Goal: Task Accomplishment & Management: Manage account settings

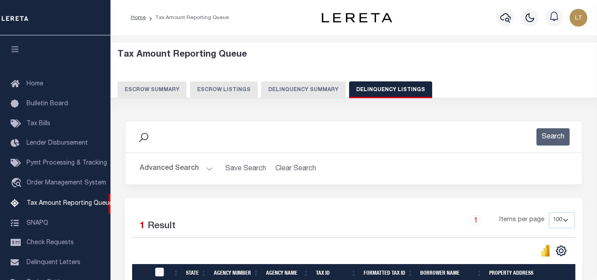
select select "100"
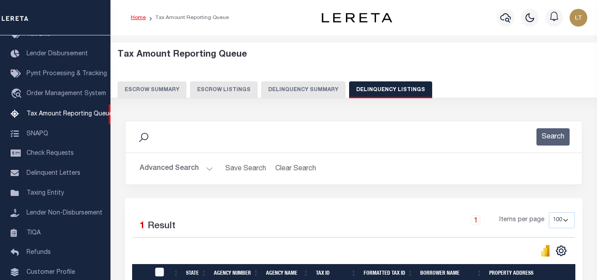
click at [142, 17] on link "Home" at bounding box center [138, 17] width 15 height 5
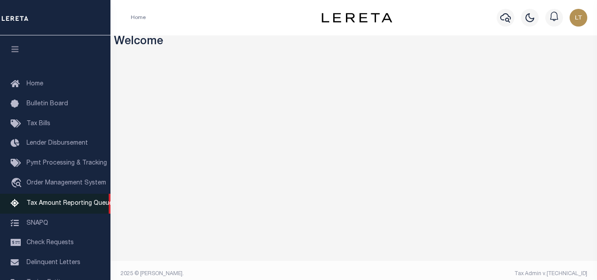
click at [64, 205] on span "Tax Amount Reporting Queue" at bounding box center [70, 203] width 86 height 6
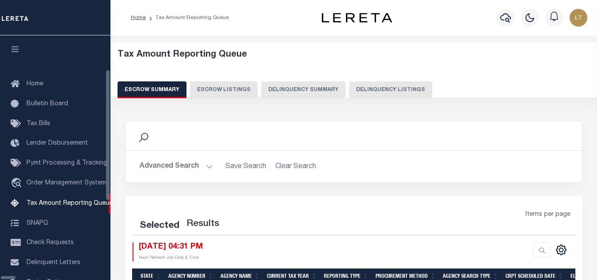
select select "100"
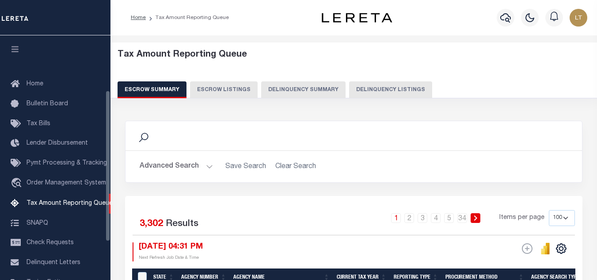
scroll to position [89, 0]
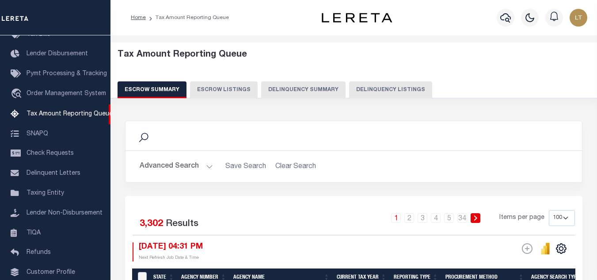
click at [384, 90] on button "Delinquency Listings" at bounding box center [390, 89] width 83 height 17
select select "100"
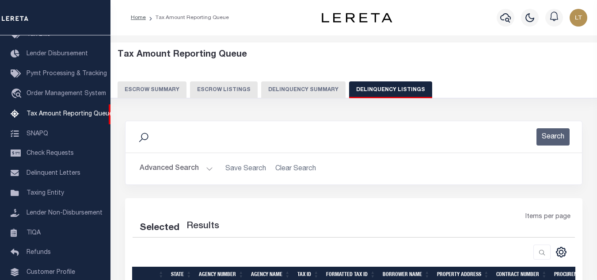
select select "100"
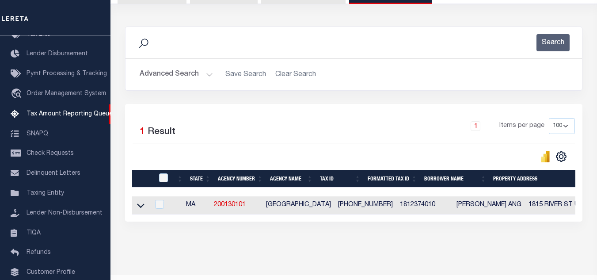
scroll to position [0, 0]
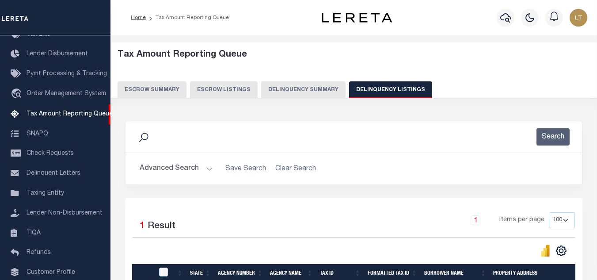
click at [185, 169] on button "Advanced Search" at bounding box center [176, 168] width 73 height 17
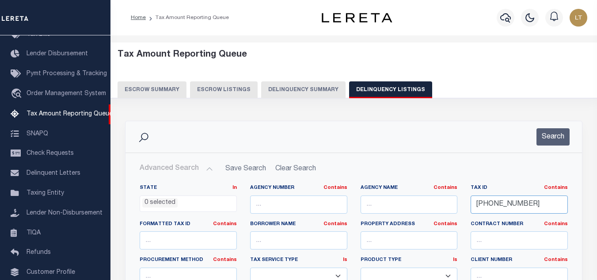
drag, startPoint x: 524, startPoint y: 205, endPoint x: 469, endPoint y: 214, distance: 56.1
click at [469, 214] on div "Tax ID Contains Contains Is 18-12374-010" at bounding box center [519, 202] width 110 height 36
paste input "[PHONE_NUMBER]"
type input "[PHONE_NUMBER]"
click at [547, 136] on button "Search" at bounding box center [552, 136] width 33 height 17
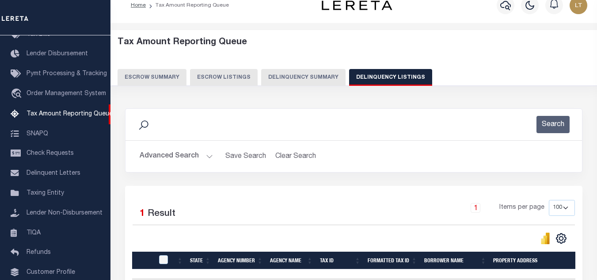
scroll to position [123, 0]
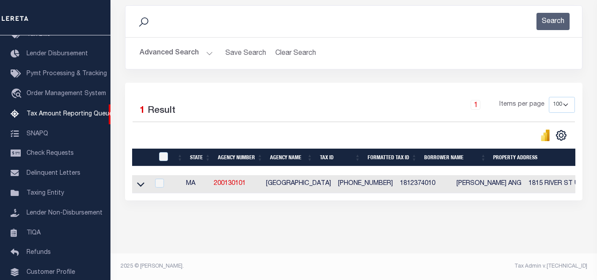
click at [142, 179] on icon at bounding box center [141, 183] width 8 height 9
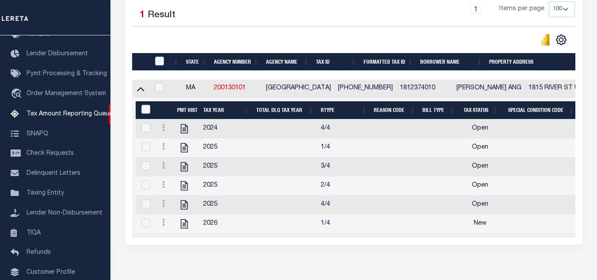
scroll to position [211, 0]
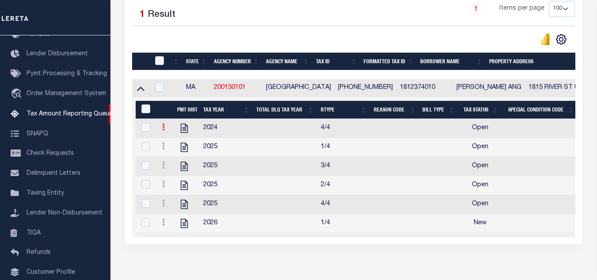
click at [162, 128] on icon at bounding box center [163, 126] width 3 height 7
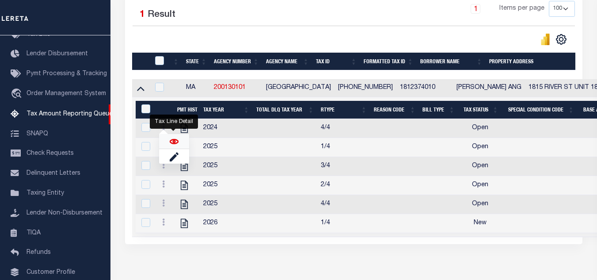
click at [172, 144] on img "" at bounding box center [174, 141] width 9 height 9
checkbox input "true"
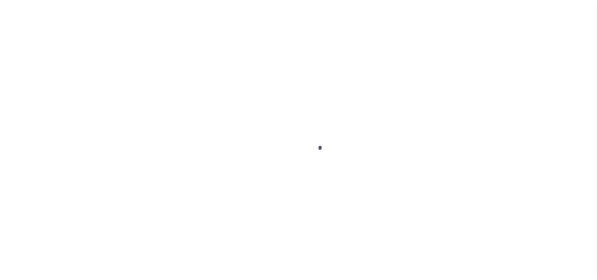
select select "OP2"
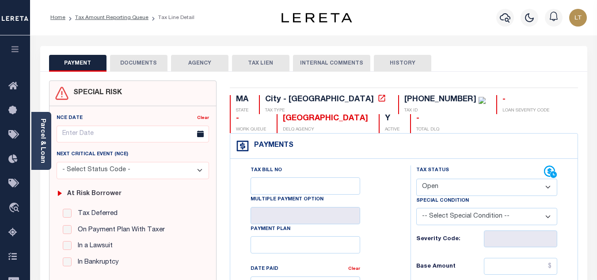
click at [140, 63] on button "DOCUMENTS" at bounding box center [138, 63] width 57 height 17
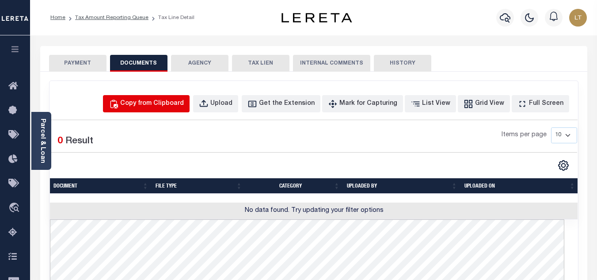
click at [150, 102] on div "Copy from Clipboard" at bounding box center [152, 104] width 64 height 10
select select "POP"
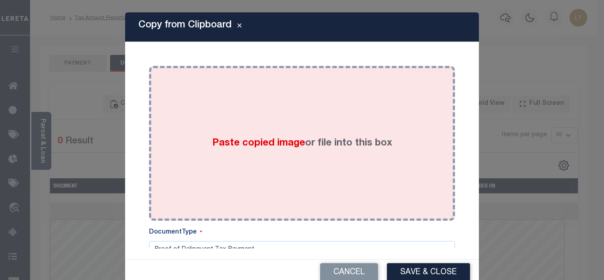
click at [198, 125] on div "Paste copied image or file into this box" at bounding box center [302, 142] width 292 height 141
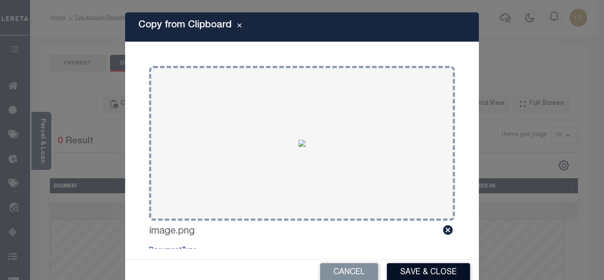
click at [410, 269] on button "Save & Close" at bounding box center [428, 272] width 83 height 19
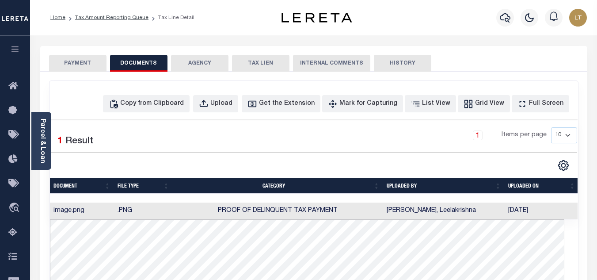
click at [84, 64] on button "PAYMENT" at bounding box center [77, 63] width 57 height 17
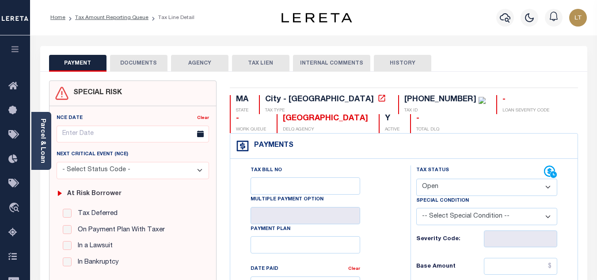
click at [450, 190] on select "- Select Status Code - Open Due/Unpaid Paid Incomplete No Tax Due Internal Refu…" at bounding box center [486, 187] width 141 height 17
select select "PYD"
click at [416, 179] on select "- Select Status Code - Open Due/Unpaid Paid Incomplete No Tax Due Internal Refu…" at bounding box center [486, 187] width 141 height 17
type input "[DATE]"
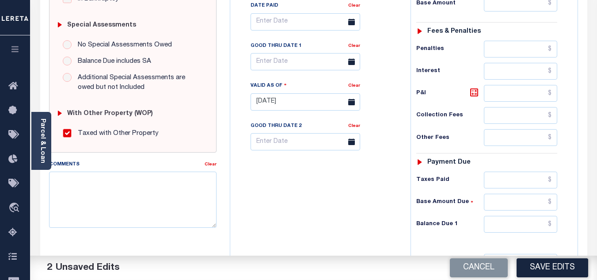
scroll to position [265, 0]
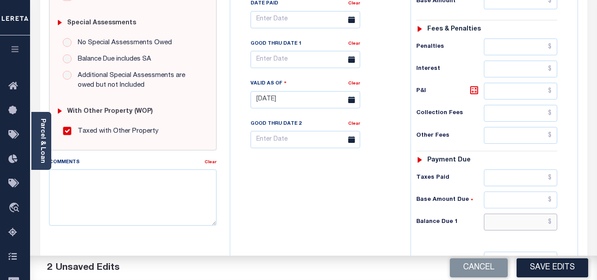
click at [553, 221] on input "text" at bounding box center [520, 221] width 73 height 17
type input "$0.00"
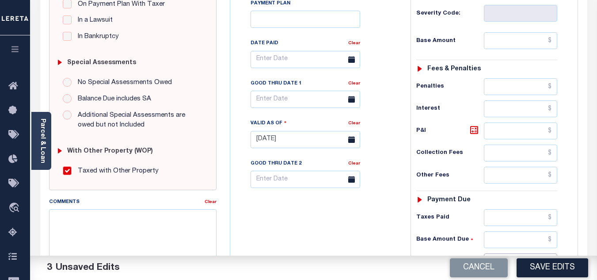
scroll to position [309, 0]
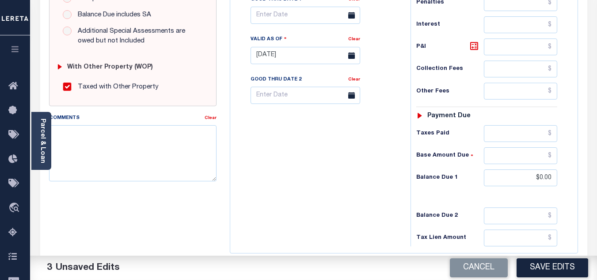
click at [552, 270] on button "Save Edits" at bounding box center [553, 267] width 72 height 19
checkbox input "false"
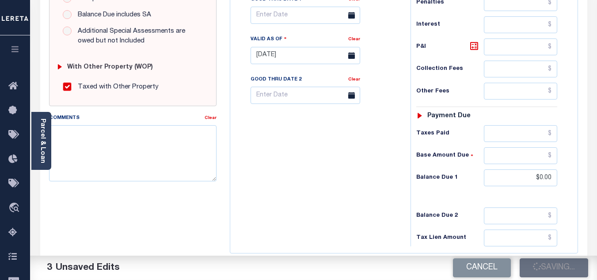
type input "$0"
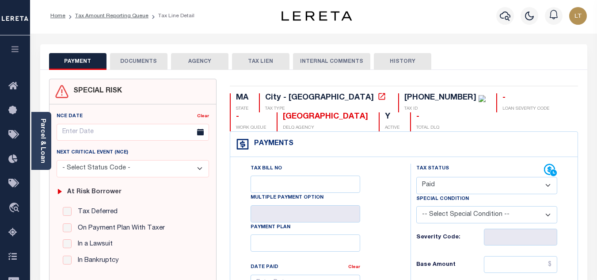
scroll to position [0, 0]
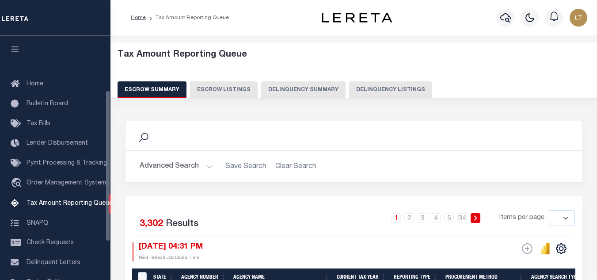
select select
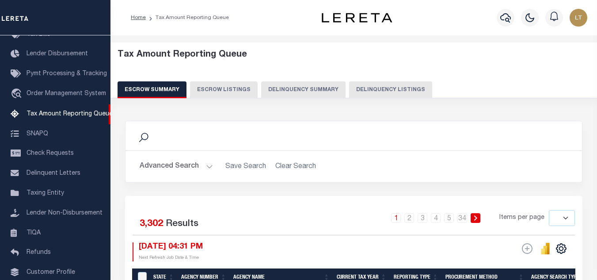
click at [374, 87] on button "Delinquency Listings" at bounding box center [390, 89] width 83 height 17
select select "100"
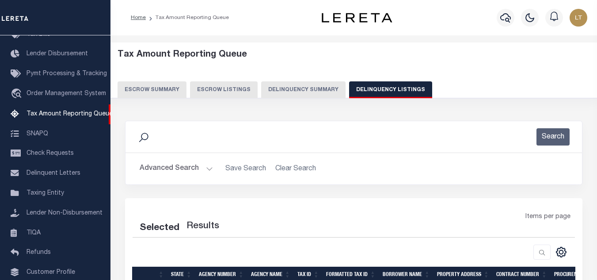
select select "100"
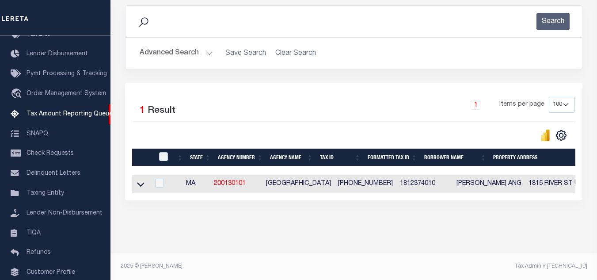
scroll to position [123, 0]
click at [138, 179] on icon at bounding box center [141, 183] width 8 height 9
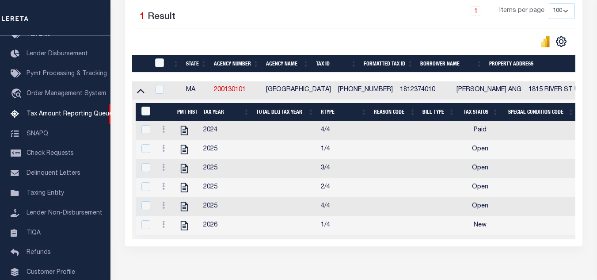
scroll to position [211, 0]
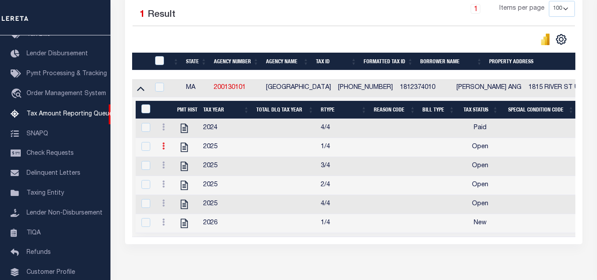
click at [164, 149] on link at bounding box center [164, 147] width 10 height 7
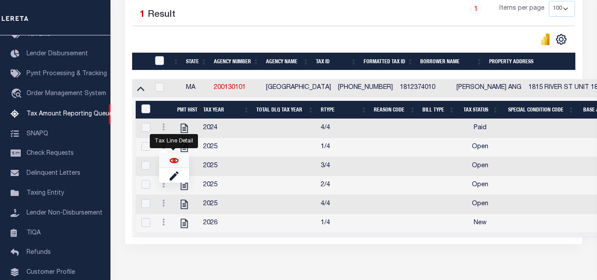
click at [174, 162] on img "" at bounding box center [174, 160] width 9 height 9
checkbox input "true"
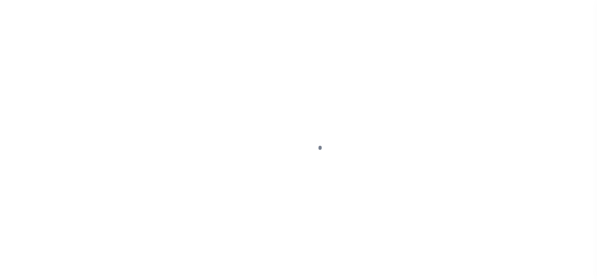
select select "OP2"
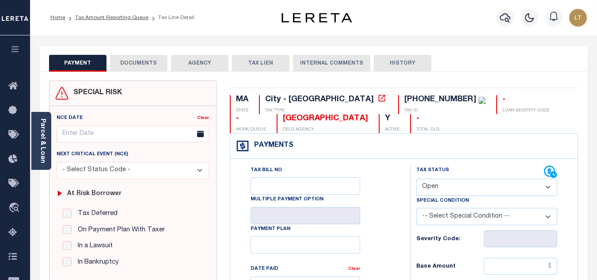
click at [140, 61] on button "DOCUMENTS" at bounding box center [138, 63] width 57 height 17
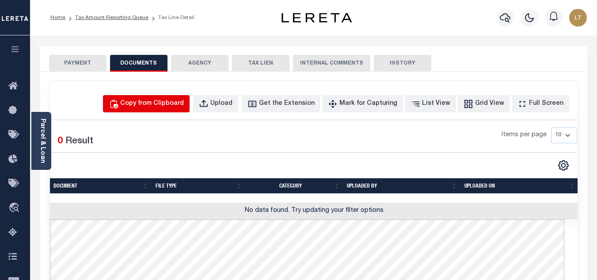
click at [158, 105] on div "Copy from Clipboard" at bounding box center [152, 104] width 64 height 10
select select "POP"
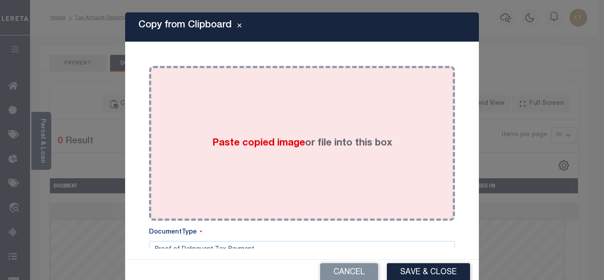
click at [236, 129] on div "Paste copied image or file into this box" at bounding box center [302, 142] width 292 height 141
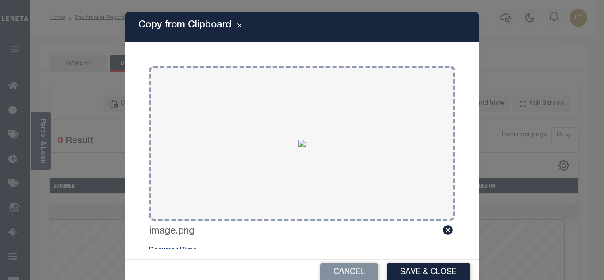
click at [420, 269] on button "Save & Close" at bounding box center [428, 272] width 83 height 19
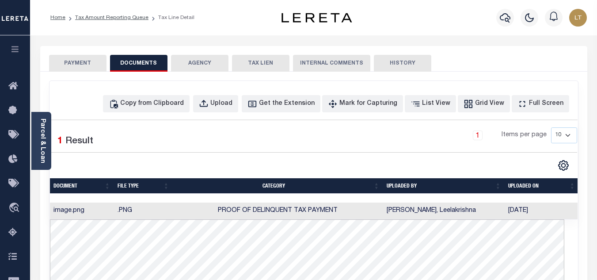
click at [87, 65] on button "PAYMENT" at bounding box center [77, 63] width 57 height 17
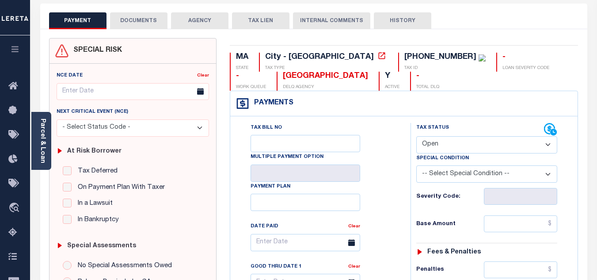
scroll to position [88, 0]
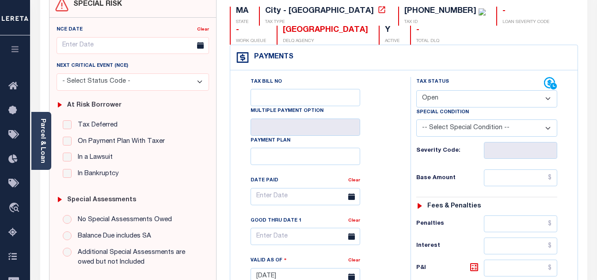
click at [423, 94] on select "- Select Status Code - Open Due/Unpaid Paid Incomplete No Tax Due Internal Refu…" at bounding box center [486, 98] width 141 height 17
select select "PYD"
click at [416, 91] on select "- Select Status Code - Open Due/Unpaid Paid Incomplete No Tax Due Internal Refu…" at bounding box center [486, 98] width 141 height 17
type input "[DATE]"
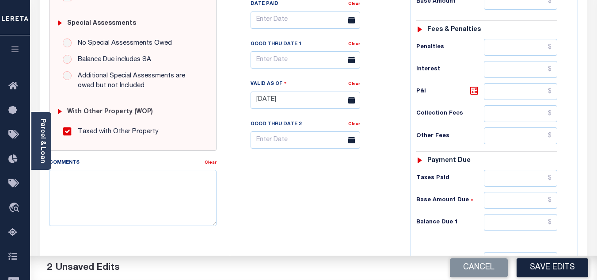
scroll to position [265, 0]
click at [552, 220] on input "text" at bounding box center [520, 221] width 73 height 17
type input "$0.00"
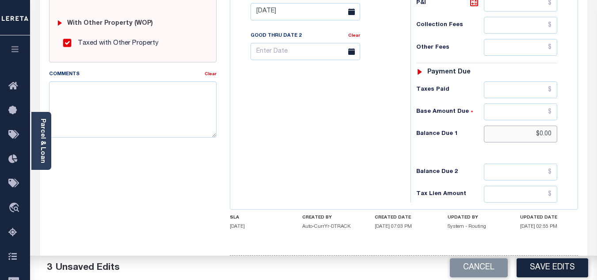
scroll to position [353, 0]
click at [547, 270] on button "Save Edits" at bounding box center [553, 267] width 72 height 19
checkbox input "false"
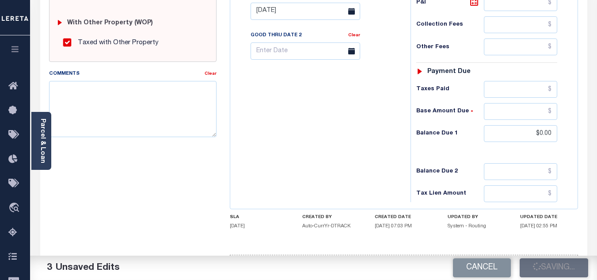
checkbox input "false"
type input "$0"
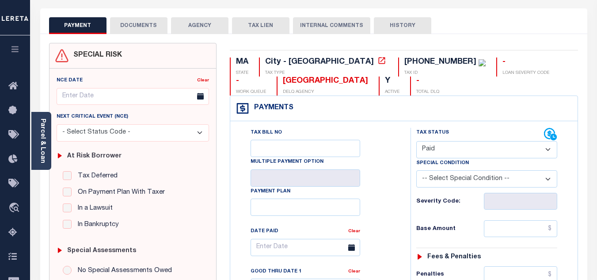
scroll to position [0, 0]
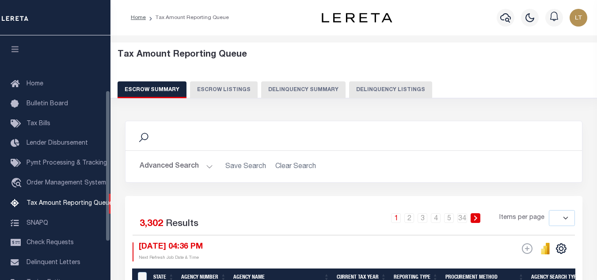
select select
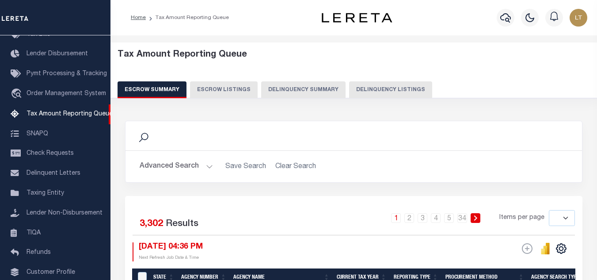
click at [367, 86] on button "Delinquency Listings" at bounding box center [390, 89] width 83 height 17
select select "100"
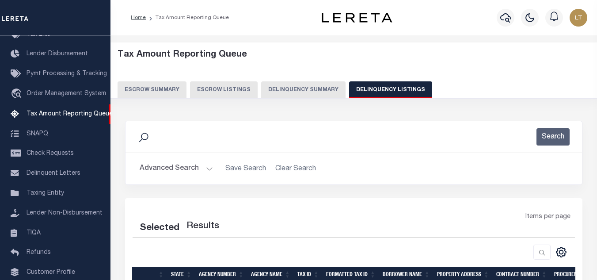
select select "100"
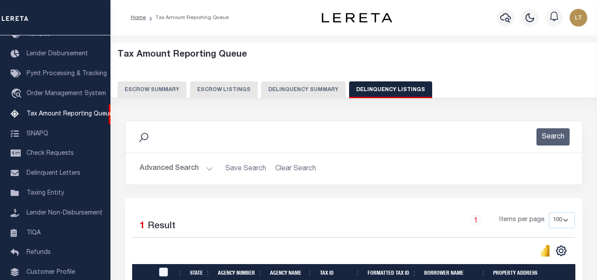
scroll to position [123, 0]
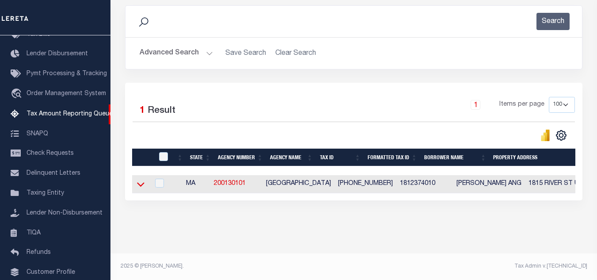
click at [139, 179] on icon at bounding box center [141, 183] width 8 height 9
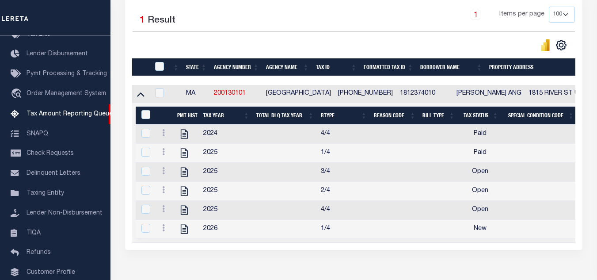
scroll to position [211, 0]
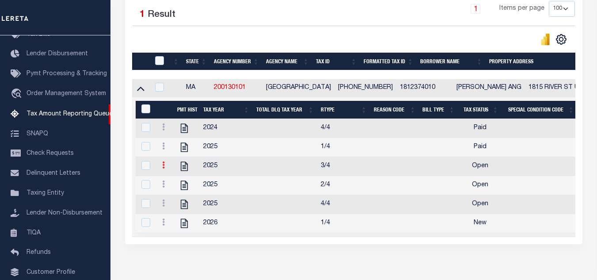
click at [162, 167] on icon at bounding box center [163, 164] width 3 height 7
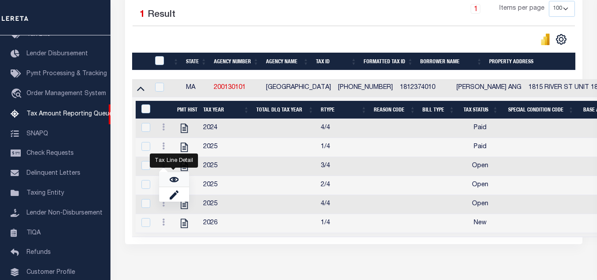
click at [172, 180] on img "" at bounding box center [174, 179] width 9 height 9
checkbox input "true"
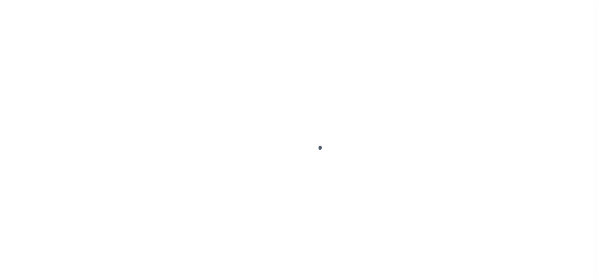
select select "OP2"
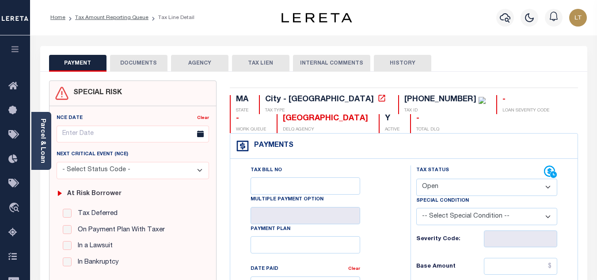
click at [145, 64] on button "DOCUMENTS" at bounding box center [138, 63] width 57 height 17
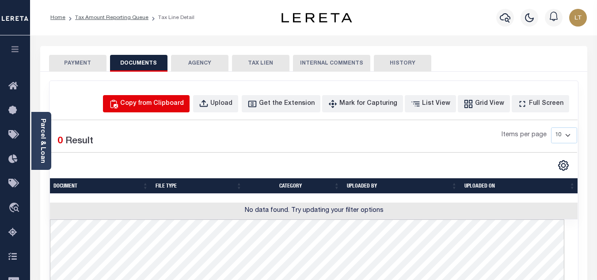
click at [184, 100] on div "Copy from Clipboard" at bounding box center [152, 104] width 64 height 10
select select "POP"
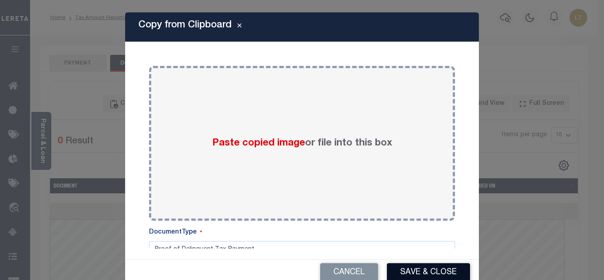
click at [211, 95] on div "Paste copied image or file into this box" at bounding box center [302, 142] width 292 height 141
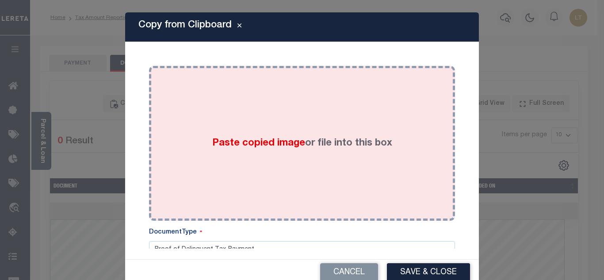
click at [262, 141] on div "Paste copied image or file into this box" at bounding box center [302, 142] width 292 height 141
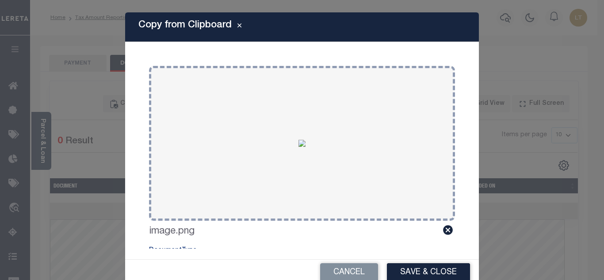
click at [427, 271] on button "Save & Close" at bounding box center [428, 272] width 83 height 19
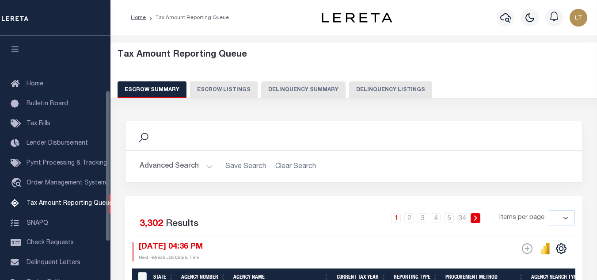
select select
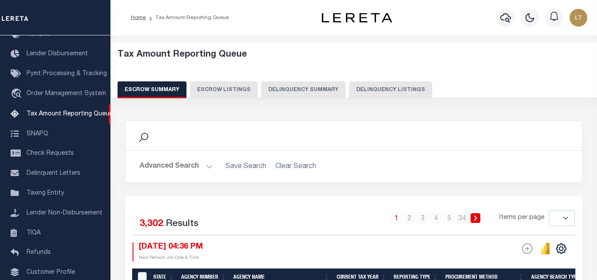
click at [381, 87] on button "Delinquency Listings" at bounding box center [390, 89] width 83 height 17
select select "100"
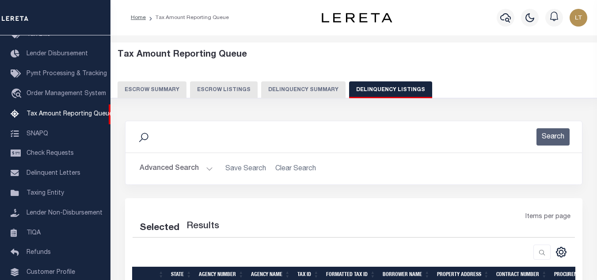
select select "100"
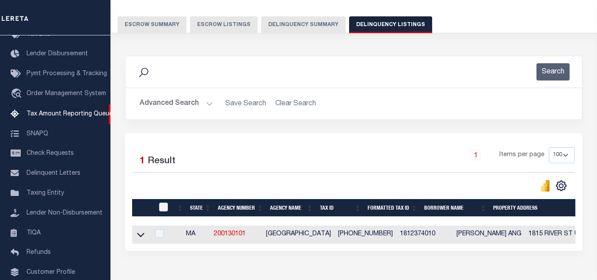
scroll to position [88, 0]
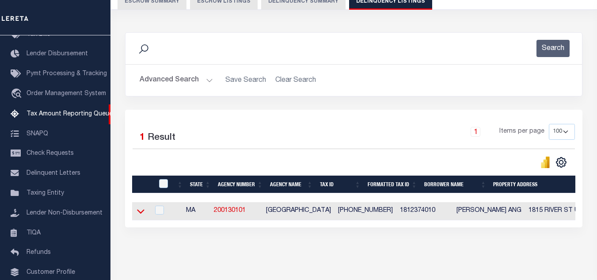
click at [143, 213] on icon at bounding box center [141, 211] width 8 height 4
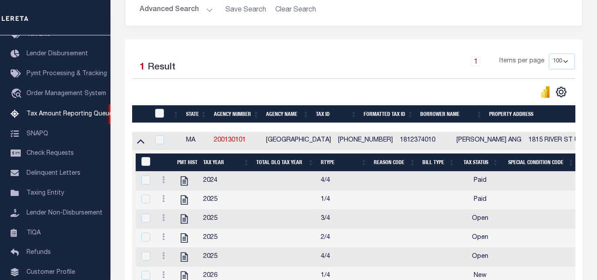
scroll to position [177, 0]
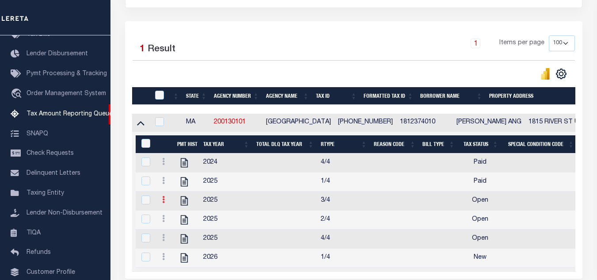
click at [161, 204] on link at bounding box center [164, 200] width 10 height 7
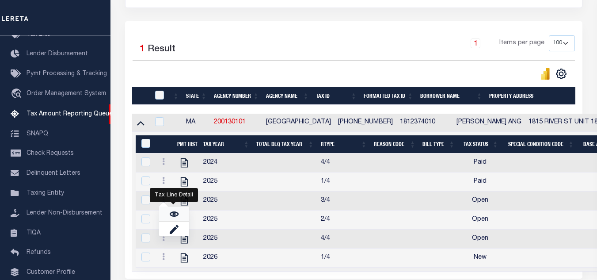
click at [175, 218] on img "" at bounding box center [174, 213] width 9 height 9
checkbox input "true"
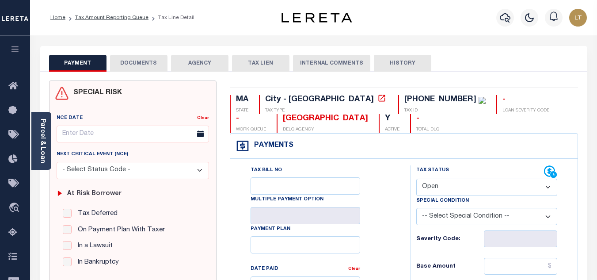
click at [144, 57] on button "DOCUMENTS" at bounding box center [138, 63] width 57 height 17
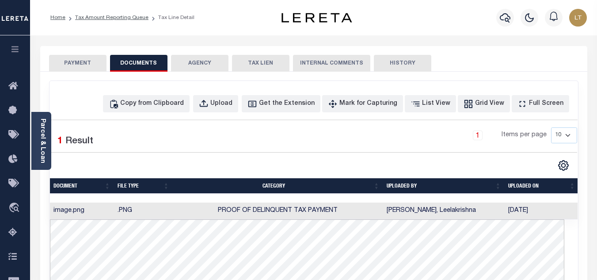
click at [62, 64] on button "PAYMENT" at bounding box center [77, 63] width 57 height 17
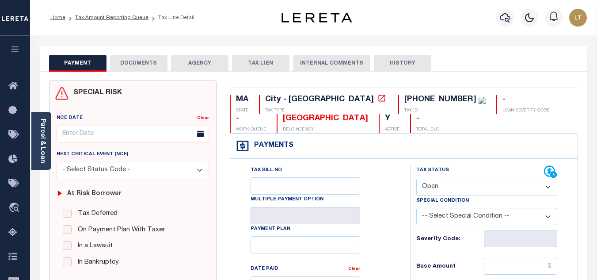
click at [470, 190] on select "- Select Status Code - Open Due/Unpaid Paid Incomplete No Tax Due Internal Refu…" at bounding box center [486, 187] width 141 height 17
select select "PYD"
click at [416, 179] on select "- Select Status Code - Open Due/Unpaid Paid Incomplete No Tax Due Internal Refu…" at bounding box center [486, 187] width 141 height 17
type input "[DATE]"
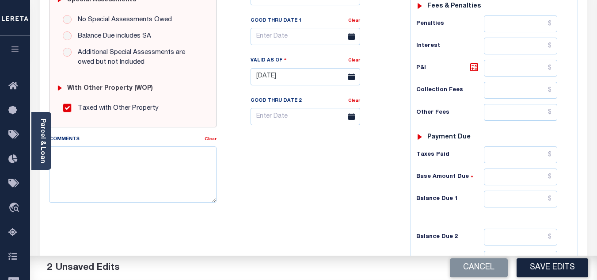
scroll to position [309, 0]
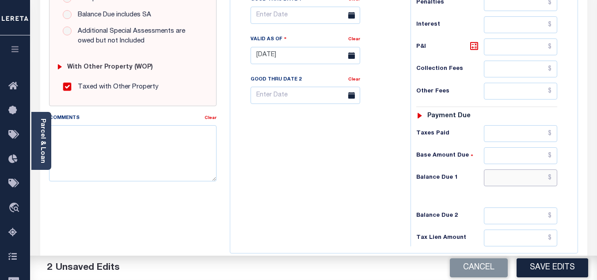
click at [554, 179] on input "text" at bounding box center [520, 177] width 73 height 17
type input "$0.00"
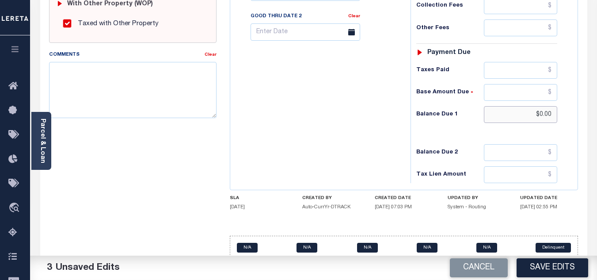
scroll to position [387, 0]
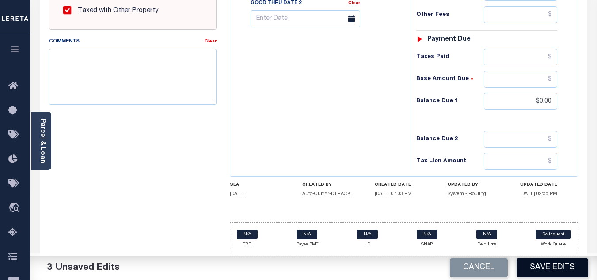
click at [542, 269] on button "Save Edits" at bounding box center [553, 267] width 72 height 19
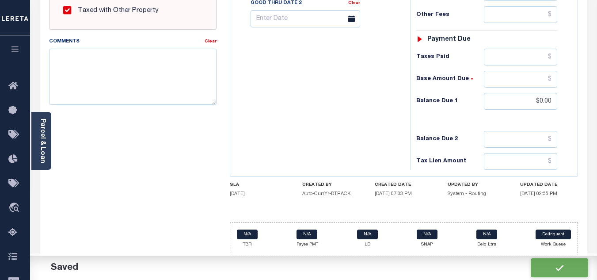
checkbox input "false"
type input "$0"
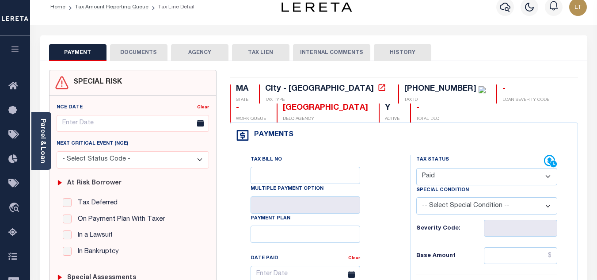
scroll to position [0, 0]
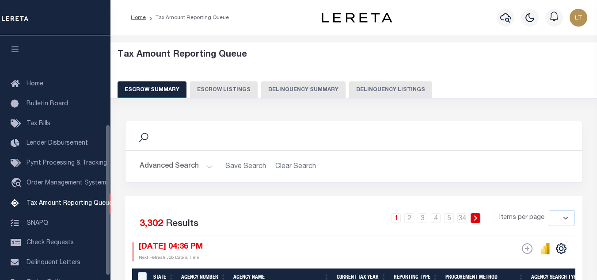
select select
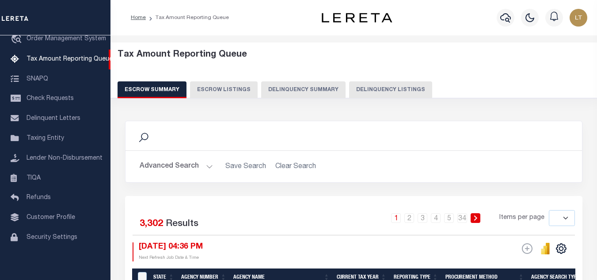
click at [401, 91] on button "Delinquency Listings" at bounding box center [390, 89] width 83 height 17
select select "100"
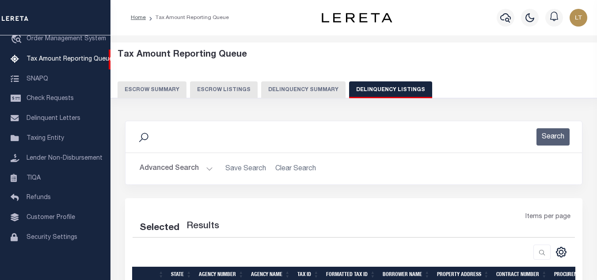
select select "100"
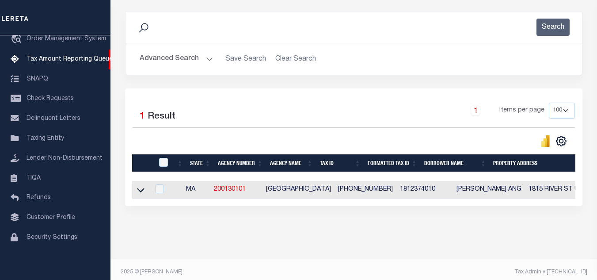
scroll to position [123, 0]
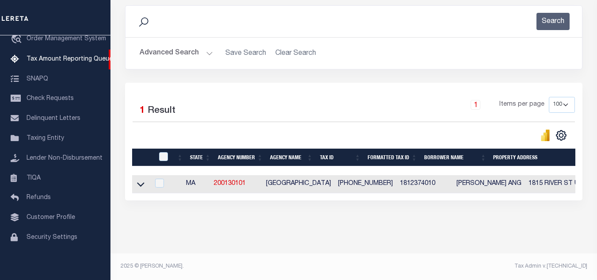
click at [140, 179] on icon at bounding box center [141, 183] width 8 height 9
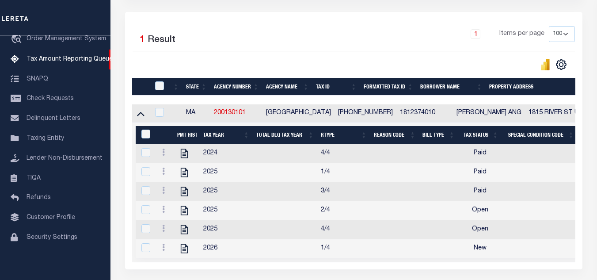
scroll to position [211, 0]
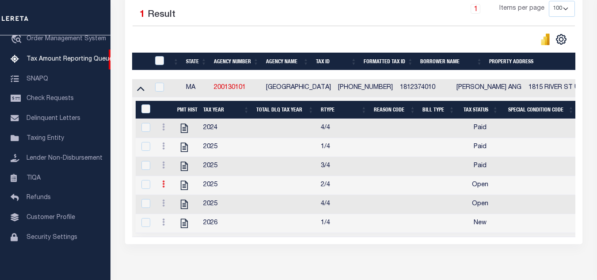
click at [163, 187] on icon at bounding box center [163, 183] width 3 height 7
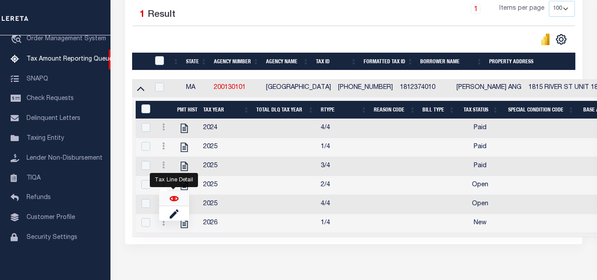
click at [173, 202] on img "" at bounding box center [174, 198] width 9 height 9
checkbox input "true"
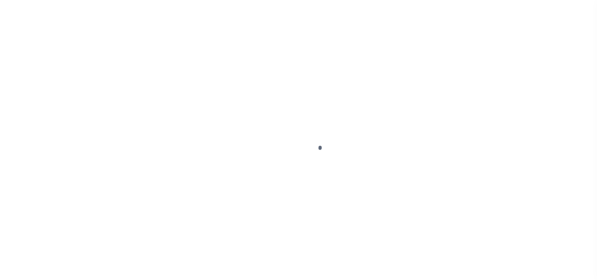
select select "OP2"
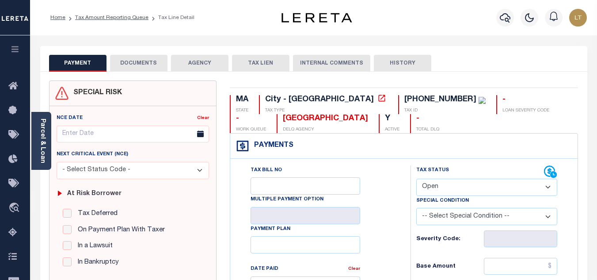
click at [140, 61] on button "DOCUMENTS" at bounding box center [138, 63] width 57 height 17
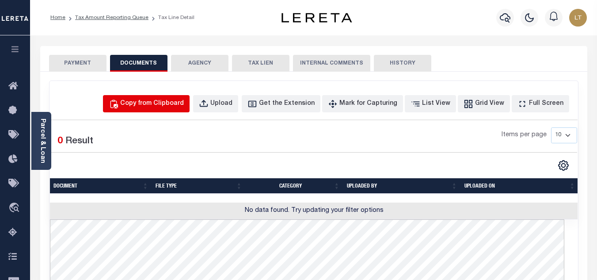
click at [179, 103] on div "Copy from Clipboard" at bounding box center [152, 104] width 64 height 10
select select "POP"
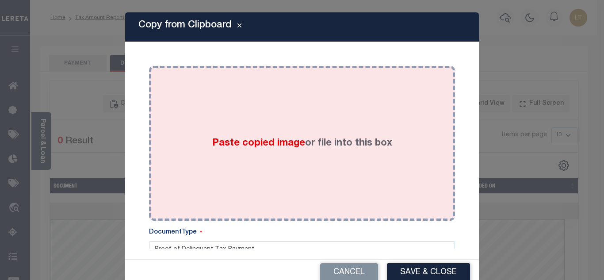
click at [219, 118] on div "Paste copied image or file into this box" at bounding box center [302, 142] width 292 height 141
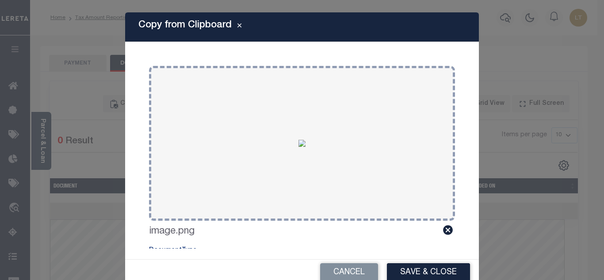
click at [414, 270] on button "Save & Close" at bounding box center [428, 272] width 83 height 19
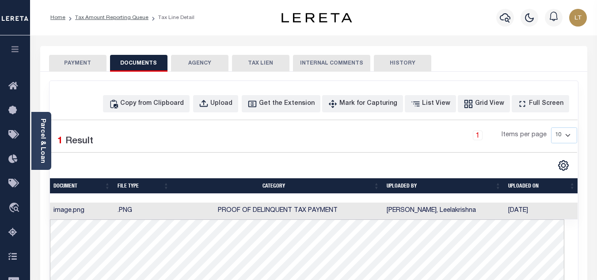
click at [85, 65] on button "PAYMENT" at bounding box center [77, 63] width 57 height 17
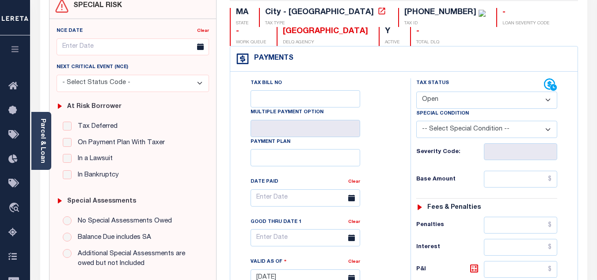
scroll to position [88, 0]
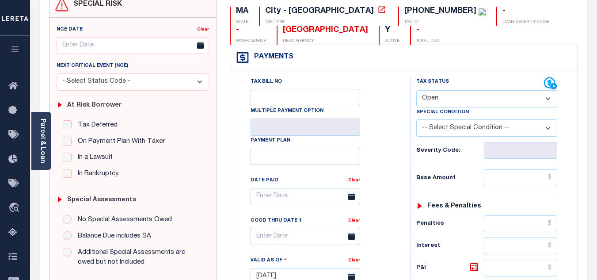
click at [437, 97] on select "- Select Status Code - Open Due/Unpaid Paid Incomplete No Tax Due Internal Refu…" at bounding box center [486, 98] width 141 height 17
select select "PYD"
click at [416, 91] on select "- Select Status Code - Open Due/Unpaid Paid Incomplete No Tax Due Internal Refu…" at bounding box center [486, 98] width 141 height 17
type input "[DATE]"
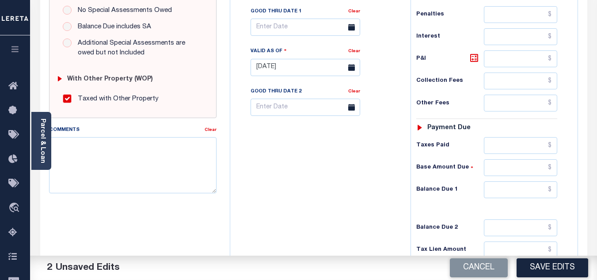
scroll to position [309, 0]
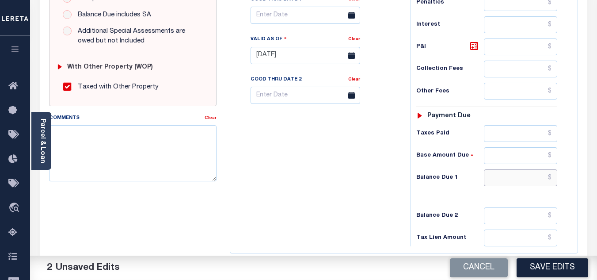
click at [553, 180] on input "text" at bounding box center [520, 177] width 73 height 17
type input "$0.00"
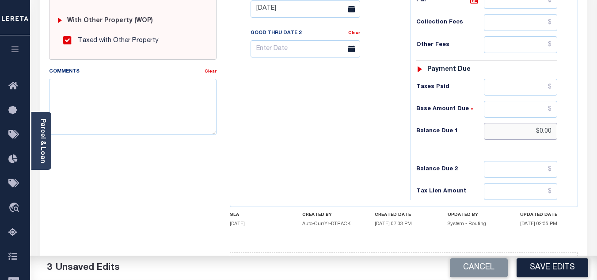
scroll to position [387, 0]
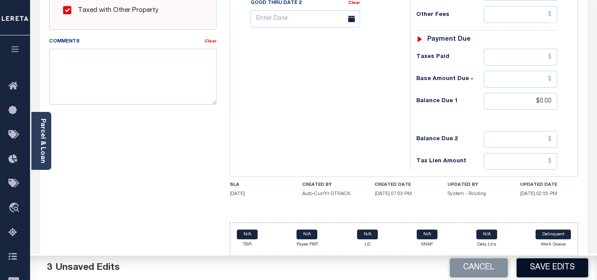
click at [558, 268] on button "Save Edits" at bounding box center [553, 267] width 72 height 19
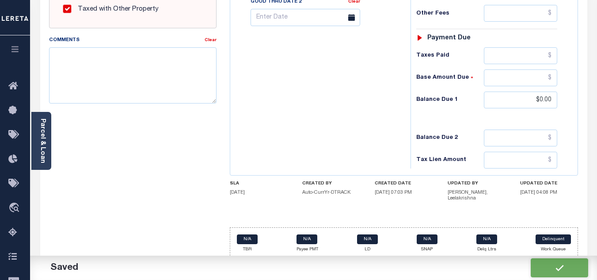
checkbox input "false"
type input "$0"
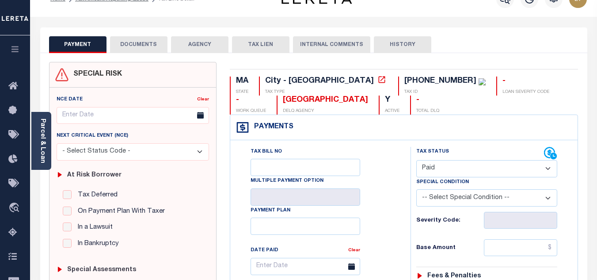
scroll to position [0, 0]
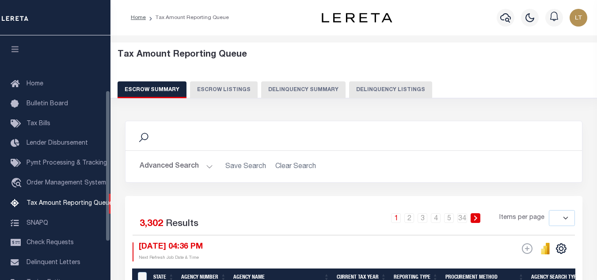
select select
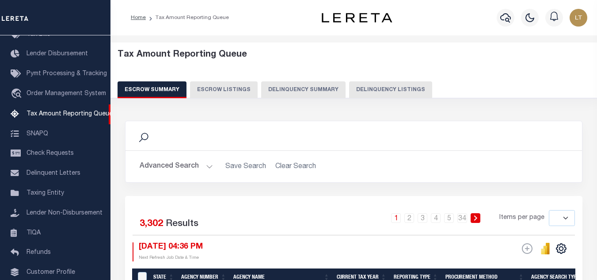
click at [401, 87] on button "Delinquency Listings" at bounding box center [390, 89] width 83 height 17
select select "100"
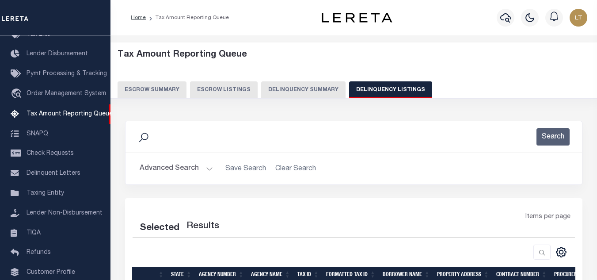
select select "100"
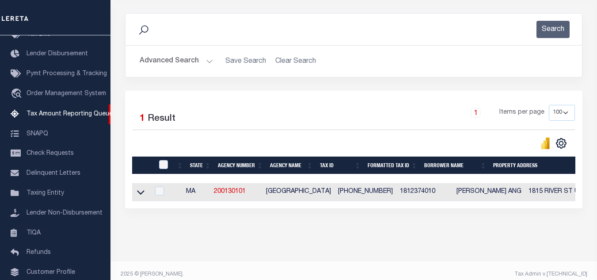
scroll to position [123, 0]
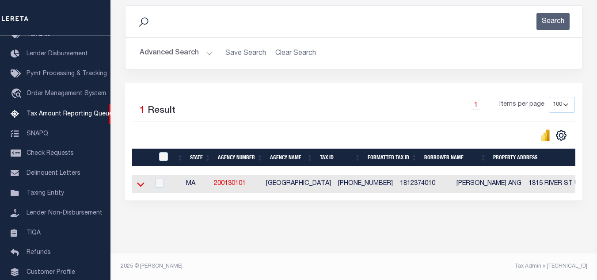
click at [140, 179] on icon at bounding box center [141, 183] width 8 height 9
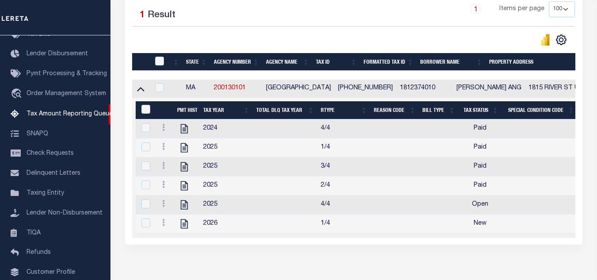
scroll to position [211, 0]
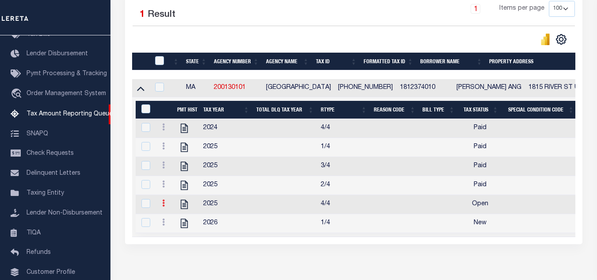
click at [161, 208] on link at bounding box center [164, 204] width 10 height 7
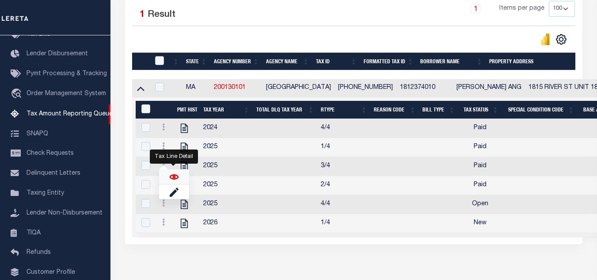
click at [171, 179] on img "" at bounding box center [174, 176] width 9 height 9
checkbox input "true"
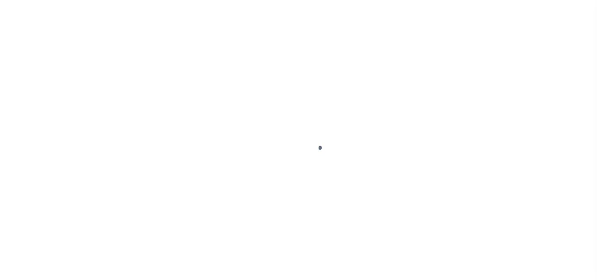
select select "OP2"
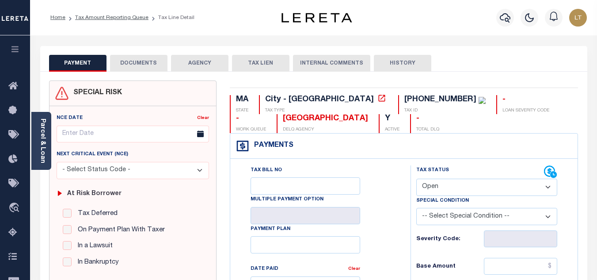
click at [142, 61] on button "DOCUMENTS" at bounding box center [138, 63] width 57 height 17
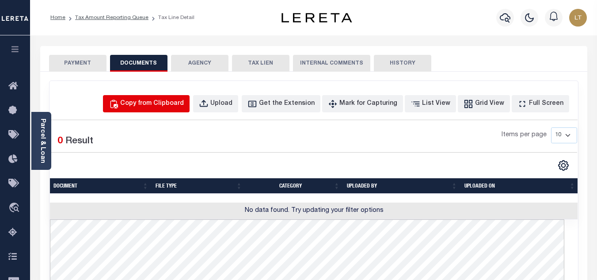
click at [184, 106] on div "Copy from Clipboard" at bounding box center [152, 104] width 64 height 10
select select "POP"
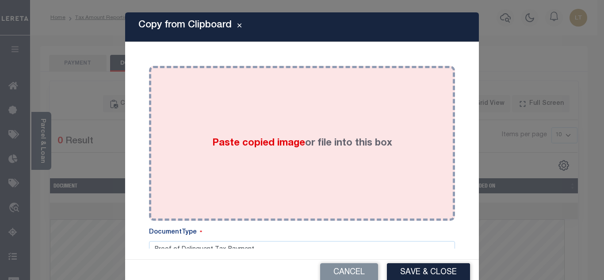
click at [234, 122] on div "Paste copied image or file into this box" at bounding box center [302, 142] width 292 height 141
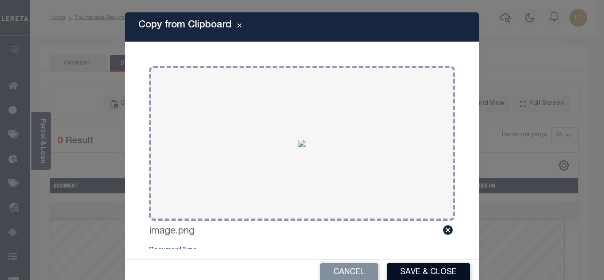
click at [422, 268] on button "Save & Close" at bounding box center [428, 272] width 83 height 19
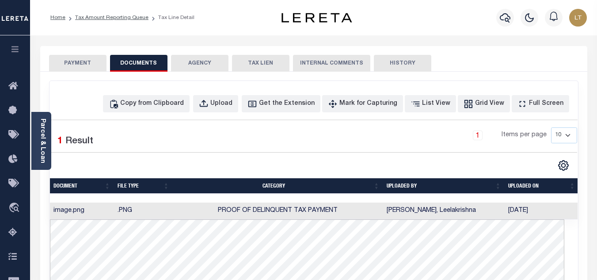
click at [95, 64] on button "PAYMENT" at bounding box center [77, 63] width 57 height 17
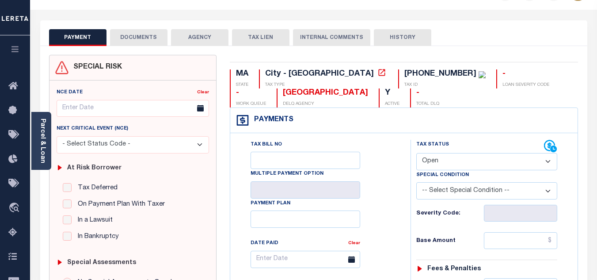
scroll to position [44, 0]
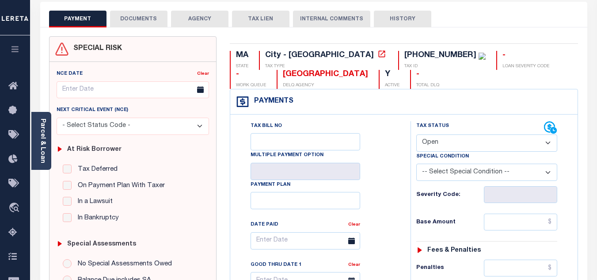
click at [431, 132] on div "Tax Status Status" at bounding box center [480, 127] width 128 height 13
click at [432, 139] on select "- Select Status Code - Open Due/Unpaid Paid Incomplete No Tax Due Internal Refu…" at bounding box center [486, 142] width 141 height 17
select select "PYD"
click at [416, 135] on select "- Select Status Code - Open Due/Unpaid Paid Incomplete No Tax Due Internal Refu…" at bounding box center [486, 142] width 141 height 17
type input "[DATE]"
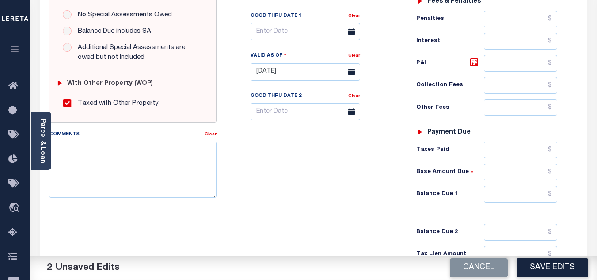
scroll to position [309, 0]
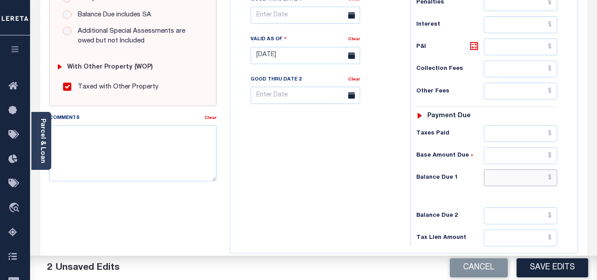
click at [553, 179] on input "text" at bounding box center [520, 177] width 73 height 17
type input "$0.00"
click at [561, 268] on button "Save Edits" at bounding box center [553, 267] width 72 height 19
checkbox input "false"
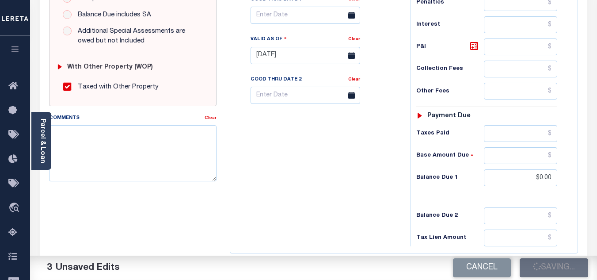
checkbox input "false"
type input "$0"
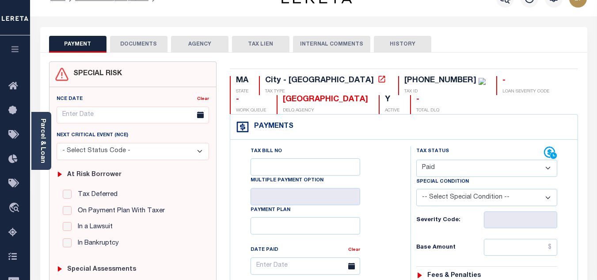
scroll to position [0, 0]
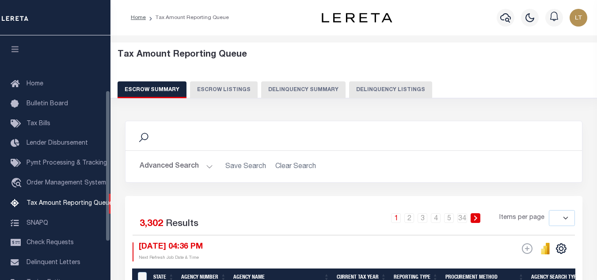
select select
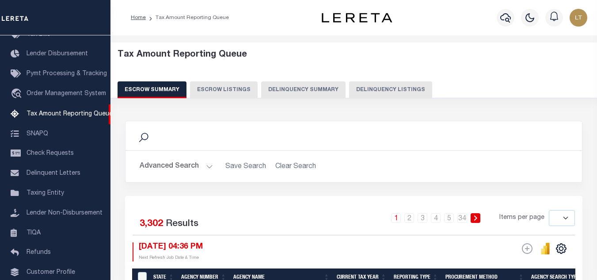
click at [376, 91] on button "Delinquency Listings" at bounding box center [390, 89] width 83 height 17
select select "100"
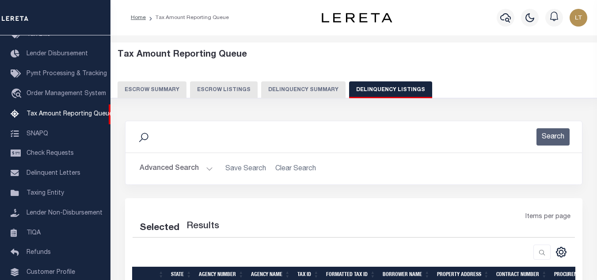
select select "100"
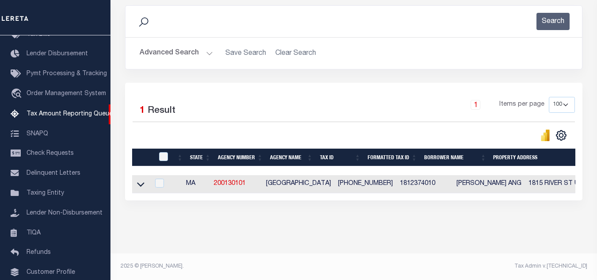
scroll to position [123, 0]
click at [140, 179] on icon at bounding box center [141, 183] width 8 height 9
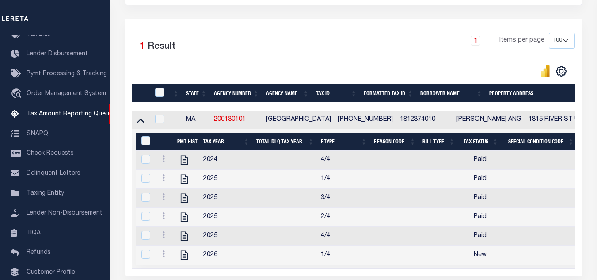
scroll to position [211, 0]
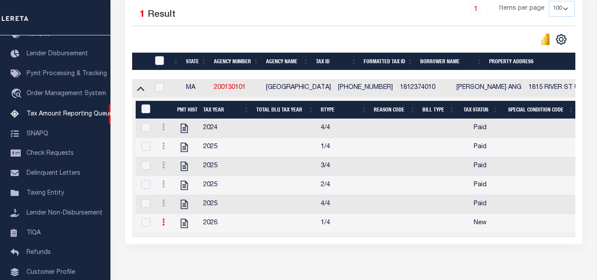
click at [159, 227] on link at bounding box center [164, 223] width 10 height 7
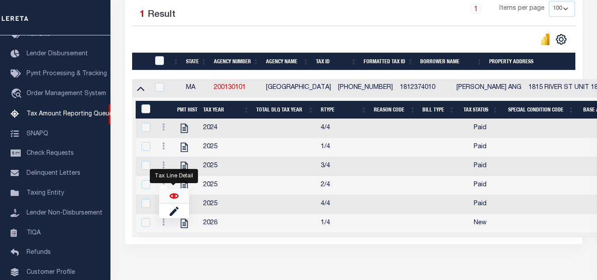
click at [170, 199] on img "" at bounding box center [174, 195] width 9 height 9
checkbox input "true"
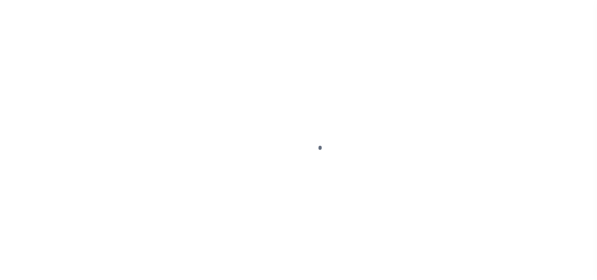
select select "NW2"
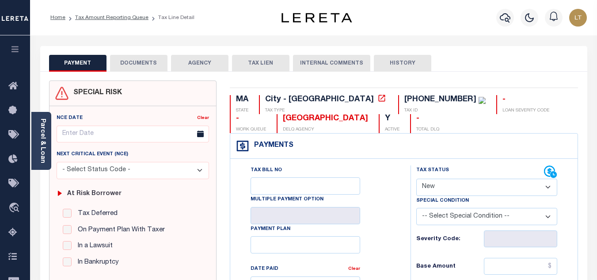
click at [144, 60] on button "DOCUMENTS" at bounding box center [138, 63] width 57 height 17
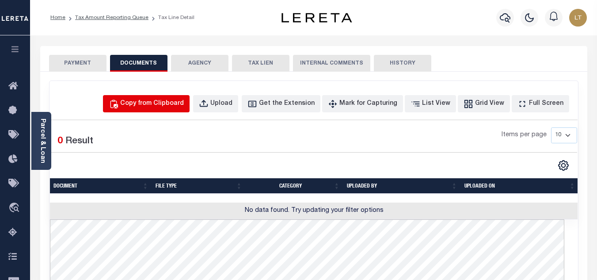
click at [184, 105] on div "Copy from Clipboard" at bounding box center [152, 104] width 64 height 10
select select "POP"
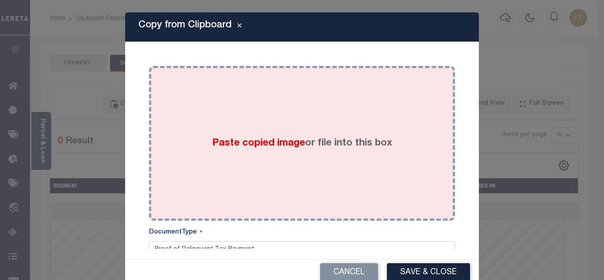
click at [225, 118] on div "Paste copied image or file into this box" at bounding box center [302, 142] width 292 height 141
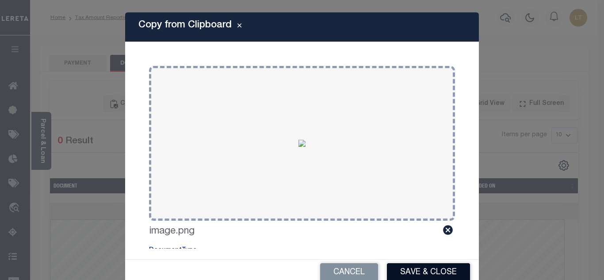
click at [417, 272] on button "Save & Close" at bounding box center [428, 272] width 83 height 19
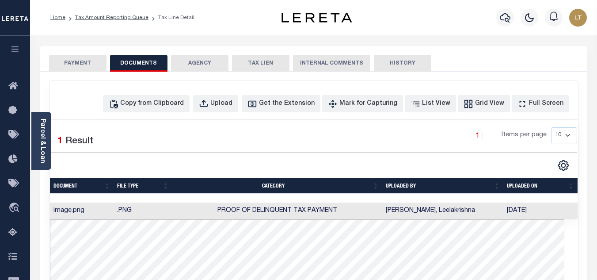
click at [73, 61] on button "PAYMENT" at bounding box center [77, 63] width 57 height 17
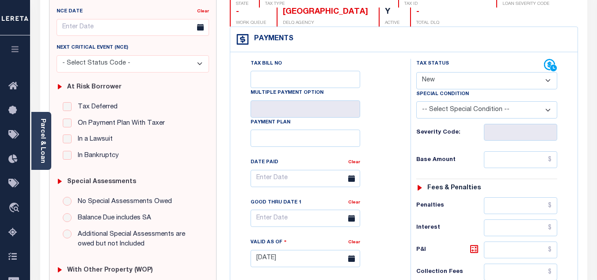
scroll to position [133, 0]
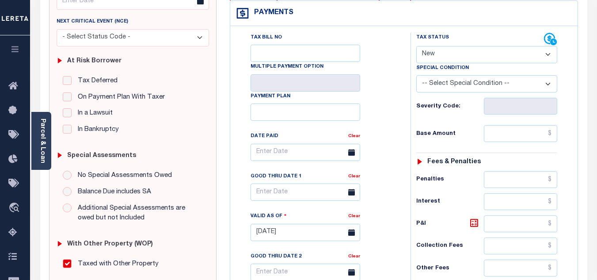
click at [428, 49] on select "- Select Status Code - Open Due/Unpaid Paid Incomplete No Tax Due Internal Refu…" at bounding box center [486, 54] width 141 height 17
select select "PYD"
click at [416, 46] on select "- Select Status Code - Open Due/Unpaid Paid Incomplete No Tax Due Internal Refu…" at bounding box center [486, 54] width 141 height 17
type input "[DATE]"
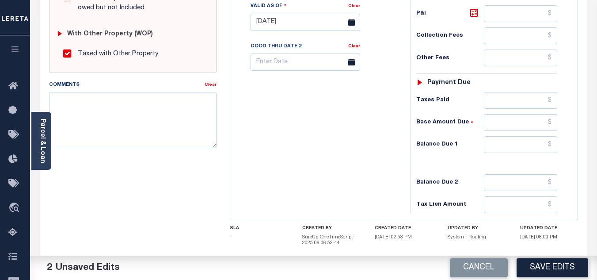
scroll to position [353, 0]
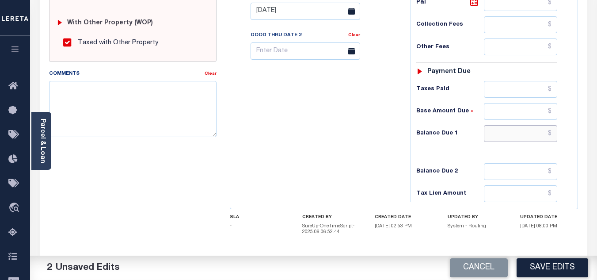
click at [551, 133] on input "text" at bounding box center [520, 133] width 73 height 17
type input "$0.00"
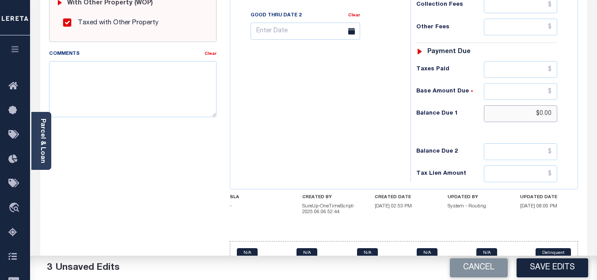
scroll to position [393, 0]
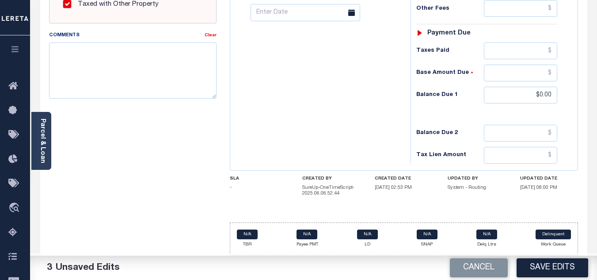
click at [553, 267] on button "Save Edits" at bounding box center [553, 267] width 72 height 19
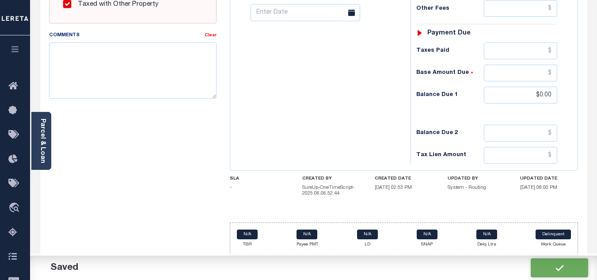
checkbox input "false"
type input "$0"
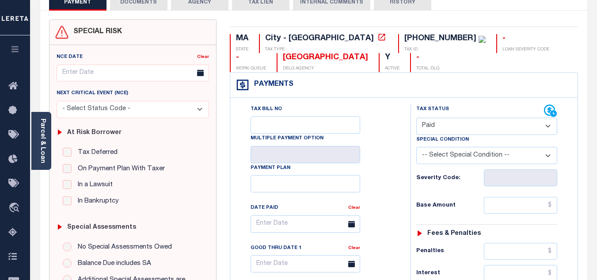
scroll to position [39, 0]
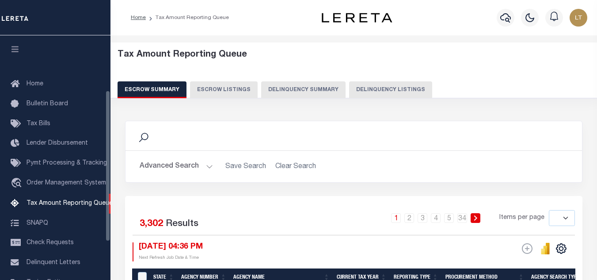
select select
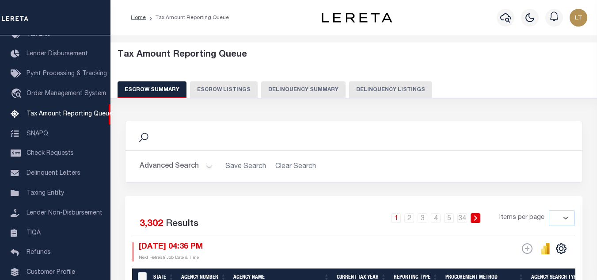
click at [387, 93] on button "Delinquency Listings" at bounding box center [390, 89] width 83 height 17
select select "100"
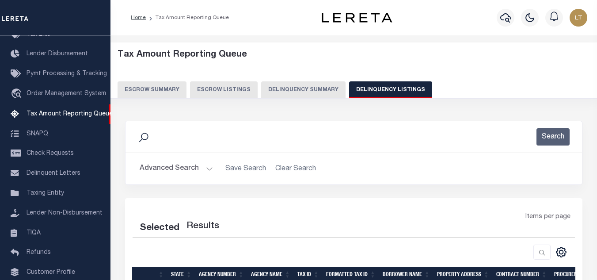
select select "100"
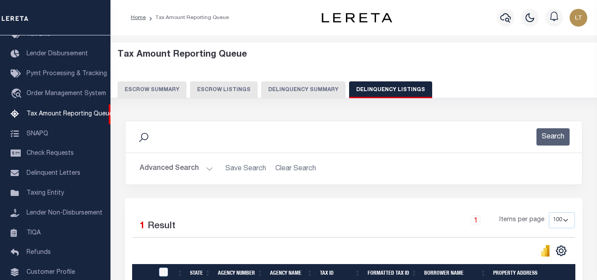
scroll to position [123, 0]
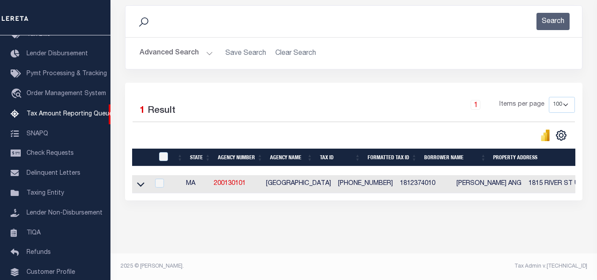
click at [141, 179] on icon at bounding box center [141, 183] width 8 height 9
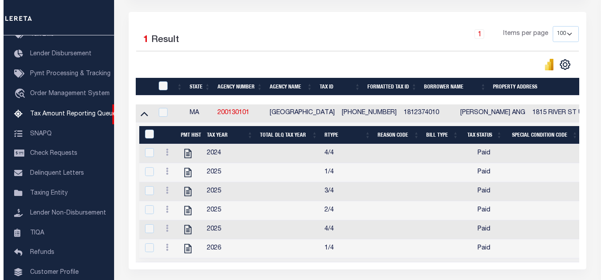
scroll to position [211, 0]
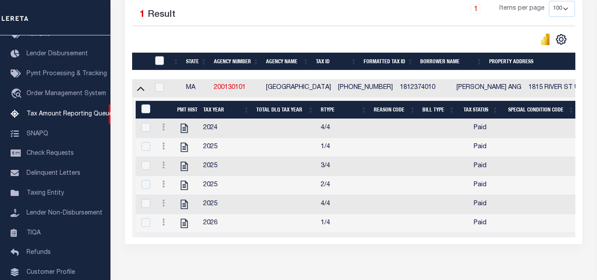
click at [157, 58] on input "checkbox" at bounding box center [159, 60] width 9 height 9
checkbox input "true"
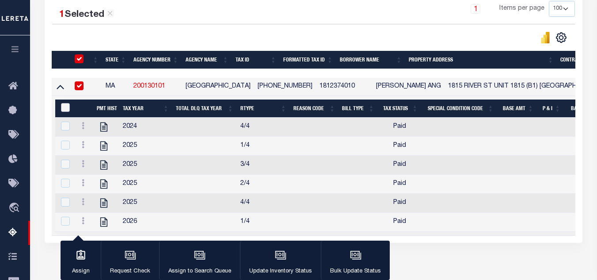
click at [63, 110] on input "&nbsp;" at bounding box center [65, 107] width 9 height 9
checkbox input "true"
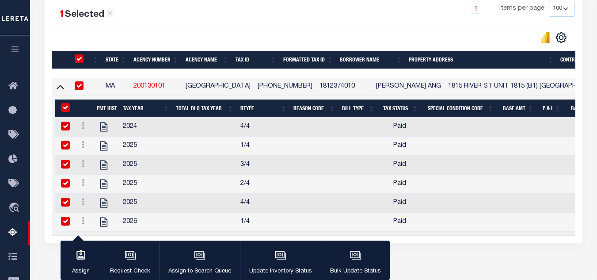
checkbox input "true"
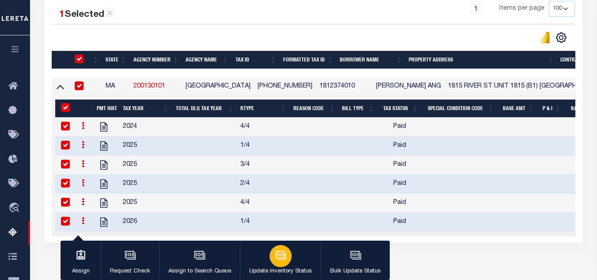
click at [277, 254] on icon "button" at bounding box center [280, 254] width 7 height 4
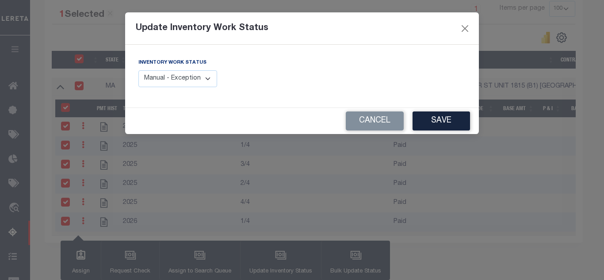
click at [169, 80] on select "Manual - Exception Pended - Awaiting Search Late Add Exception Completed" at bounding box center [177, 78] width 79 height 17
select select "4"
click at [138, 70] on select "Manual - Exception Pended - Awaiting Search Late Add Exception Completed" at bounding box center [177, 78] width 79 height 17
click at [445, 122] on button "Save" at bounding box center [440, 120] width 57 height 19
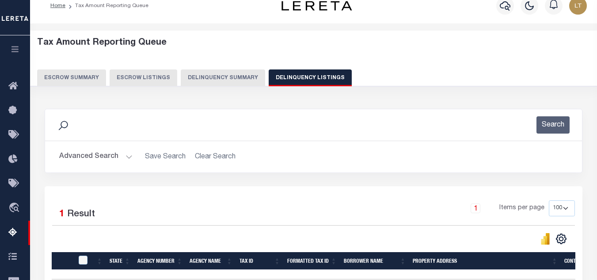
scroll to position [0, 0]
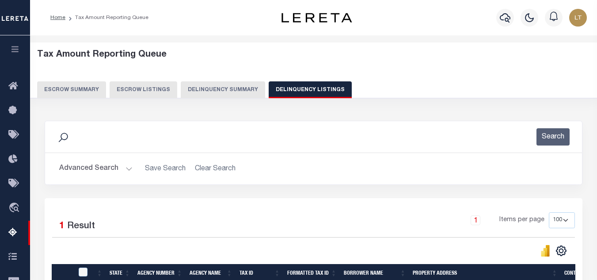
click at [106, 168] on button "Advanced Search" at bounding box center [95, 168] width 73 height 17
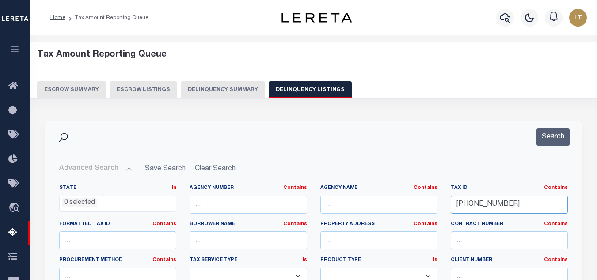
drag, startPoint x: 516, startPoint y: 206, endPoint x: 415, endPoint y: 214, distance: 101.1
click at [415, 214] on div "State In In AK AL AR AZ CA CO CT DC DE FL GA GU HI IA ID IL IN KS KY LA MA MD M…" at bounding box center [314, 274] width 522 height 180
paste input "18-12667-000"
type input "18-12667-000"
click at [561, 137] on button "Search" at bounding box center [552, 136] width 33 height 17
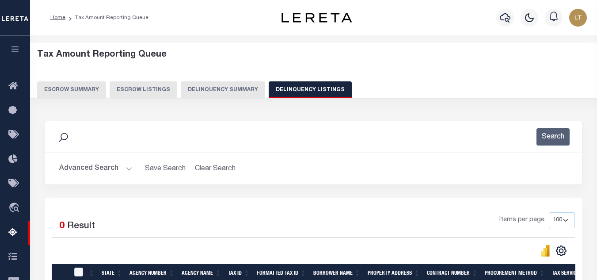
click at [85, 167] on button "Advanced Search" at bounding box center [95, 168] width 73 height 17
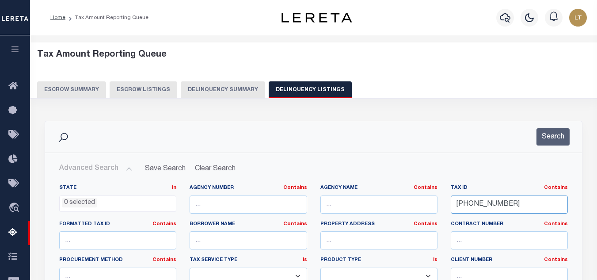
drag, startPoint x: 508, startPoint y: 205, endPoint x: 414, endPoint y: 204, distance: 93.7
click at [414, 204] on div "State In In AK AL AR AZ CA CO CT DC DE FL GA GU HI IA ID IL IN KS KY LA MA MD M…" at bounding box center [314, 274] width 522 height 180
paste input "18-12667-000"
type input "18-12667-000"
click at [558, 137] on button "Search" at bounding box center [552, 136] width 33 height 17
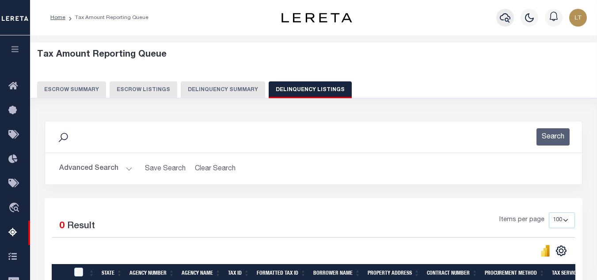
click at [510, 19] on icon "button" at bounding box center [505, 17] width 11 height 9
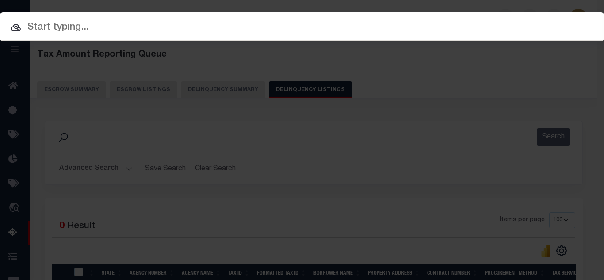
paste input "18-12667-000"
type input "18-12667-000"
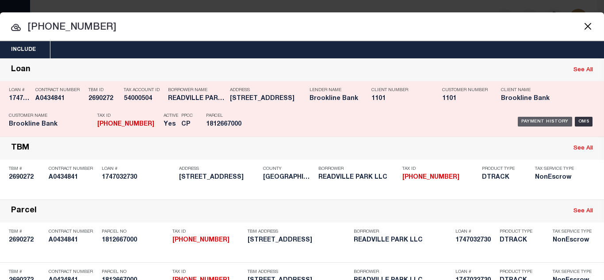
click at [532, 121] on div "Payment History" at bounding box center [544, 122] width 54 height 10
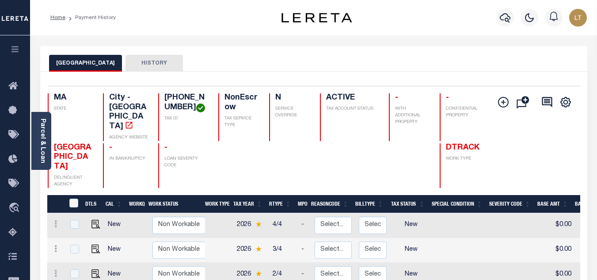
scroll to position [133, 0]
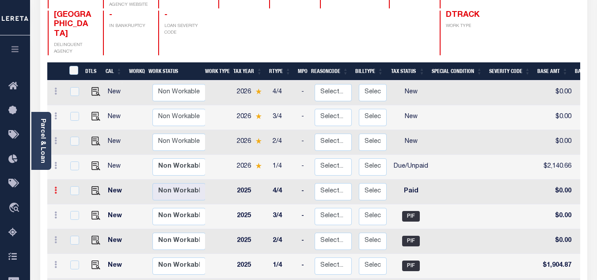
click at [53, 188] on link at bounding box center [56, 191] width 10 height 7
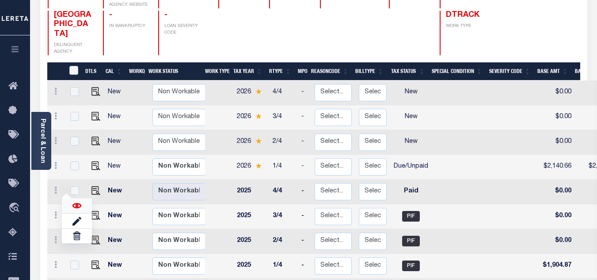
click at [75, 201] on img at bounding box center [76, 205] width 9 height 9
checkbox input "true"
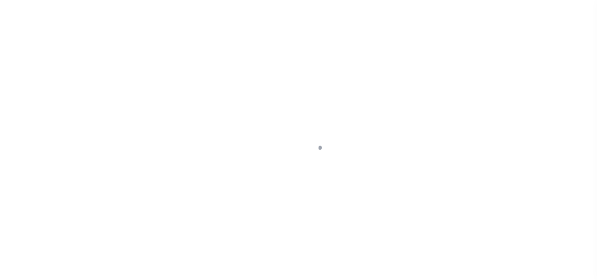
select select "PYD"
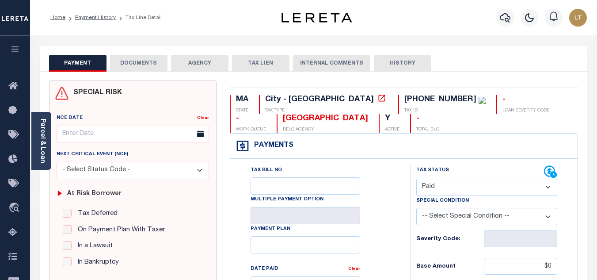
click at [142, 62] on button "DOCUMENTS" at bounding box center [138, 63] width 57 height 17
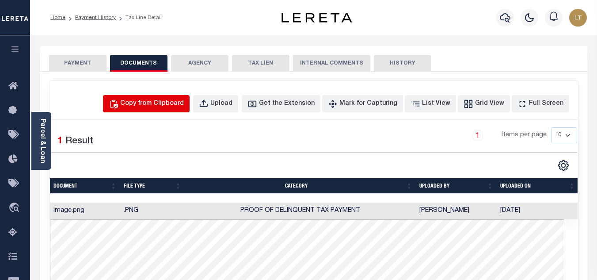
click at [159, 110] on button "Copy from Clipboard" at bounding box center [146, 103] width 87 height 17
select select "POP"
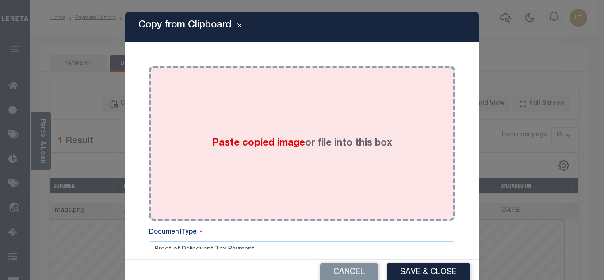
click at [206, 133] on div "Paste copied image or file into this box" at bounding box center [302, 142] width 292 height 141
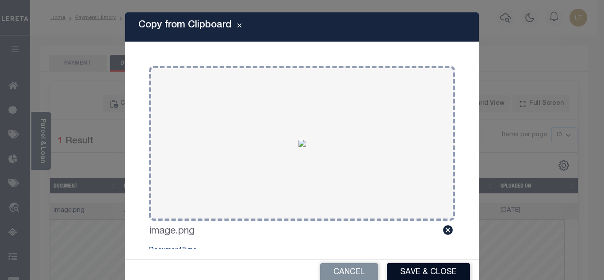
click at [422, 269] on button "Save & Close" at bounding box center [428, 272] width 83 height 19
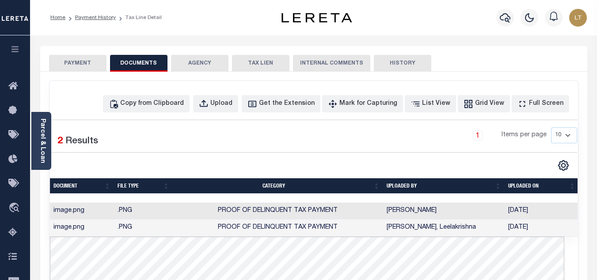
click at [80, 61] on button "PAYMENT" at bounding box center [77, 63] width 57 height 17
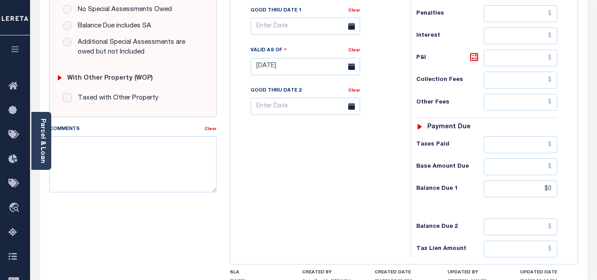
scroll to position [309, 0]
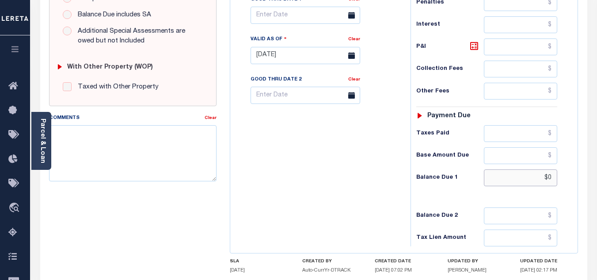
click at [555, 178] on input "$0" at bounding box center [520, 177] width 73 height 17
type input "$0.00"
type input "[DATE]"
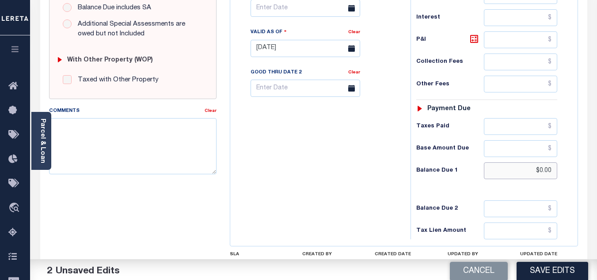
scroll to position [387, 0]
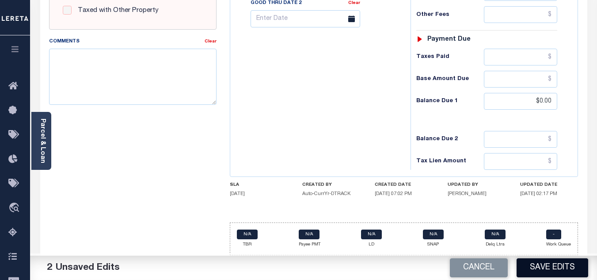
click at [550, 268] on button "Save Edits" at bounding box center [553, 267] width 72 height 19
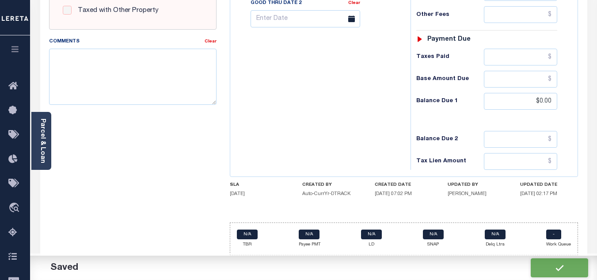
checkbox input "false"
type input "$0"
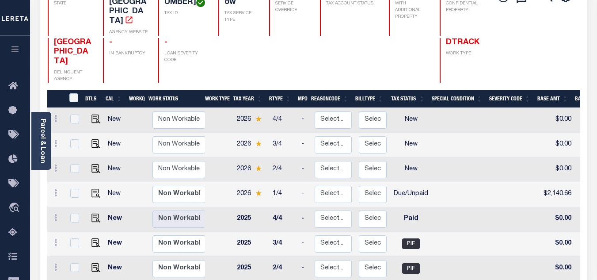
scroll to position [133, 0]
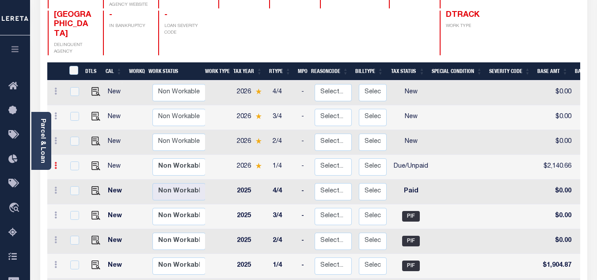
click at [55, 162] on icon at bounding box center [55, 165] width 3 height 7
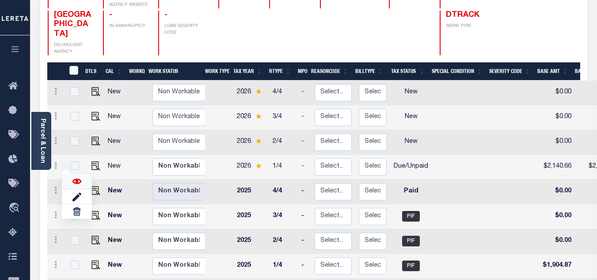
click at [72, 177] on img at bounding box center [76, 181] width 9 height 9
checkbox input "true"
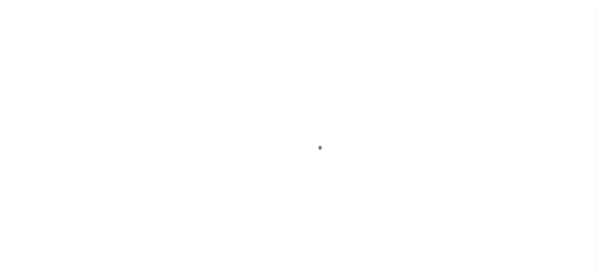
select select "DUE"
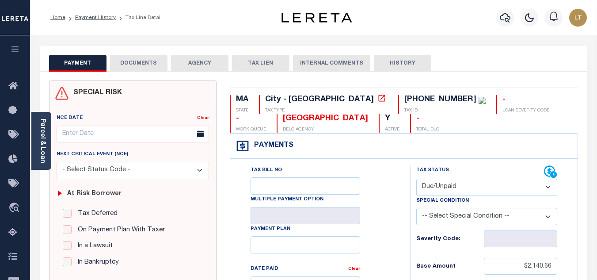
click at [128, 58] on button "DOCUMENTS" at bounding box center [138, 63] width 57 height 17
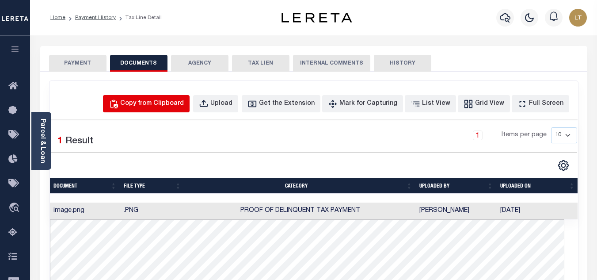
click at [162, 103] on div "Copy from Clipboard" at bounding box center [152, 104] width 64 height 10
select select "POP"
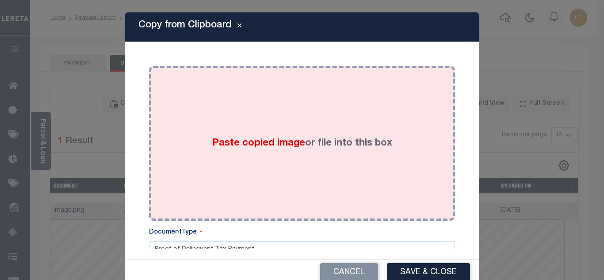
click at [203, 131] on div "Paste copied image or file into this box" at bounding box center [302, 142] width 292 height 141
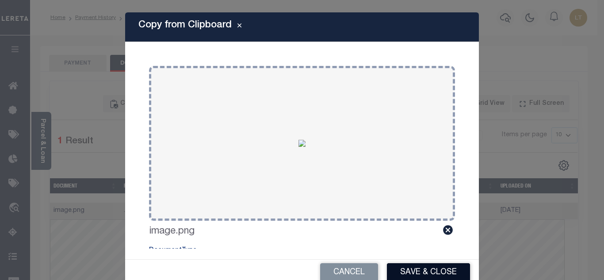
click at [437, 271] on button "Save & Close" at bounding box center [428, 272] width 83 height 19
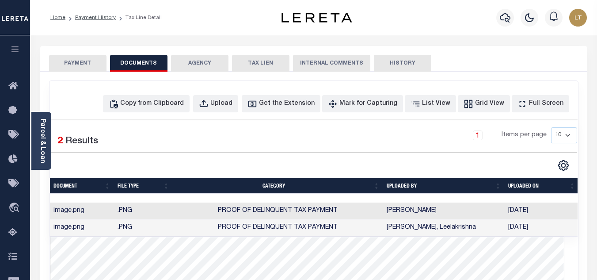
click at [80, 57] on button "PAYMENT" at bounding box center [77, 63] width 57 height 17
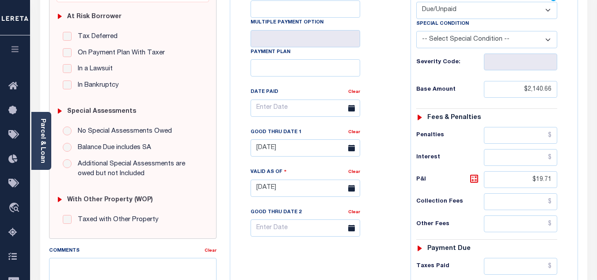
scroll to position [265, 0]
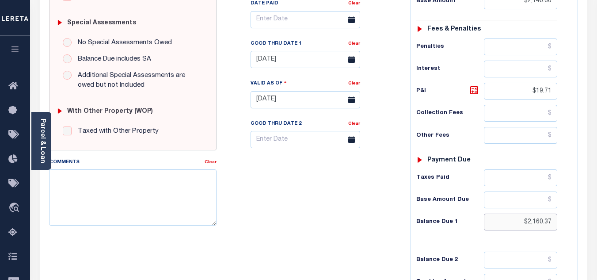
drag, startPoint x: 551, startPoint y: 220, endPoint x: 536, endPoint y: 219, distance: 15.5
click at [536, 219] on input "$2,160.37" at bounding box center [520, 221] width 73 height 17
paste input "2,169.40"
type input "$2,169.40"
type input "[DATE]"
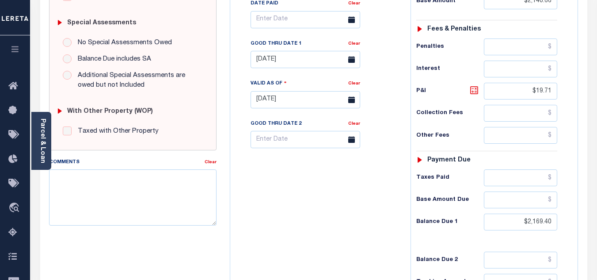
click at [475, 90] on icon at bounding box center [473, 89] width 5 height 5
type input "$28.74"
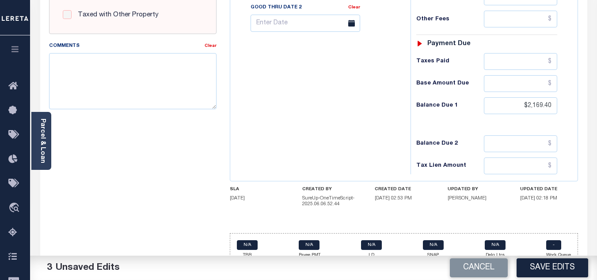
scroll to position [393, 0]
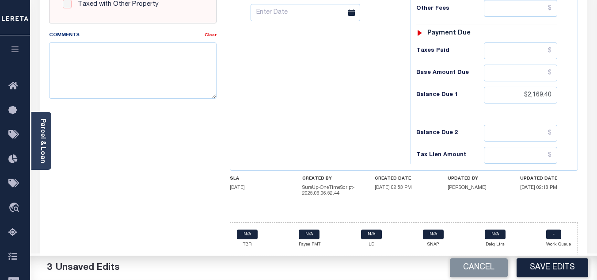
click at [536, 264] on button "Save Edits" at bounding box center [553, 267] width 72 height 19
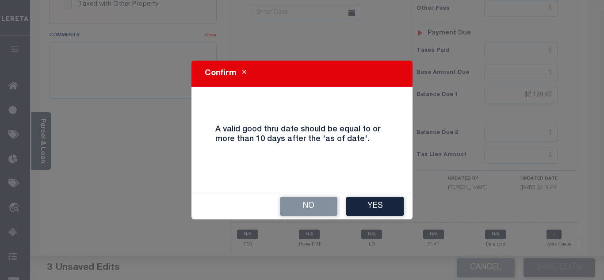
click at [366, 208] on button "Yes" at bounding box center [374, 206] width 57 height 19
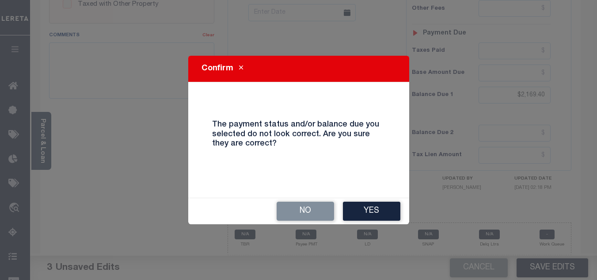
click at [372, 204] on button "Yes" at bounding box center [371, 210] width 57 height 19
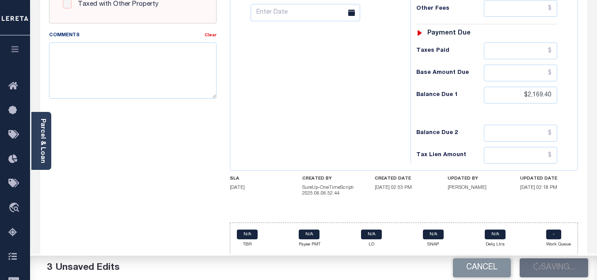
checkbox input "false"
type input "$2,140.66"
type input "$28.74"
type input "$2,169.4"
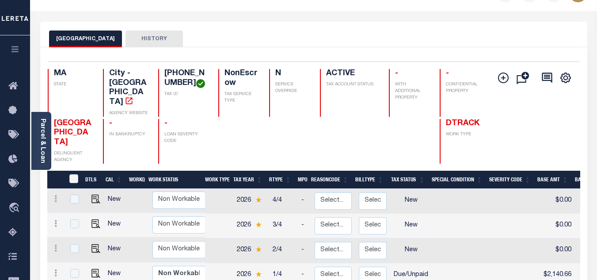
scroll to position [44, 0]
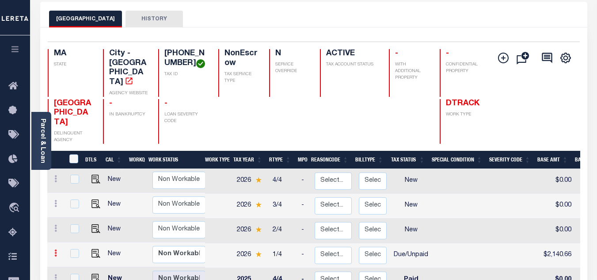
click at [54, 249] on icon at bounding box center [55, 252] width 3 height 7
click at [80, 264] on img at bounding box center [76, 268] width 9 height 9
checkbox input "true"
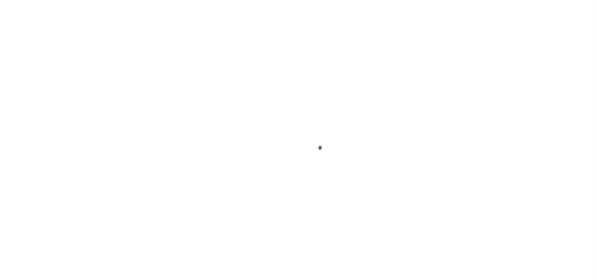
select select "DUE"
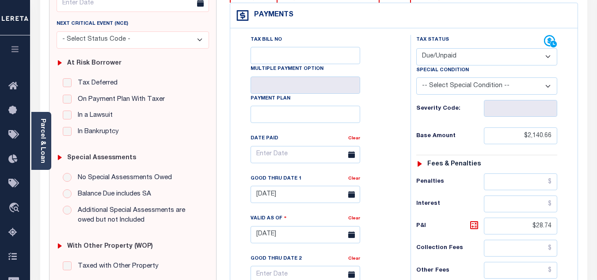
scroll to position [133, 0]
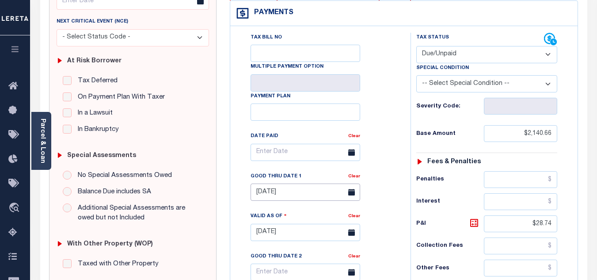
click at [272, 195] on input "[DATE]" at bounding box center [306, 191] width 110 height 17
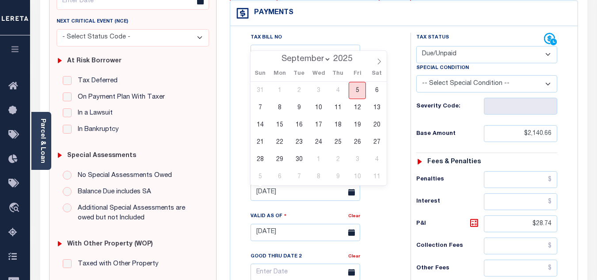
click at [359, 90] on span "5" at bounding box center [357, 90] width 17 height 17
type input "09/05/2025"
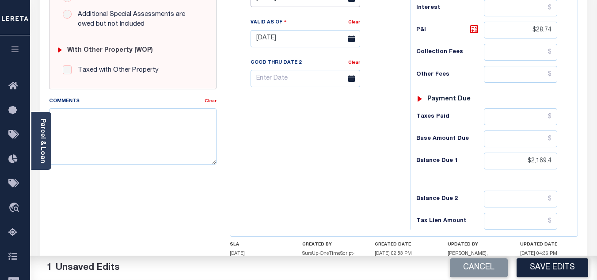
scroll to position [353, 0]
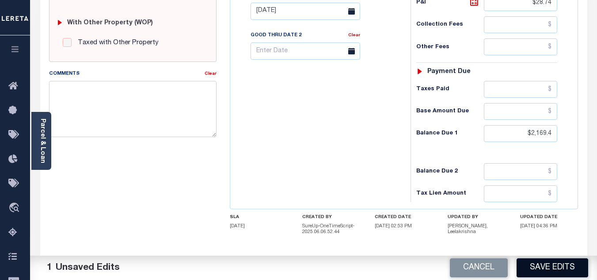
click at [553, 267] on button "Save Edits" at bounding box center [553, 267] width 72 height 19
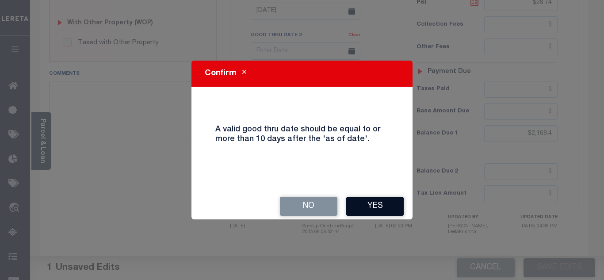
click at [370, 205] on button "Yes" at bounding box center [374, 206] width 57 height 19
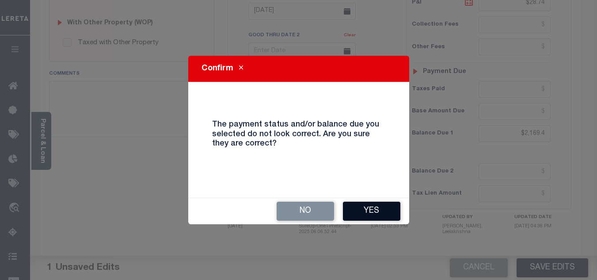
click at [378, 209] on button "Yes" at bounding box center [371, 210] width 57 height 19
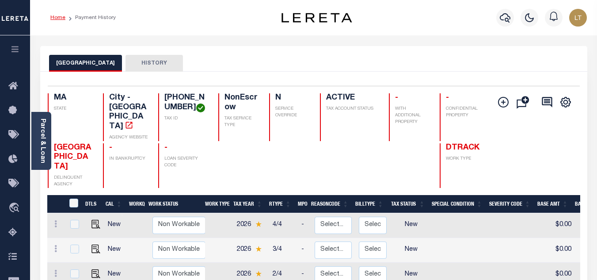
click at [59, 19] on link "Home" at bounding box center [57, 17] width 15 height 5
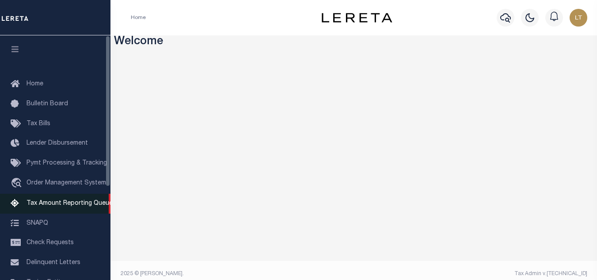
click at [58, 205] on span "Tax Amount Reporting Queue" at bounding box center [70, 203] width 86 height 6
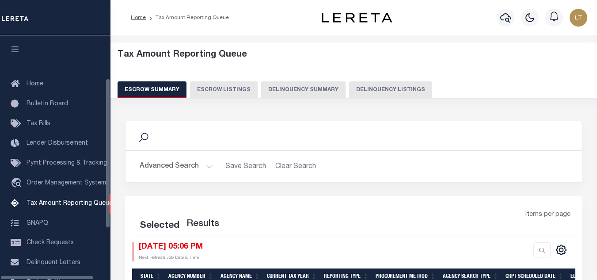
select select "100"
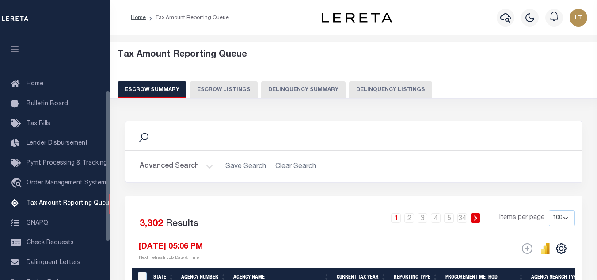
scroll to position [89, 0]
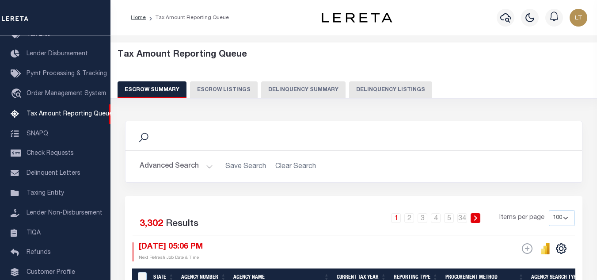
click at [367, 86] on button "Delinquency Listings" at bounding box center [390, 89] width 83 height 17
select select "100"
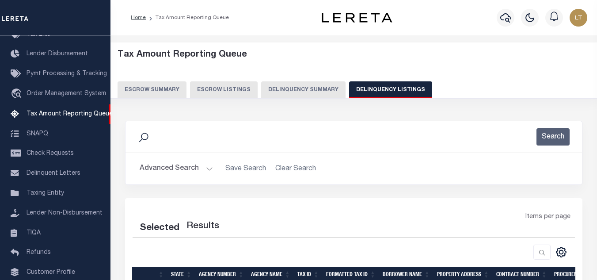
select select "100"
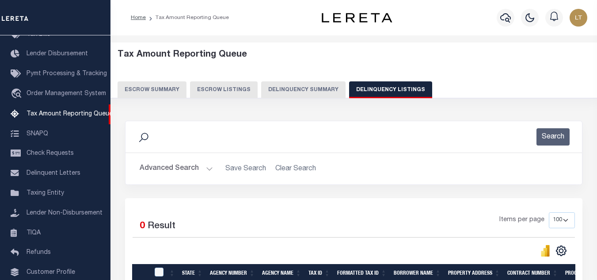
click at [176, 168] on button "Advanced Search" at bounding box center [176, 168] width 73 height 17
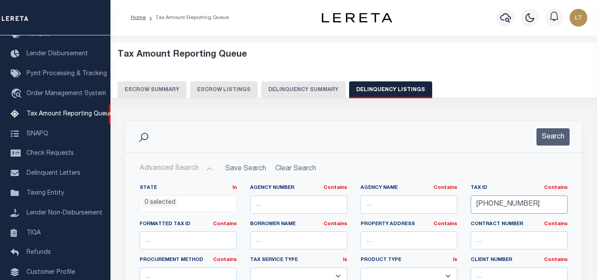
drag, startPoint x: 539, startPoint y: 206, endPoint x: 446, endPoint y: 207, distance: 92.8
click at [446, 207] on div "State In In AK AL AR AZ CA CO CT DC DE FL GA GU HI IA ID IL IN KS KY LA MA MD M…" at bounding box center [353, 274] width 441 height 180
paste input "[PHONE_NUMBER]"
type input "[PHONE_NUMBER]"
click at [562, 131] on button "Search" at bounding box center [552, 136] width 33 height 17
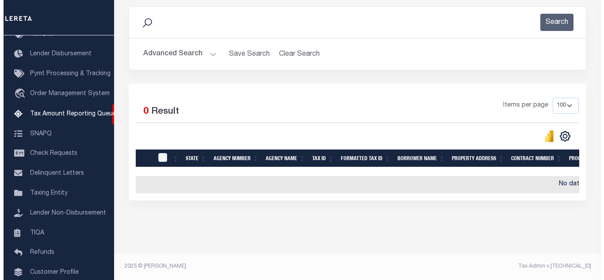
scroll to position [0, 0]
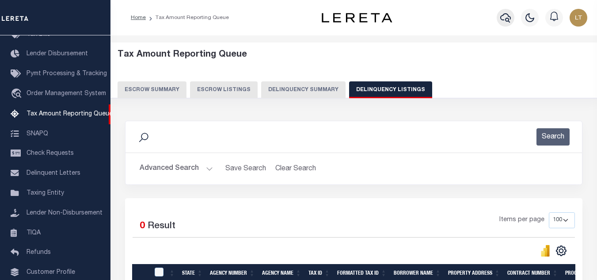
click at [508, 19] on icon "button" at bounding box center [505, 17] width 11 height 9
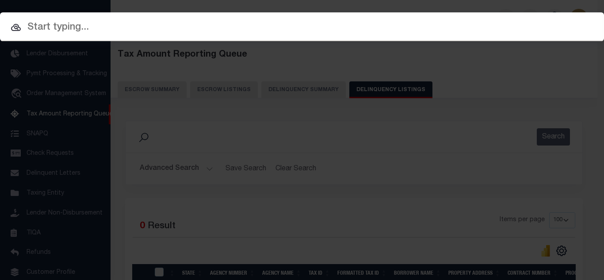
paste input "[PHONE_NUMBER]"
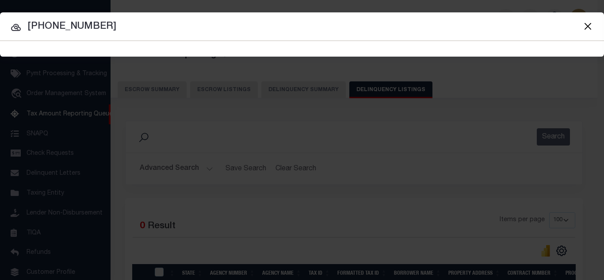
type input "[PHONE_NUMBER]"
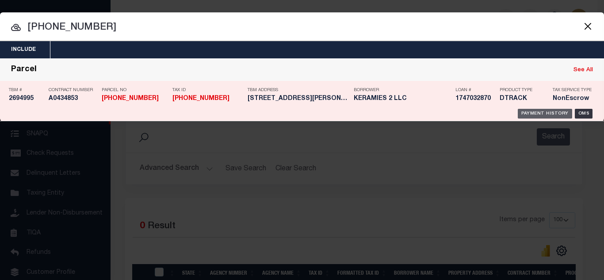
click at [537, 111] on div "Payment History" at bounding box center [544, 114] width 54 height 10
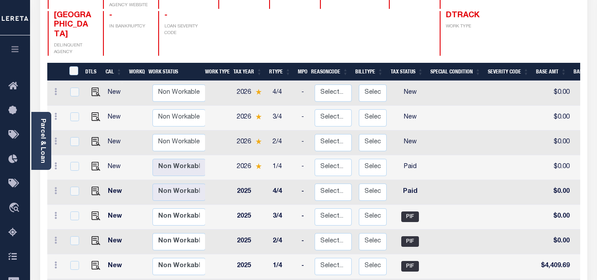
scroll to position [133, 0]
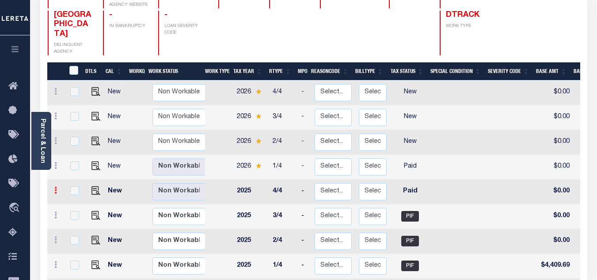
click at [56, 186] on icon at bounding box center [55, 189] width 3 height 7
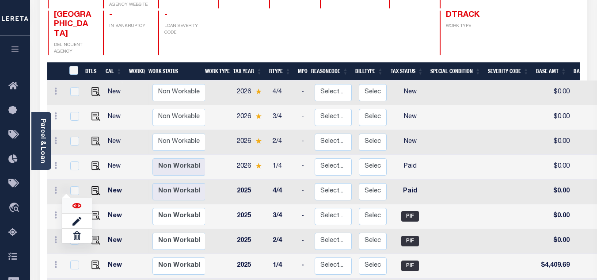
click at [74, 201] on img at bounding box center [76, 205] width 9 height 9
checkbox input "true"
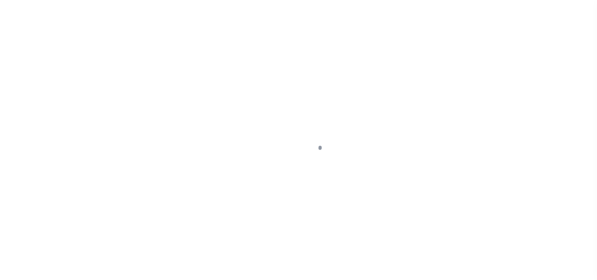
select select "PYD"
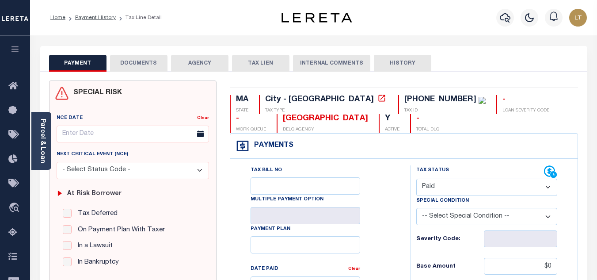
click at [142, 61] on button "DOCUMENTS" at bounding box center [138, 63] width 57 height 17
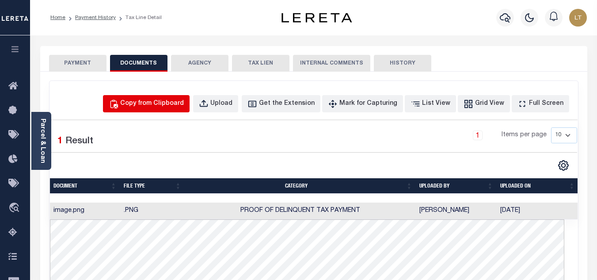
click at [179, 103] on div "Copy from Clipboard" at bounding box center [152, 104] width 64 height 10
select select "POP"
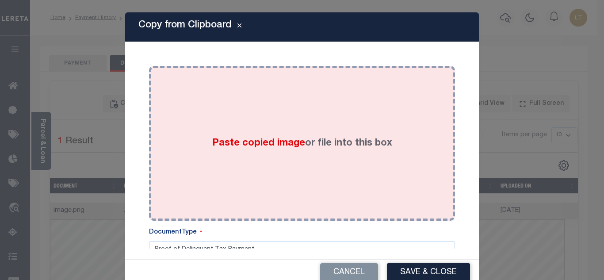
drag, startPoint x: 241, startPoint y: 137, endPoint x: 220, endPoint y: 144, distance: 22.8
click at [236, 138] on span "Paste copied image" at bounding box center [258, 143] width 93 height 10
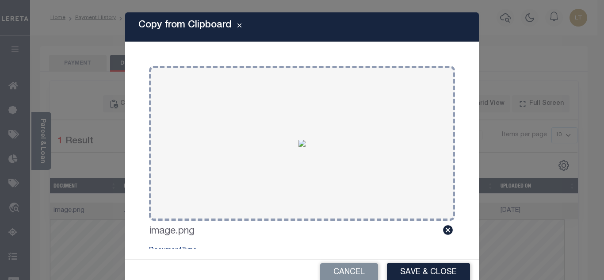
click at [438, 273] on button "Save & Close" at bounding box center [428, 272] width 83 height 19
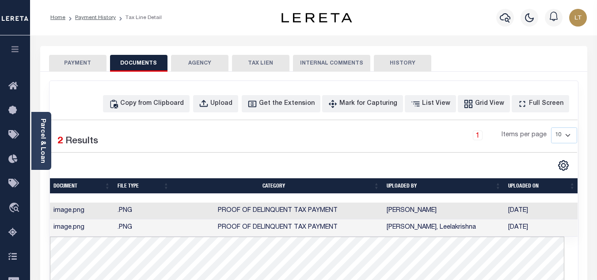
click at [83, 62] on button "PAYMENT" at bounding box center [77, 63] width 57 height 17
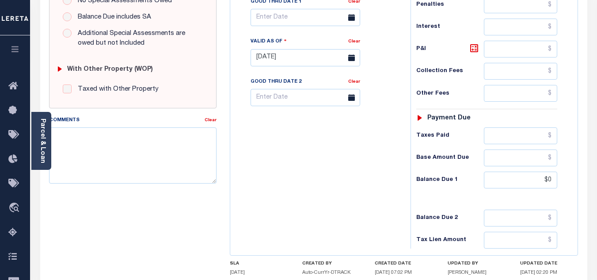
scroll to position [309, 0]
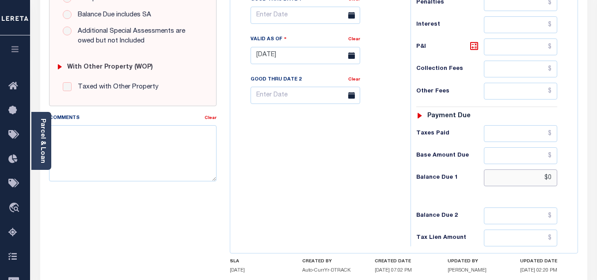
click at [551, 180] on input "$0" at bounding box center [520, 177] width 73 height 17
type input "$0.00"
type input "[DATE]"
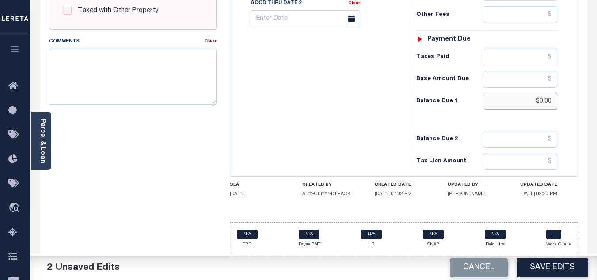
scroll to position [387, 0]
click at [549, 269] on button "Save Edits" at bounding box center [553, 267] width 72 height 19
checkbox input "false"
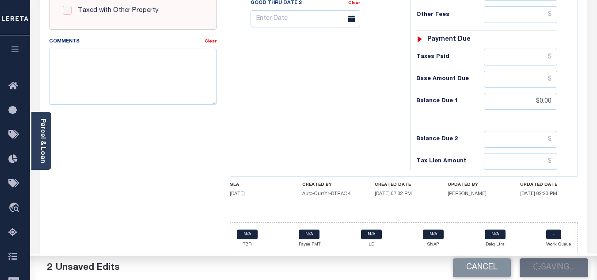
checkbox input "false"
type input "$0"
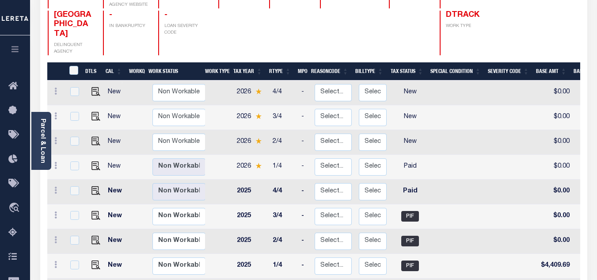
scroll to position [1, 0]
click at [56, 161] on icon at bounding box center [55, 164] width 3 height 7
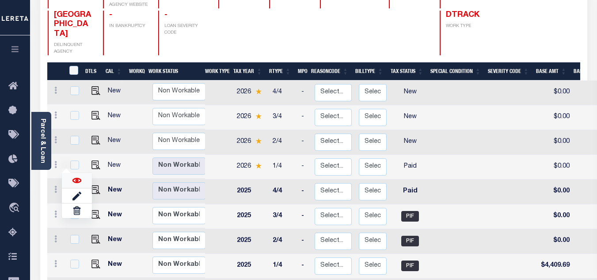
click at [75, 176] on img at bounding box center [76, 180] width 9 height 9
checkbox input "true"
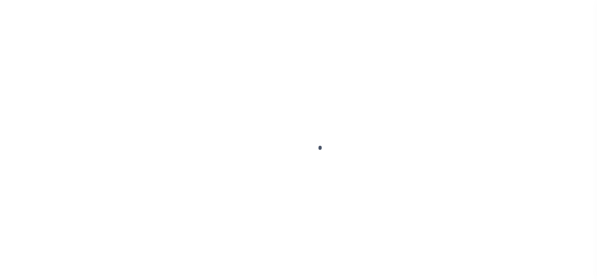
select select "PYD"
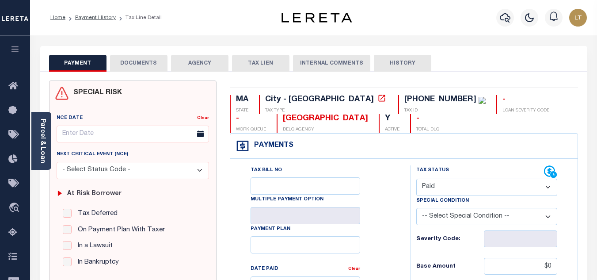
click at [141, 63] on button "DOCUMENTS" at bounding box center [138, 63] width 57 height 17
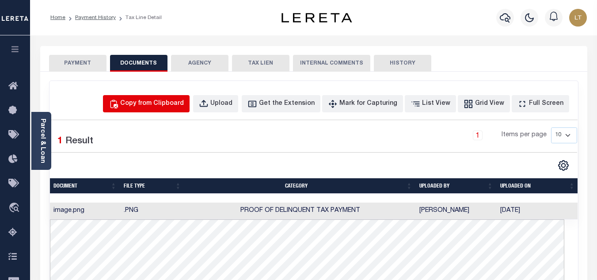
click at [161, 103] on div "Copy from Clipboard" at bounding box center [152, 104] width 64 height 10
select select "POP"
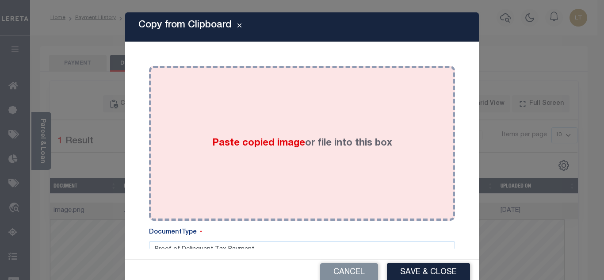
click at [290, 154] on div "Paste copied image or file into this box" at bounding box center [302, 142] width 292 height 141
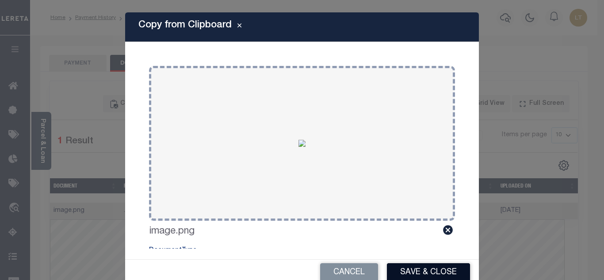
click at [419, 273] on button "Save & Close" at bounding box center [428, 272] width 83 height 19
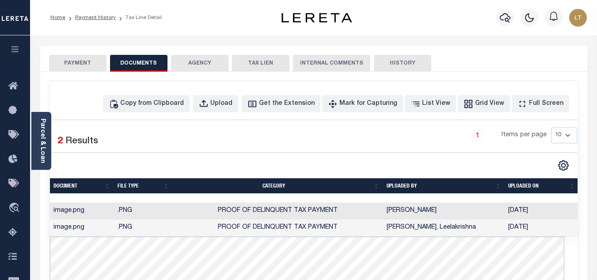
click at [81, 62] on button "PAYMENT" at bounding box center [77, 63] width 57 height 17
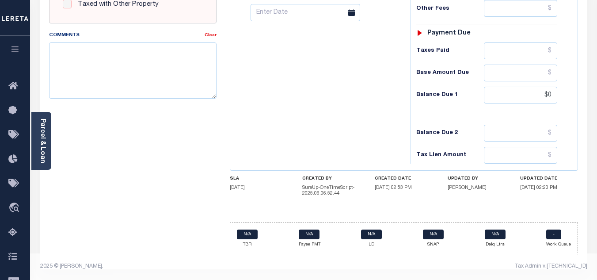
scroll to position [393, 0]
click at [552, 99] on input "$0" at bounding box center [520, 95] width 73 height 17
type input "$0.00"
type input "09/05/2025"
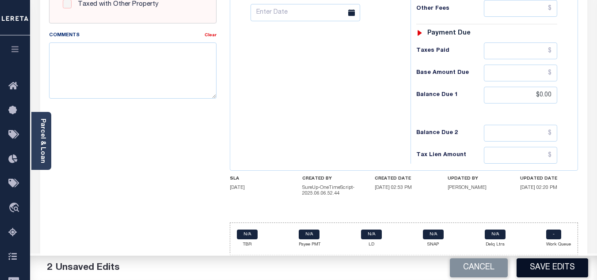
click at [559, 264] on button "Save Edits" at bounding box center [553, 267] width 72 height 19
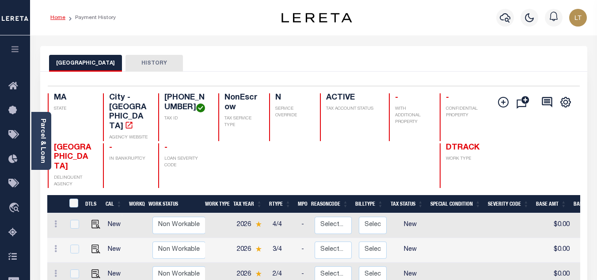
click at [56, 15] on link "Home" at bounding box center [57, 17] width 15 height 5
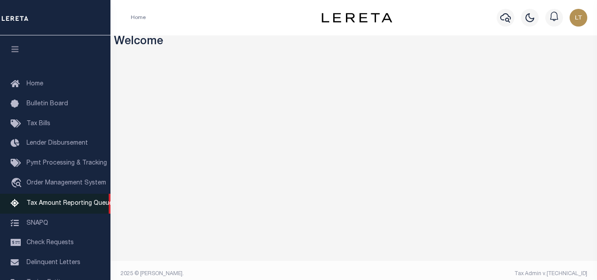
click at [66, 202] on span "Tax Amount Reporting Queue" at bounding box center [70, 203] width 86 height 6
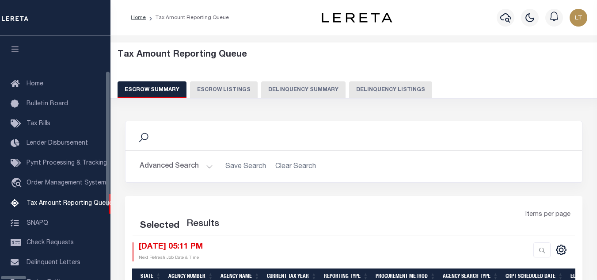
select select "100"
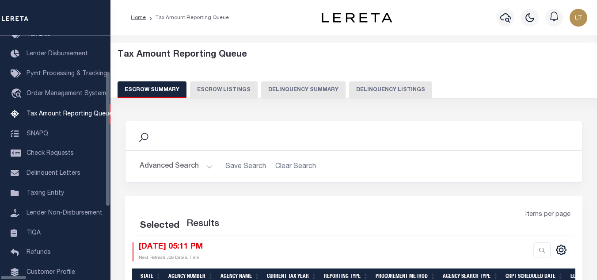
select select "100"
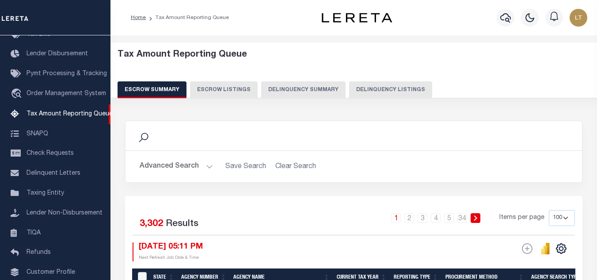
click at [385, 89] on button "Delinquency Listings" at bounding box center [390, 89] width 83 height 17
select select "100"
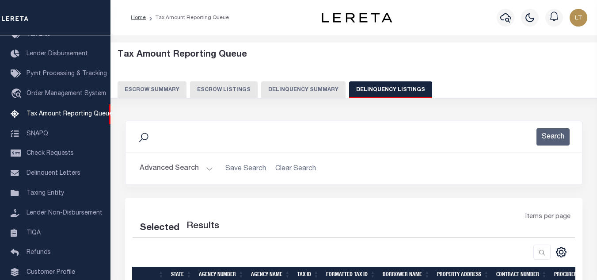
select select "100"
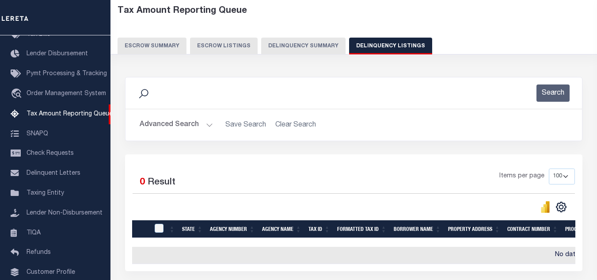
scroll to position [44, 0]
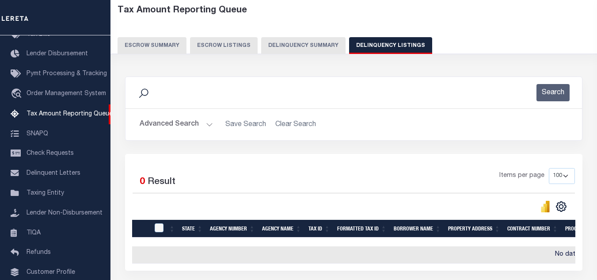
click at [172, 125] on button "Advanced Search" at bounding box center [176, 124] width 73 height 17
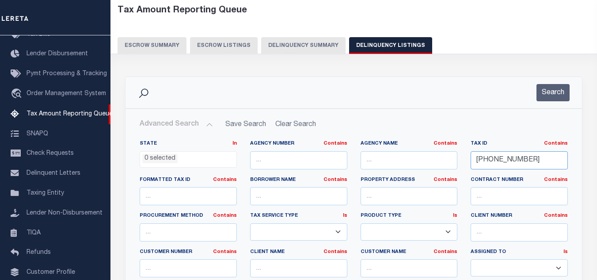
drag, startPoint x: 532, startPoint y: 161, endPoint x: 428, endPoint y: 163, distance: 103.9
click at [428, 163] on div "State In In AK AL AR AZ CA CO CT DC DE FL GA GU HI IA ID IL IN KS KY LA MA MD M…" at bounding box center [353, 230] width 441 height 180
paste input "[PHONE_NUMBER]"
type input "[PHONE_NUMBER]"
click at [560, 86] on button "Search" at bounding box center [552, 92] width 33 height 17
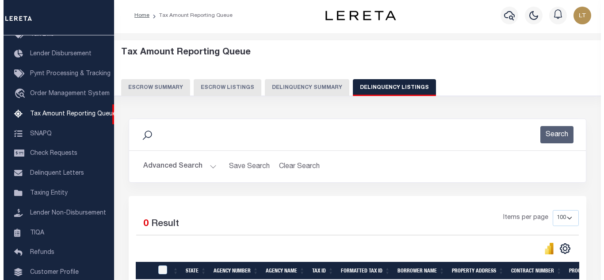
scroll to position [0, 0]
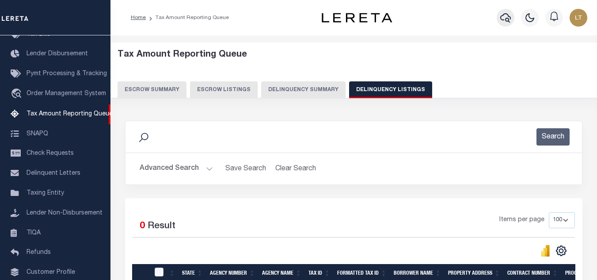
click at [505, 19] on icon "button" at bounding box center [505, 17] width 11 height 9
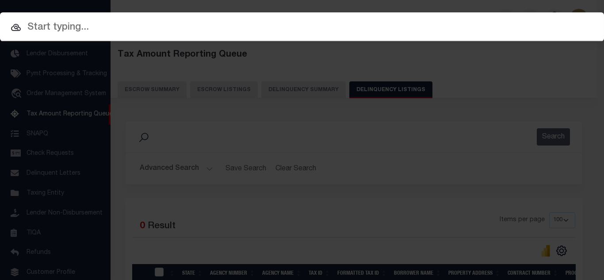
paste input "[PHONE_NUMBER]"
type input "[PHONE_NUMBER]"
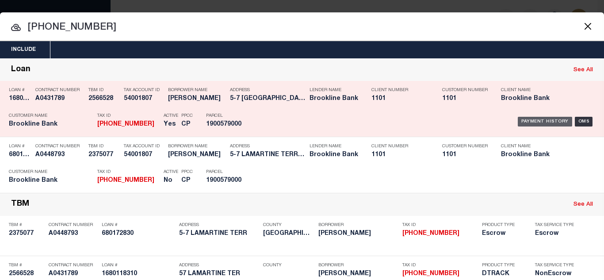
click at [534, 119] on div "Payment History" at bounding box center [544, 122] width 54 height 10
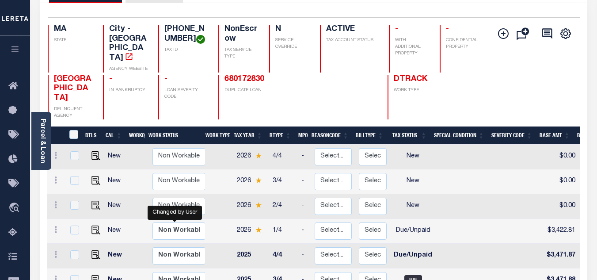
scroll to position [88, 0]
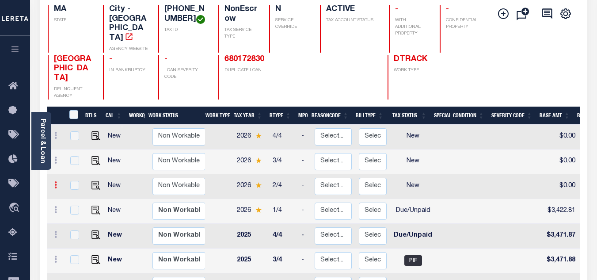
click at [55, 181] on icon at bounding box center [55, 184] width 3 height 7
click at [79, 196] on img at bounding box center [76, 200] width 9 height 9
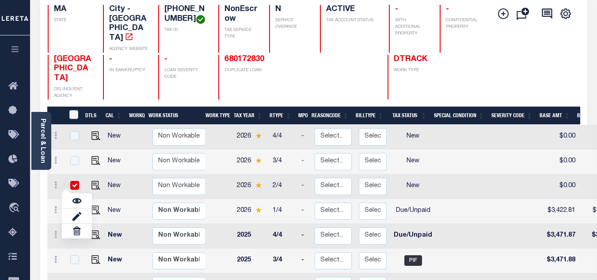
checkbox input "true"
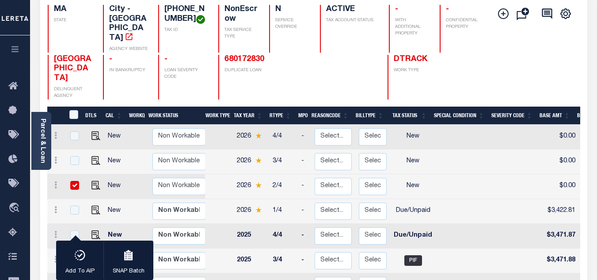
click at [71, 181] on input "checkbox" at bounding box center [74, 185] width 9 height 9
checkbox input "false"
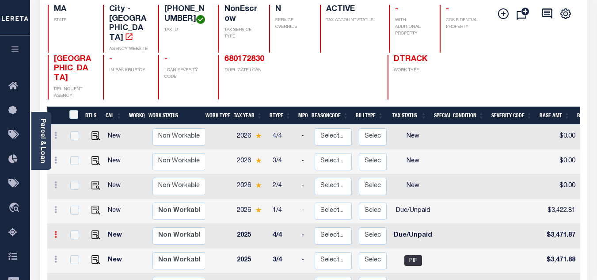
click at [55, 231] on icon at bounding box center [55, 234] width 3 height 7
click at [75, 245] on img at bounding box center [76, 249] width 9 height 9
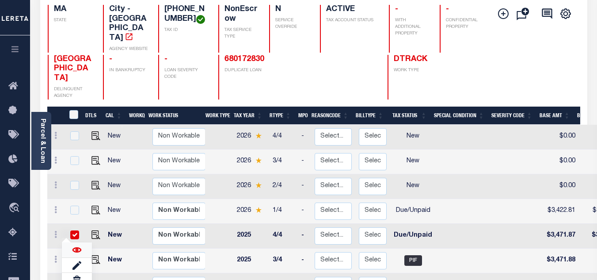
checkbox input "true"
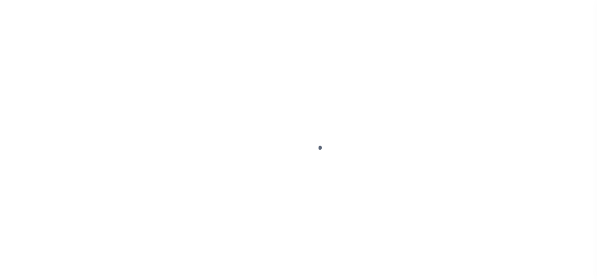
select select "NW2"
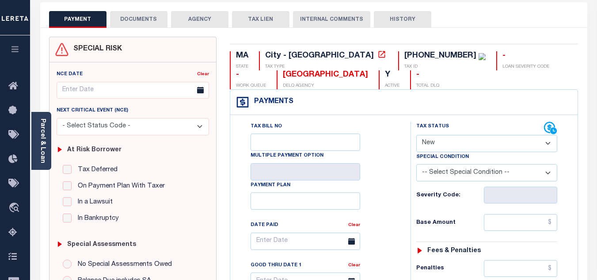
scroll to position [44, 0]
click at [137, 16] on button "DOCUMENTS" at bounding box center [138, 19] width 57 height 17
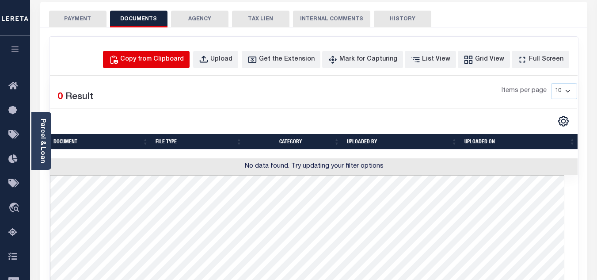
click at [157, 61] on div "Copy from Clipboard" at bounding box center [152, 60] width 64 height 10
select select "POP"
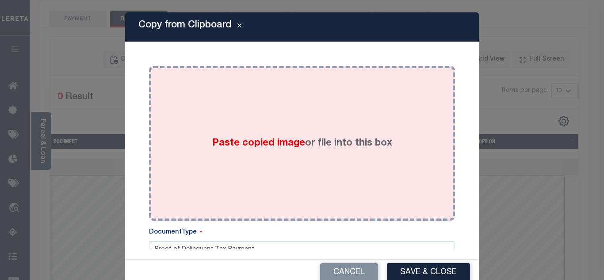
click at [217, 107] on div "Paste copied image or file into this box" at bounding box center [302, 142] width 292 height 141
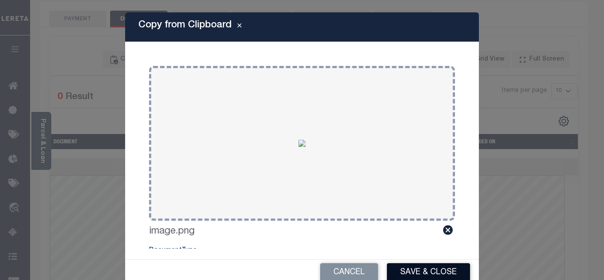
click at [421, 268] on button "Save & Close" at bounding box center [428, 272] width 83 height 19
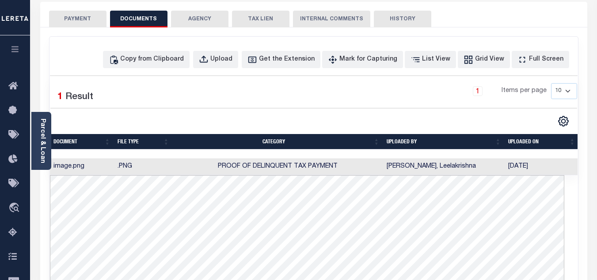
click at [79, 21] on button "PAYMENT" at bounding box center [77, 19] width 57 height 17
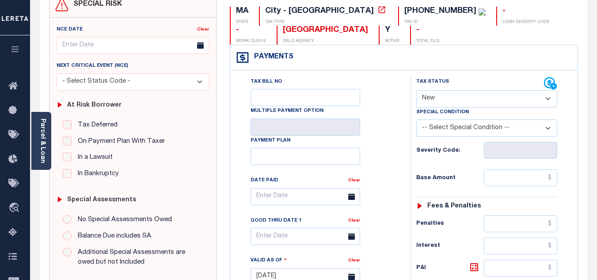
scroll to position [0, 0]
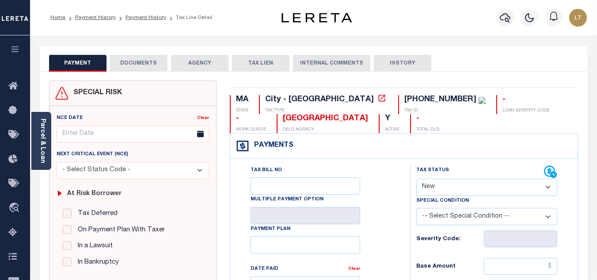
click at [138, 64] on button "DOCUMENTS" at bounding box center [138, 63] width 57 height 17
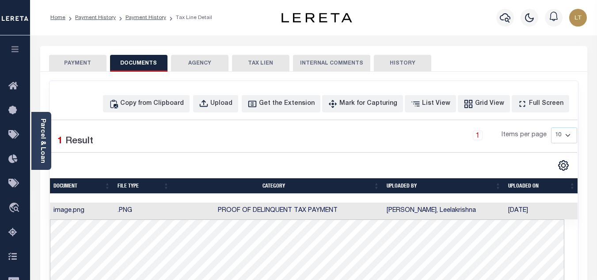
click at [97, 65] on button "PAYMENT" at bounding box center [77, 63] width 57 height 17
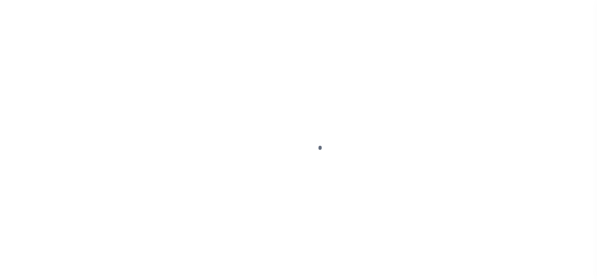
select select "DUE"
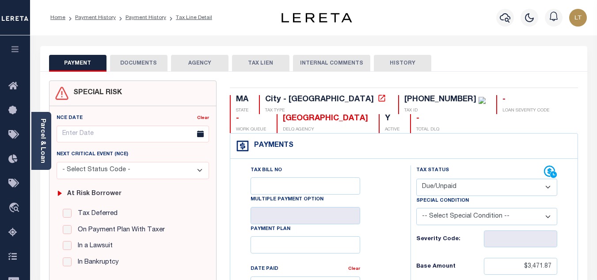
click at [138, 67] on button "DOCUMENTS" at bounding box center [138, 63] width 57 height 17
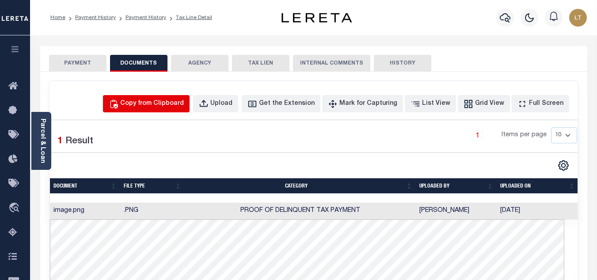
click at [165, 102] on div "Copy from Clipboard" at bounding box center [152, 104] width 64 height 10
select select "POP"
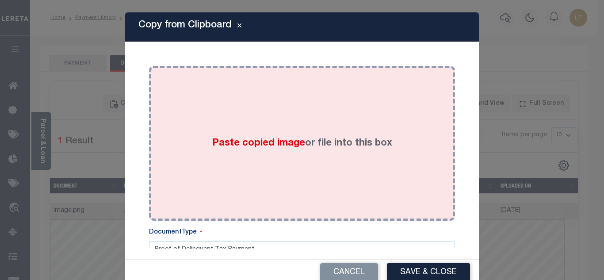
click at [195, 136] on div "Paste copied image or file into this box" at bounding box center [302, 142] width 292 height 141
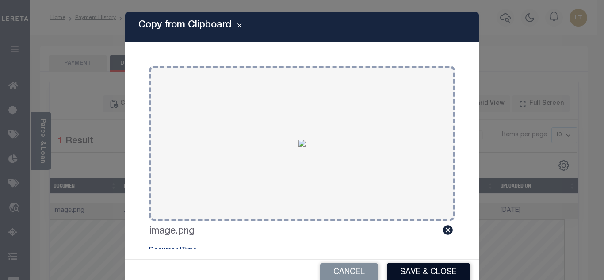
click at [415, 269] on button "Save & Close" at bounding box center [428, 272] width 83 height 19
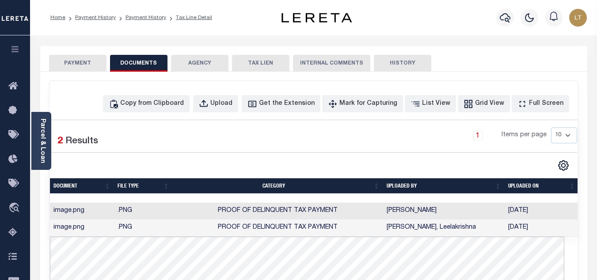
click at [85, 62] on button "PAYMENT" at bounding box center [77, 63] width 57 height 17
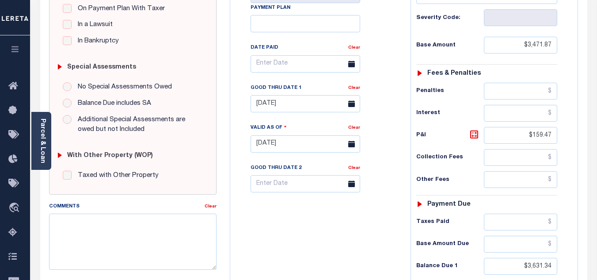
scroll to position [265, 0]
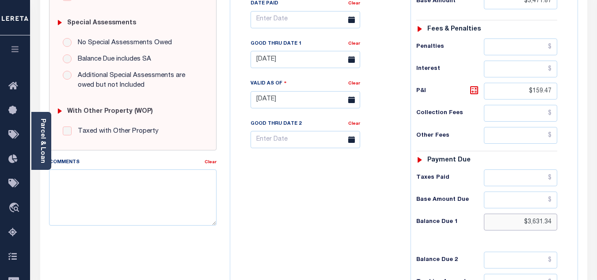
drag, startPoint x: 550, startPoint y: 225, endPoint x: 537, endPoint y: 223, distance: 13.0
click at [537, 223] on input "$3,631.34" at bounding box center [520, 221] width 73 height 17
paste input "3,658.00"
type input "$3,658.00"
click at [473, 92] on icon at bounding box center [474, 90] width 11 height 11
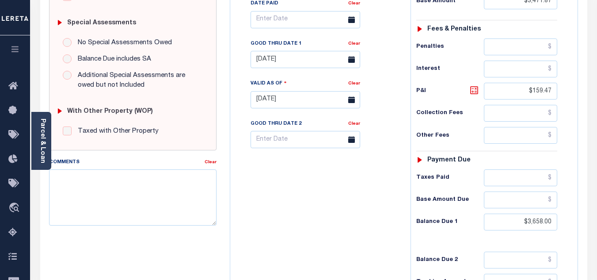
type input "[DATE]"
type input "$186.13"
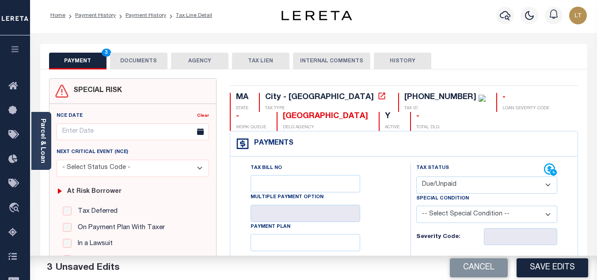
scroll to position [0, 0]
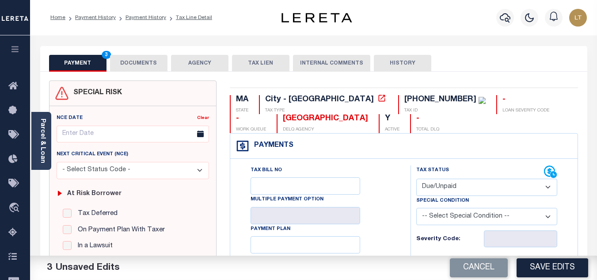
click at [135, 64] on button "DOCUMENTS" at bounding box center [138, 63] width 57 height 17
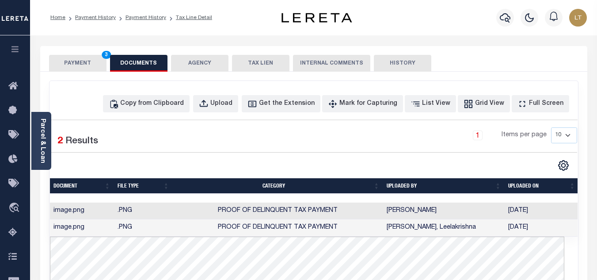
click at [85, 68] on button "PAYMENT 3" at bounding box center [77, 63] width 57 height 17
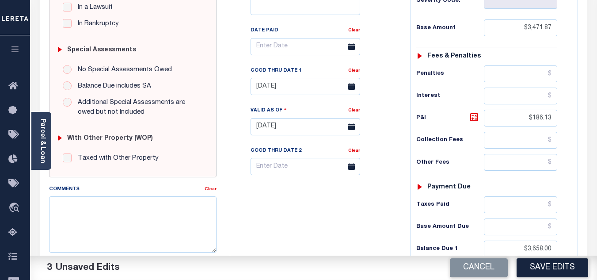
scroll to position [309, 0]
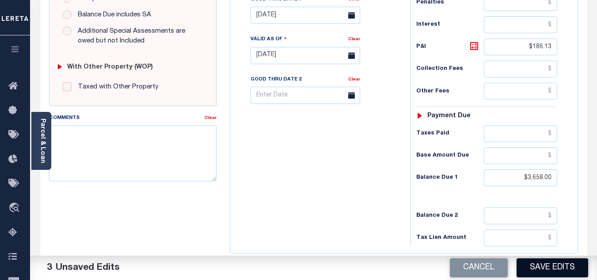
click at [555, 262] on button "Save Edits" at bounding box center [553, 267] width 72 height 19
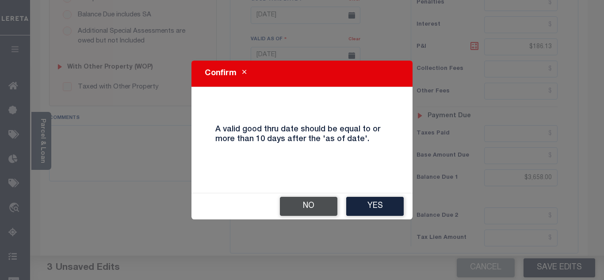
click at [316, 206] on button "No" at bounding box center [308, 206] width 57 height 19
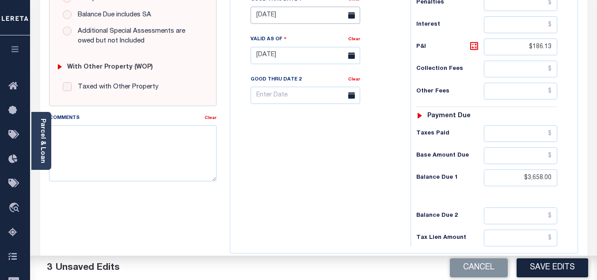
click at [293, 17] on input "[DATE]" at bounding box center [306, 15] width 110 height 17
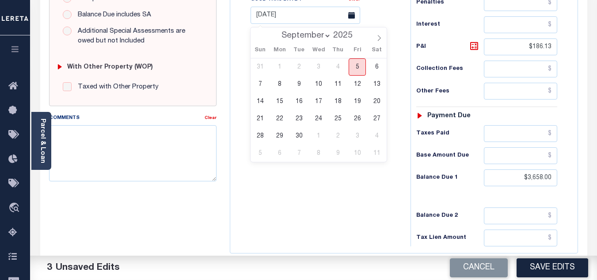
click at [356, 68] on span "5" at bounding box center [357, 66] width 17 height 17
type input "[DATE]"
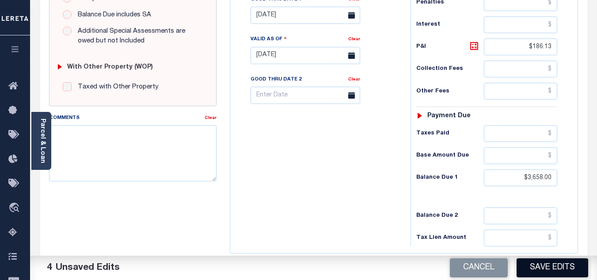
click at [558, 266] on button "Save Edits" at bounding box center [553, 267] width 72 height 19
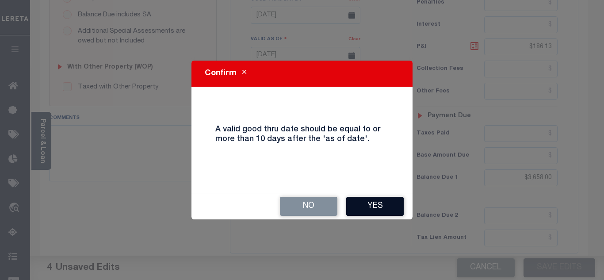
click at [387, 207] on button "Yes" at bounding box center [374, 206] width 57 height 19
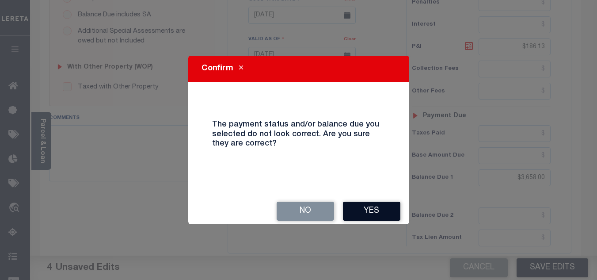
click at [385, 205] on button "Yes" at bounding box center [371, 210] width 57 height 19
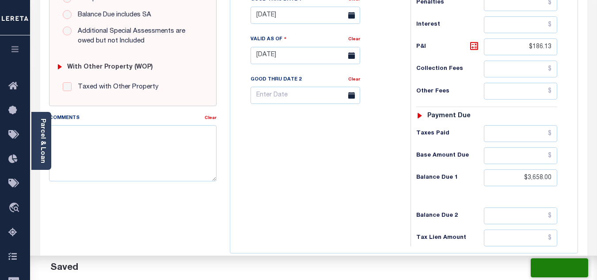
checkbox input "false"
type input "$3,471.87"
type input "$186.13"
type input "$3,658"
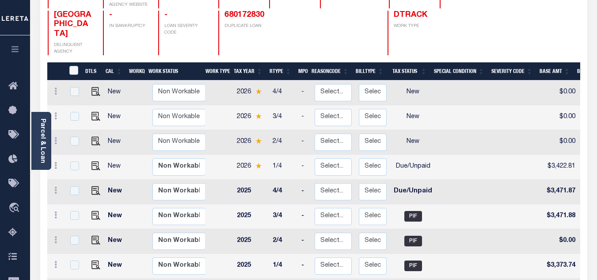
scroll to position [177, 0]
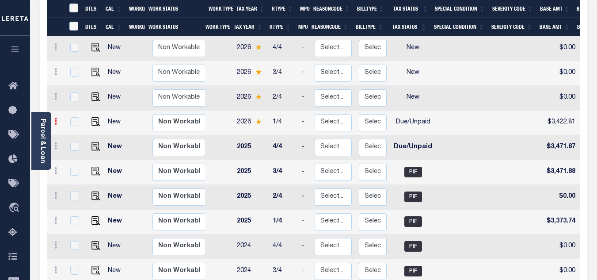
click at [54, 118] on icon at bounding box center [55, 121] width 3 height 7
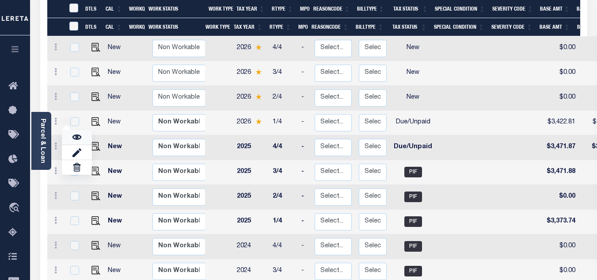
click at [76, 133] on img at bounding box center [76, 137] width 9 height 9
checkbox input "true"
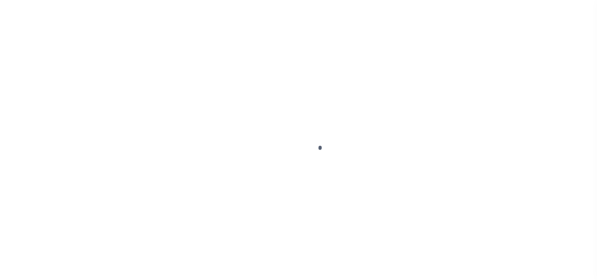
select select "DUE"
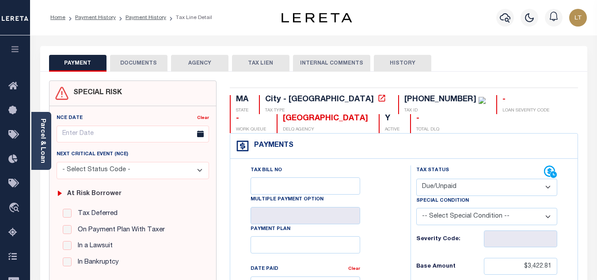
click at [148, 70] on button "DOCUMENTS" at bounding box center [138, 63] width 57 height 17
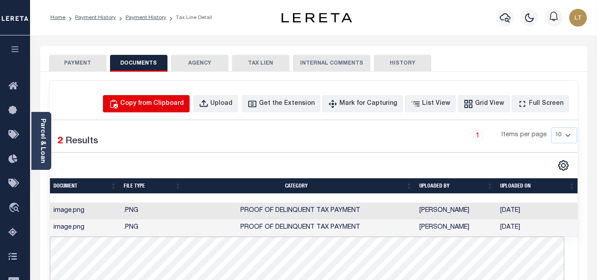
click at [147, 103] on div "Copy from Clipboard" at bounding box center [152, 104] width 64 height 10
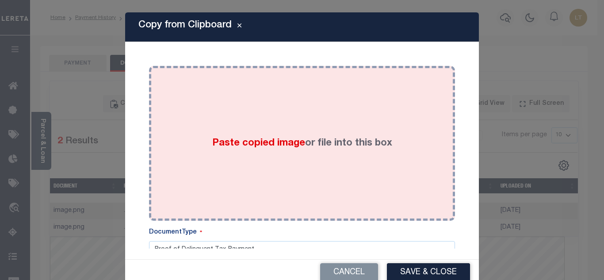
click at [233, 107] on div "Paste copied image or file into this box" at bounding box center [302, 142] width 292 height 141
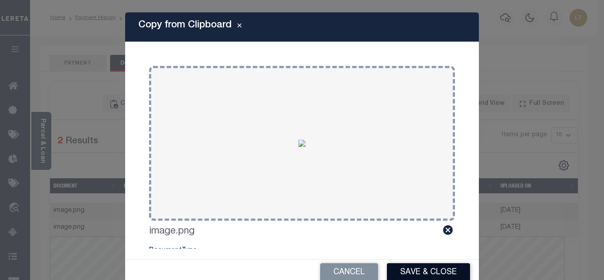
click at [396, 268] on button "Save & Close" at bounding box center [428, 272] width 83 height 19
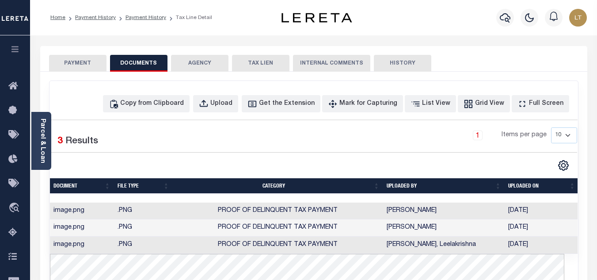
click at [68, 66] on button "PAYMENT" at bounding box center [77, 63] width 57 height 17
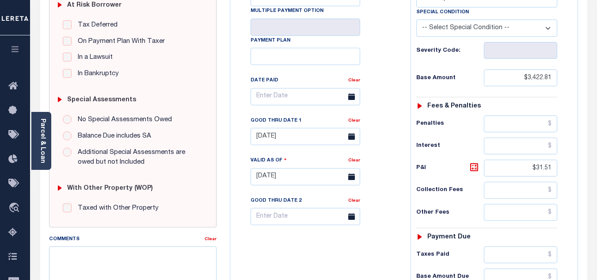
scroll to position [221, 0]
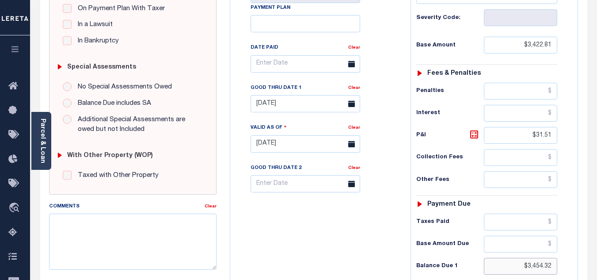
drag, startPoint x: 549, startPoint y: 266, endPoint x: 528, endPoint y: 263, distance: 20.5
click at [528, 263] on input "$3,454.32" at bounding box center [520, 266] width 73 height 17
paste input "3,468.76"
type input "$3,468.76"
type input "[DATE]"
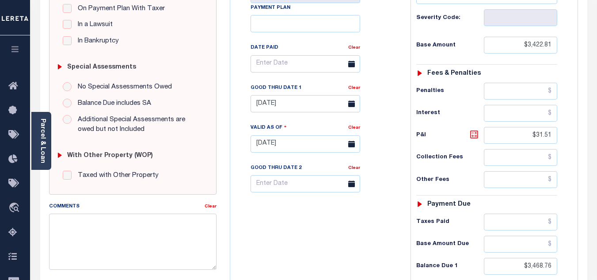
click at [475, 141] on link at bounding box center [476, 135] width 15 height 12
type input "$45.95"
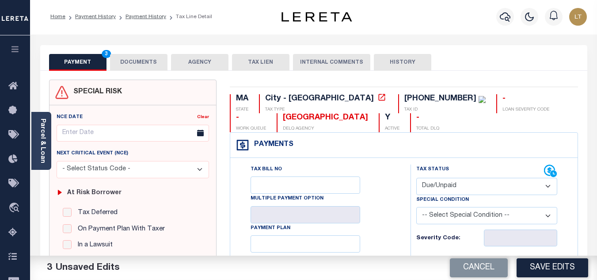
scroll to position [0, 0]
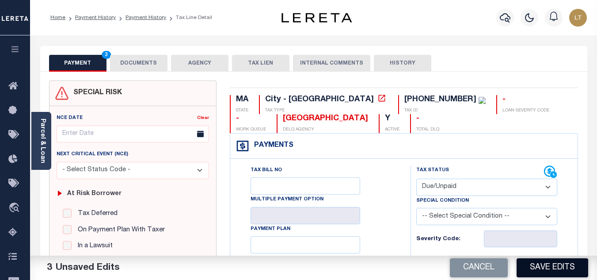
click at [559, 262] on button "Save Edits" at bounding box center [553, 267] width 72 height 19
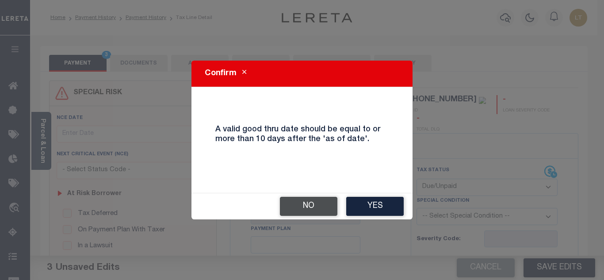
click at [327, 207] on button "No" at bounding box center [308, 206] width 57 height 19
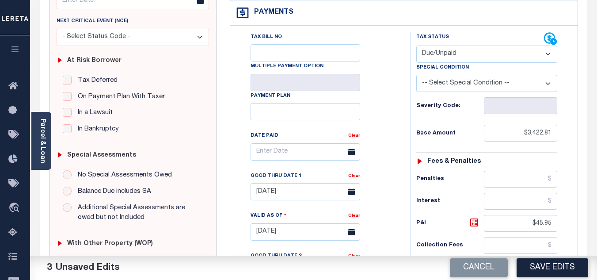
scroll to position [133, 0]
click at [283, 196] on input "08/25/2025" at bounding box center [306, 191] width 110 height 17
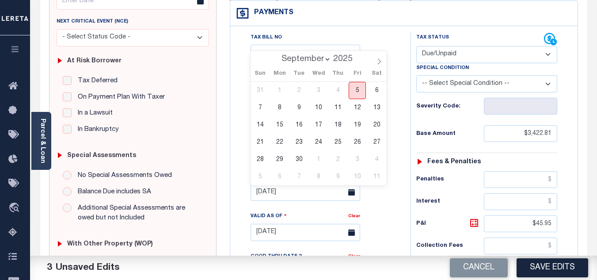
click at [357, 87] on span "5" at bounding box center [357, 90] width 17 height 17
type input "[DATE]"
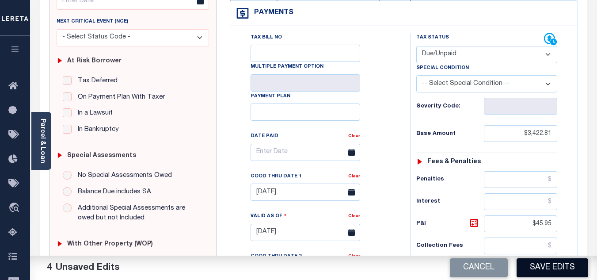
click at [549, 271] on button "Save Edits" at bounding box center [553, 267] width 72 height 19
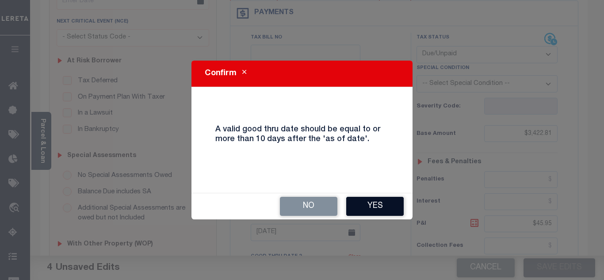
click at [385, 199] on button "Yes" at bounding box center [374, 206] width 57 height 19
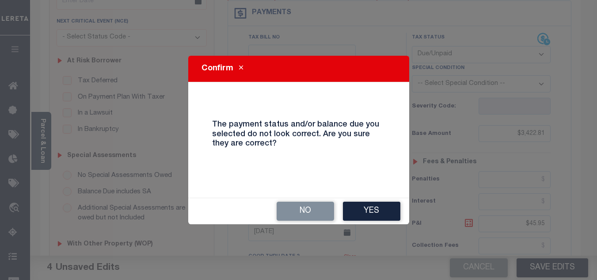
click at [385, 216] on button "Yes" at bounding box center [371, 210] width 57 height 19
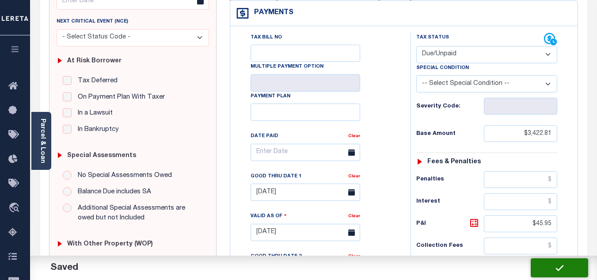
checkbox input "false"
type input "$3,422.81"
type input "$45.95"
type input "$3,468.76"
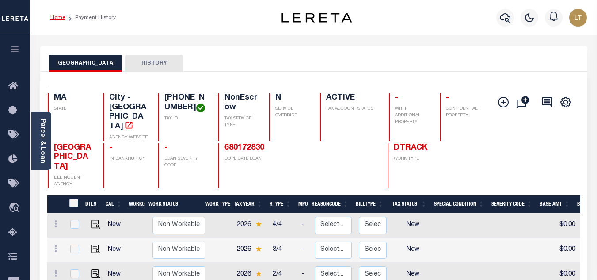
click at [58, 17] on link "Home" at bounding box center [57, 17] width 15 height 5
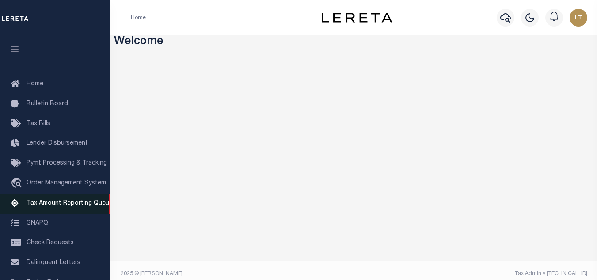
click at [77, 203] on span "Tax Amount Reporting Queue" at bounding box center [70, 203] width 86 height 6
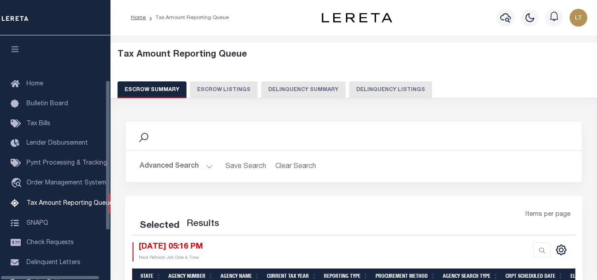
select select "100"
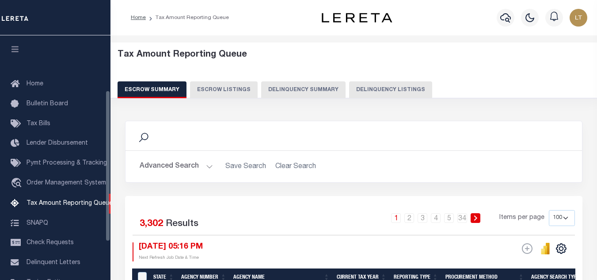
scroll to position [89, 0]
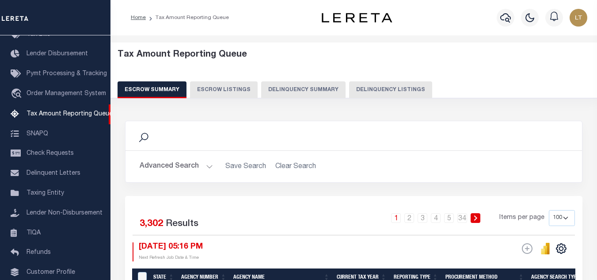
click at [391, 89] on button "Delinquency Listings" at bounding box center [390, 89] width 83 height 17
select select "100"
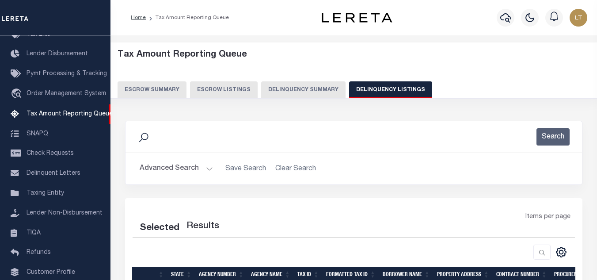
select select "100"
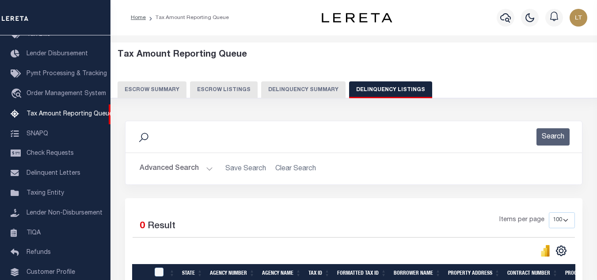
drag, startPoint x: 171, startPoint y: 163, endPoint x: 180, endPoint y: 160, distance: 10.1
click at [171, 163] on button "Advanced Search" at bounding box center [176, 168] width 73 height 17
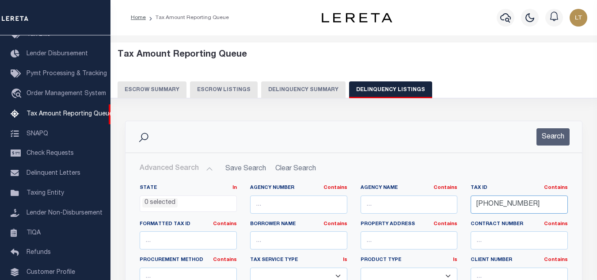
drag, startPoint x: 526, startPoint y: 202, endPoint x: 401, endPoint y: 199, distance: 125.1
click at [405, 198] on div "State In In AK AL AR AZ CA CO CT DC DE FL GA GU HI IA ID IL IN KS KY LA MA MD M…" at bounding box center [353, 274] width 441 height 180
paste input "19-00723-018"
type input "19-00723-018"
click at [560, 136] on button "Search" at bounding box center [552, 136] width 33 height 17
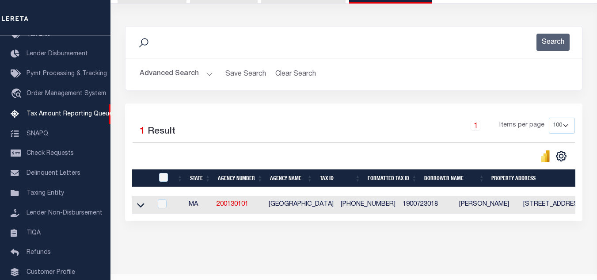
scroll to position [123, 0]
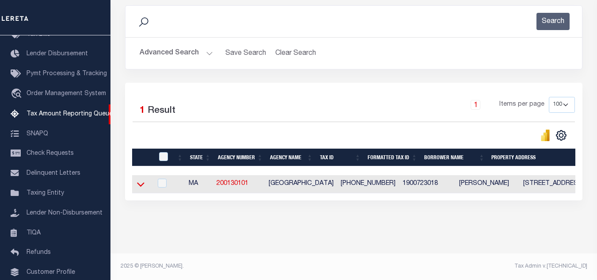
click at [138, 179] on icon at bounding box center [141, 183] width 8 height 9
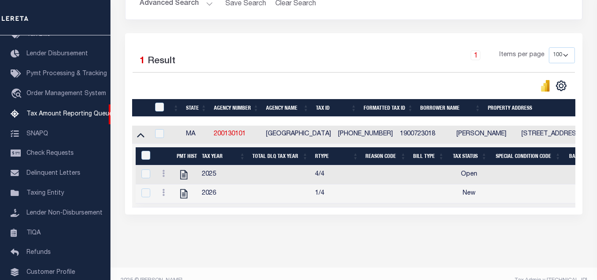
scroll to position [167, 0]
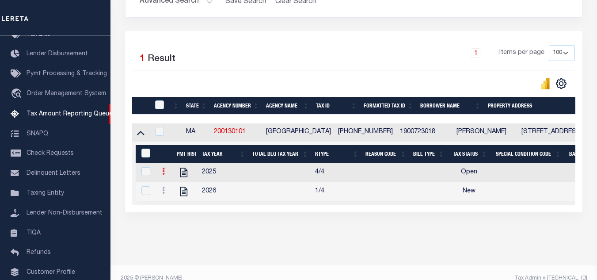
click at [162, 174] on link at bounding box center [164, 172] width 10 height 7
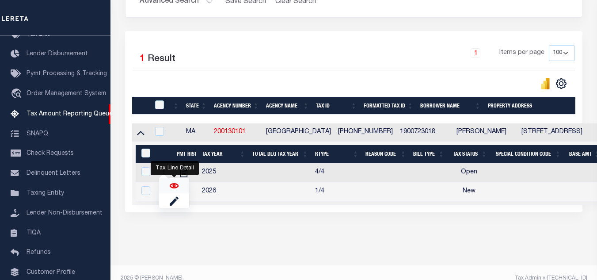
click at [176, 187] on img "" at bounding box center [174, 185] width 9 height 9
checkbox input "true"
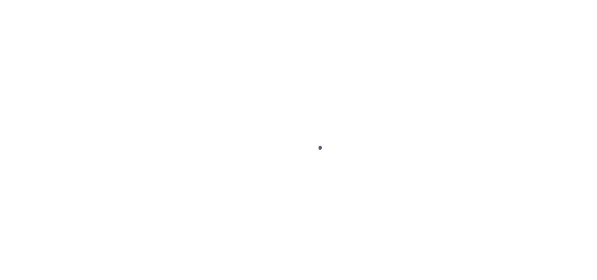
select select "OP2"
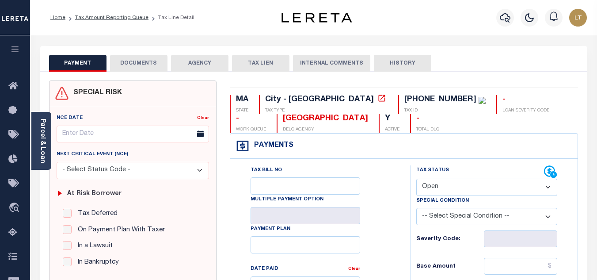
click at [125, 62] on button "DOCUMENTS" at bounding box center [138, 63] width 57 height 17
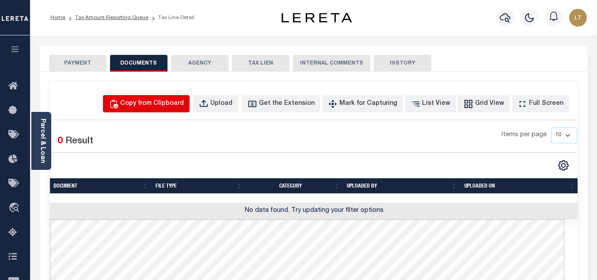
click at [159, 104] on div "Copy from Clipboard" at bounding box center [152, 104] width 64 height 10
select select "POP"
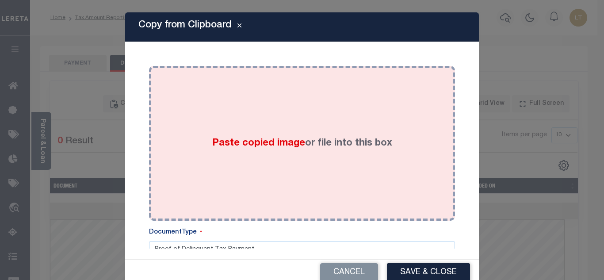
click at [251, 127] on div "Paste copied image or file into this box" at bounding box center [302, 142] width 292 height 141
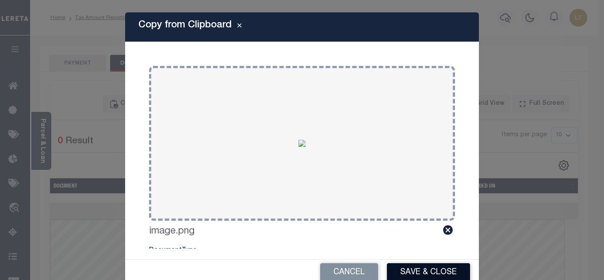
click at [410, 271] on button "Save & Close" at bounding box center [428, 272] width 83 height 19
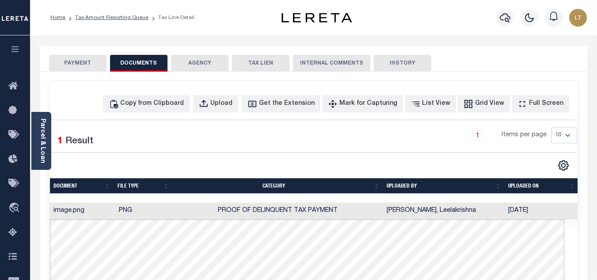
click at [71, 62] on button "PAYMENT" at bounding box center [77, 63] width 57 height 17
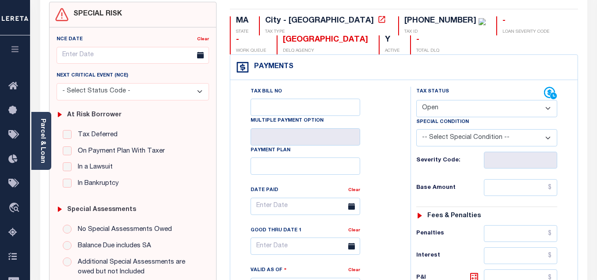
scroll to position [88, 0]
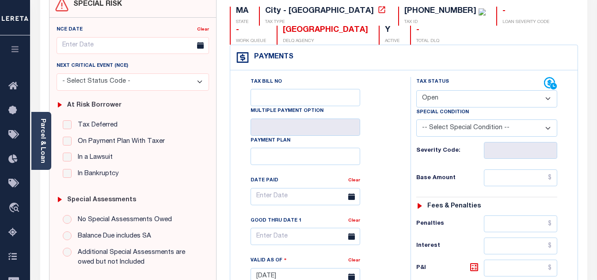
click at [447, 95] on select "- Select Status Code - Open Due/Unpaid Paid Incomplete No Tax Due Internal Refu…" at bounding box center [486, 98] width 141 height 17
select select "PYD"
click at [416, 91] on select "- Select Status Code - Open Due/Unpaid Paid Incomplete No Tax Due Internal Refu…" at bounding box center [486, 98] width 141 height 17
type input "[DATE]"
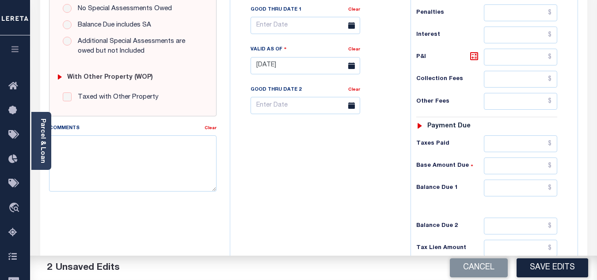
scroll to position [309, 0]
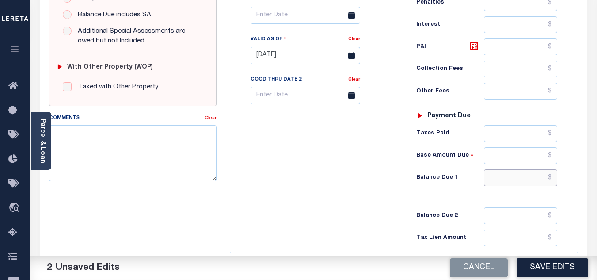
click at [553, 183] on input "text" at bounding box center [520, 177] width 73 height 17
type input "$0.00"
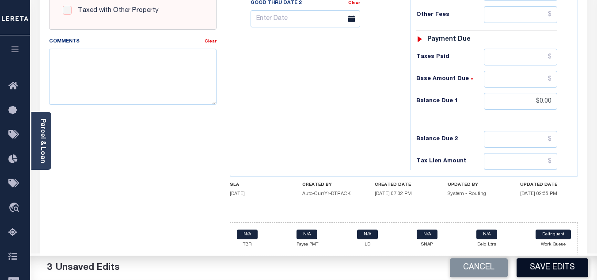
click at [547, 261] on button "Save Edits" at bounding box center [553, 267] width 72 height 19
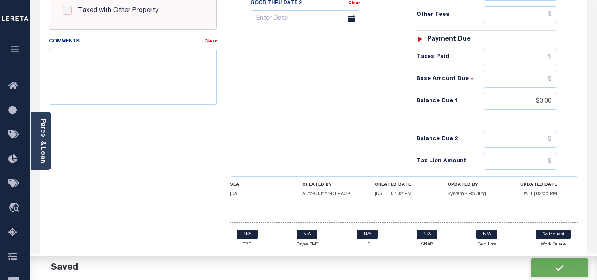
checkbox input "false"
type input "$0"
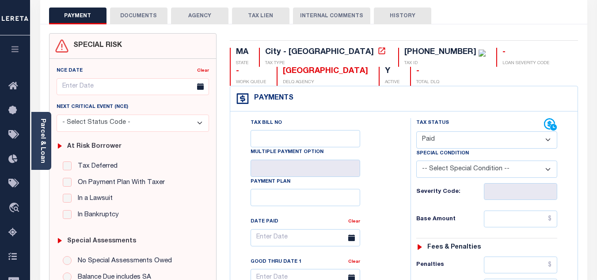
scroll to position [0, 0]
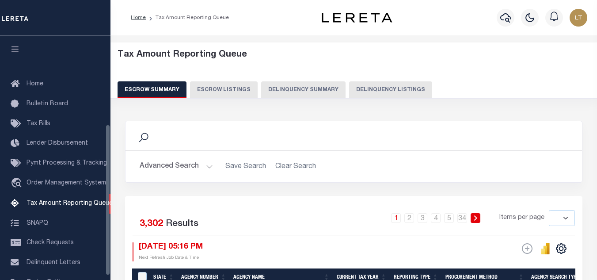
select select
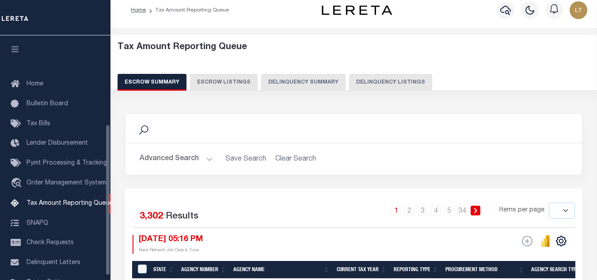
scroll to position [144, 0]
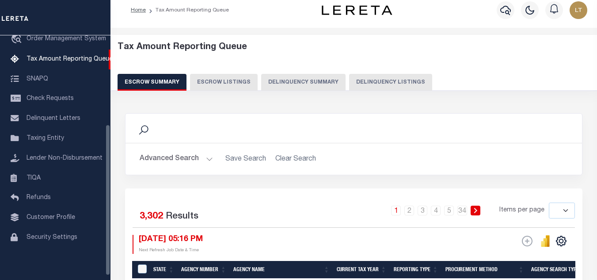
click at [394, 79] on button "Delinquency Listings" at bounding box center [390, 82] width 83 height 17
select select "100"
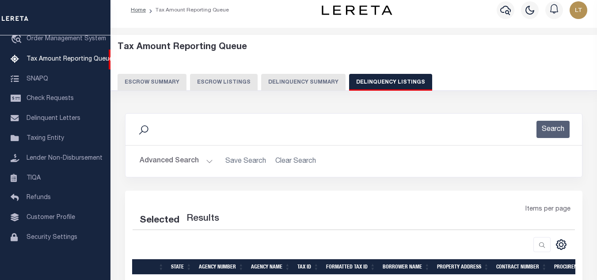
select select "100"
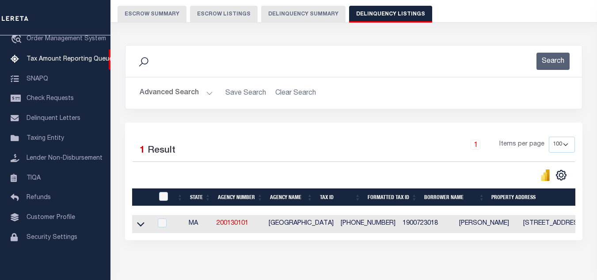
scroll to position [123, 0]
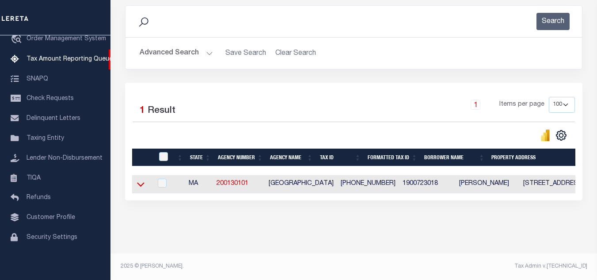
click at [139, 179] on icon at bounding box center [141, 183] width 8 height 9
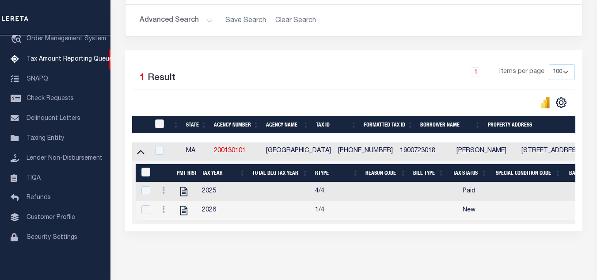
scroll to position [167, 0]
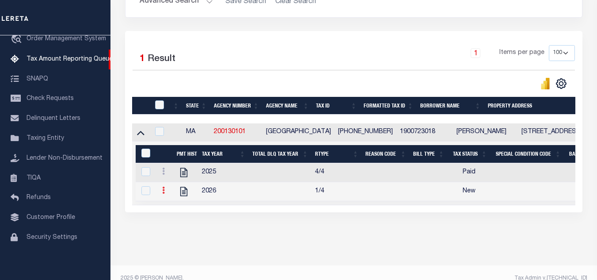
click at [163, 194] on icon at bounding box center [163, 189] width 3 height 7
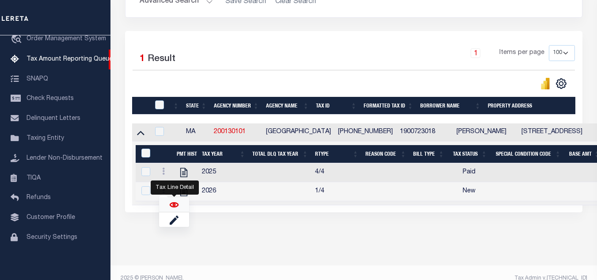
click at [174, 205] on img "" at bounding box center [174, 204] width 9 height 9
checkbox input "true"
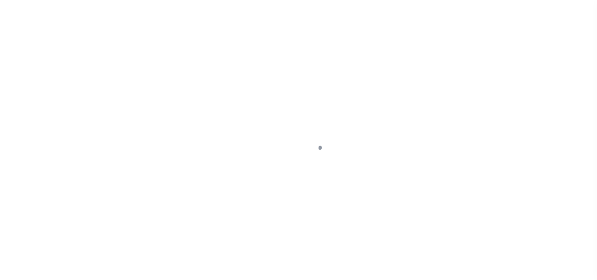
select select "NW2"
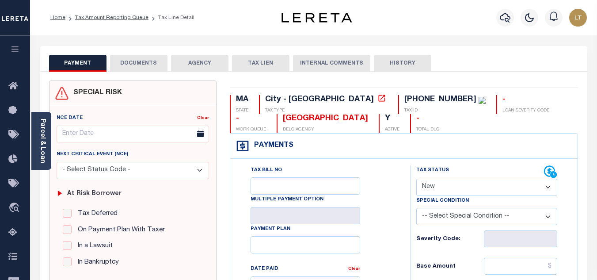
click at [140, 64] on button "DOCUMENTS" at bounding box center [138, 63] width 57 height 17
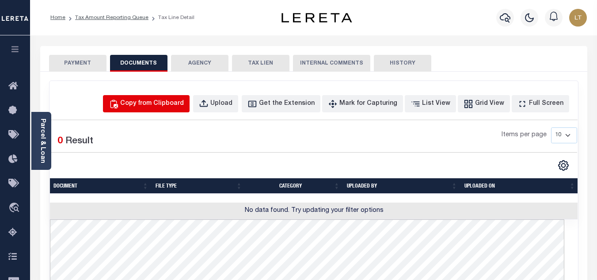
click at [158, 106] on div "Copy from Clipboard" at bounding box center [152, 104] width 64 height 10
select select "POP"
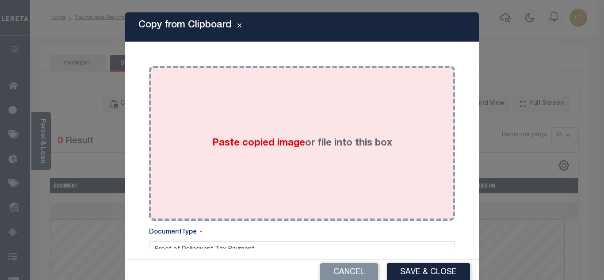
click at [191, 110] on div "Paste copied image or file into this box" at bounding box center [302, 142] width 292 height 141
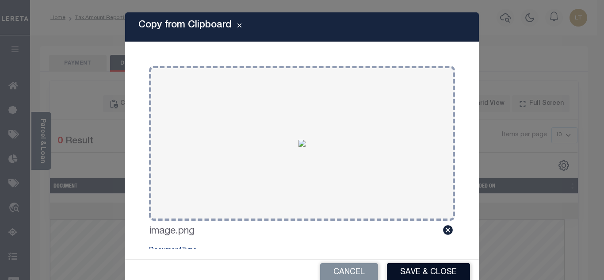
click at [411, 268] on button "Save & Close" at bounding box center [428, 272] width 83 height 19
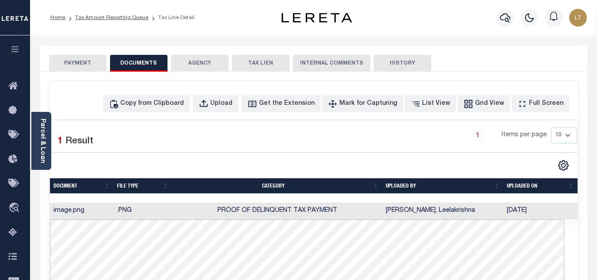
click at [66, 52] on div "PAYMENT DOCUMENTS AGENCY DELINQUENT PAYEE TAX LIEN" at bounding box center [313, 59] width 547 height 26
click at [72, 60] on button "PAYMENT" at bounding box center [77, 63] width 57 height 17
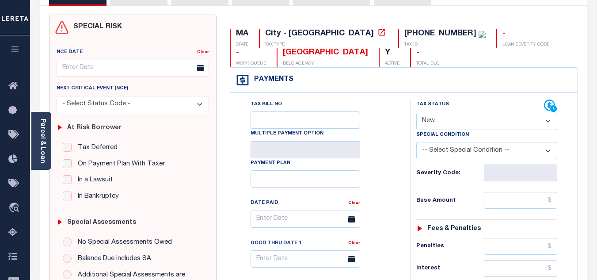
scroll to position [88, 0]
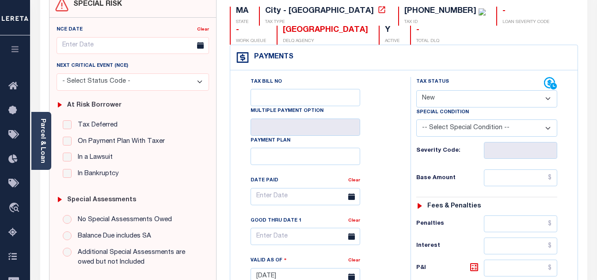
click at [452, 88] on div "Tax Status Status" at bounding box center [480, 83] width 128 height 13
click at [450, 93] on select "- Select Status Code - Open Due/Unpaid Paid Incomplete No Tax Due Internal Refu…" at bounding box center [486, 98] width 141 height 17
select select "PYD"
click at [416, 91] on select "- Select Status Code - Open Due/Unpaid Paid Incomplete No Tax Due Internal Refu…" at bounding box center [486, 98] width 141 height 17
type input "[DATE]"
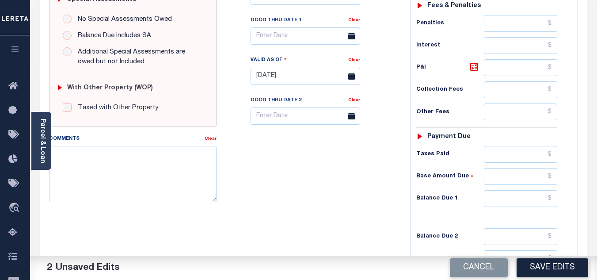
scroll to position [309, 0]
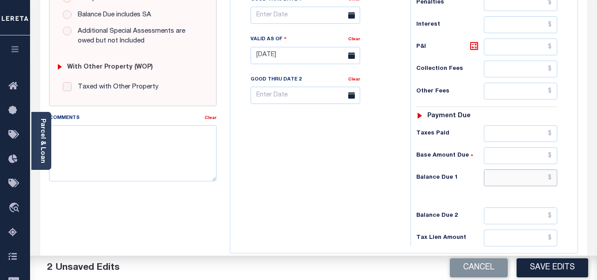
click at [552, 178] on input "text" at bounding box center [520, 177] width 73 height 17
type input "$0.00"
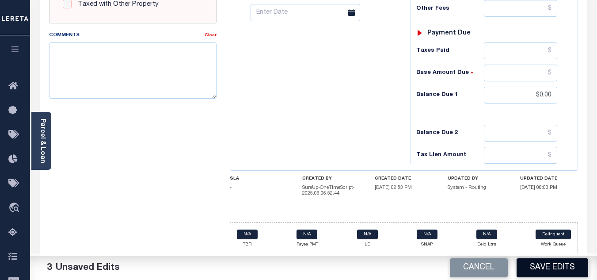
click at [544, 261] on button "Save Edits" at bounding box center [553, 267] width 72 height 19
checkbox input "false"
type input "$0"
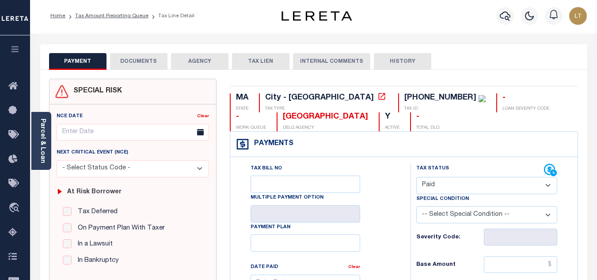
scroll to position [0, 0]
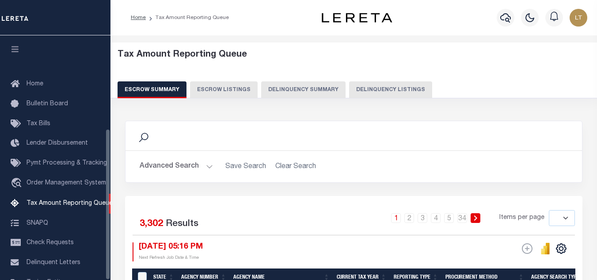
click at [387, 81] on button "Delinquency Listings" at bounding box center [390, 89] width 83 height 17
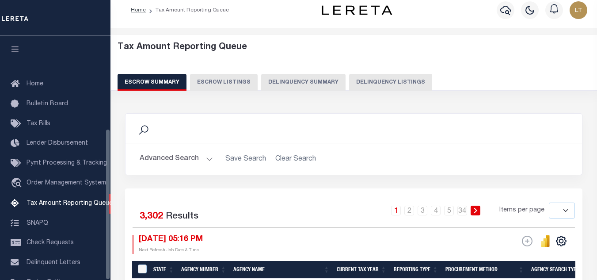
select select "100"
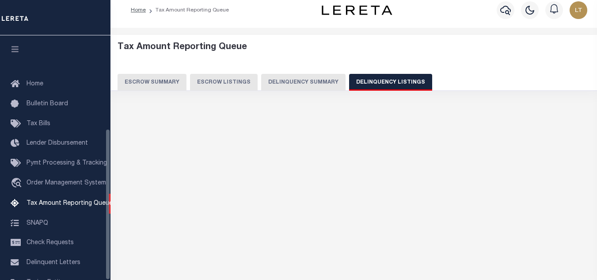
scroll to position [151, 0]
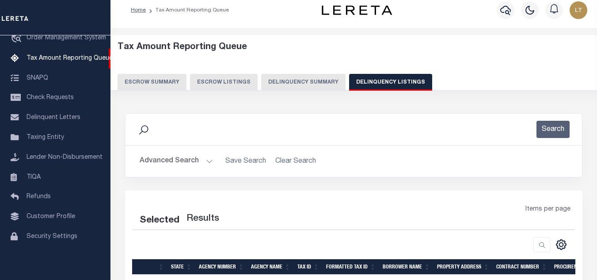
select select "100"
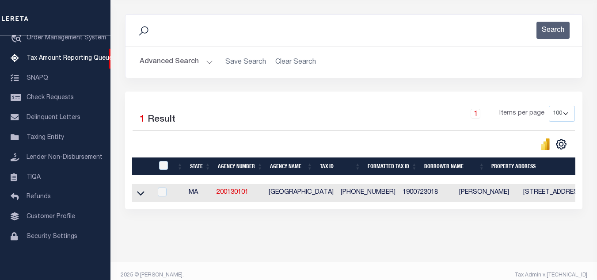
scroll to position [123, 0]
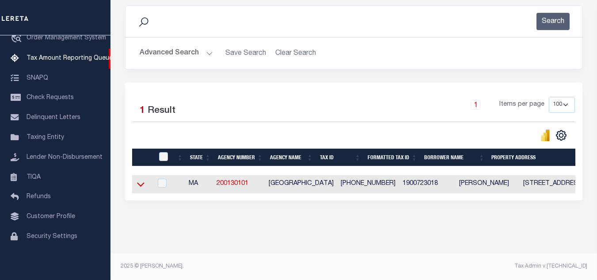
click at [144, 182] on icon at bounding box center [141, 184] width 8 height 4
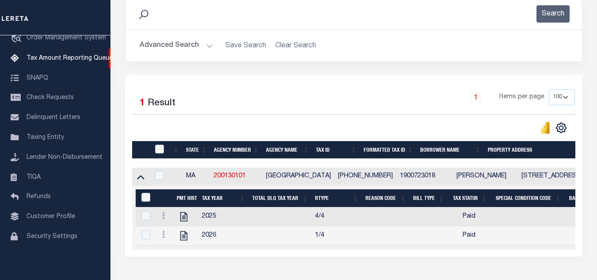
scroll to position [167, 0]
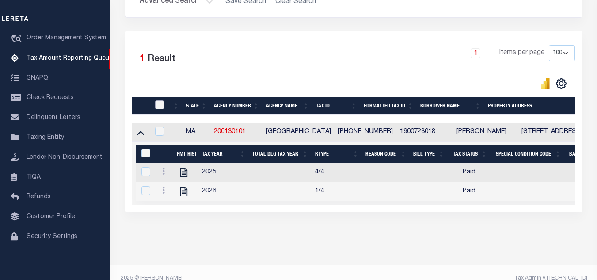
click at [159, 102] on input "checkbox" at bounding box center [159, 104] width 9 height 9
checkbox input "true"
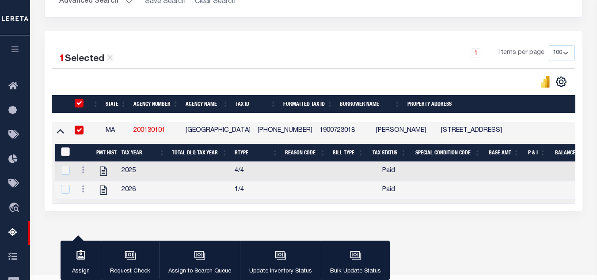
click at [63, 153] on input "&nbsp;" at bounding box center [65, 151] width 9 height 9
checkbox input "true"
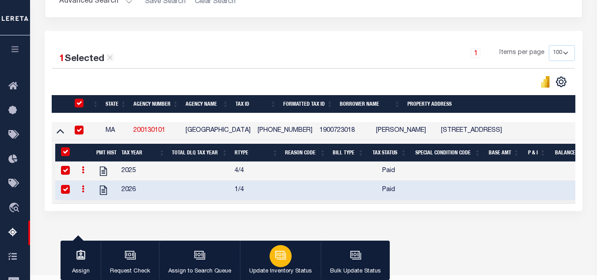
click at [277, 255] on icon "button" at bounding box center [280, 254] width 11 height 11
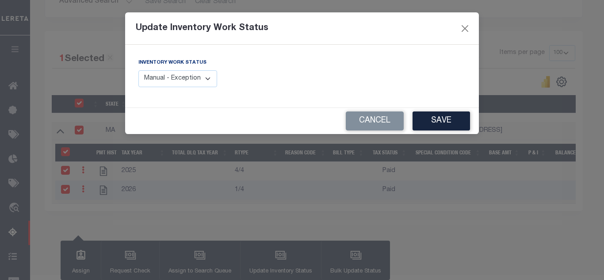
click at [161, 75] on select "Manual - Exception Pended - Awaiting Search Late Add Exception Completed" at bounding box center [177, 78] width 79 height 17
select select "4"
click at [138, 70] on select "Manual - Exception Pended - Awaiting Search Late Add Exception Completed" at bounding box center [177, 78] width 79 height 17
click at [447, 121] on button "Save" at bounding box center [440, 120] width 57 height 19
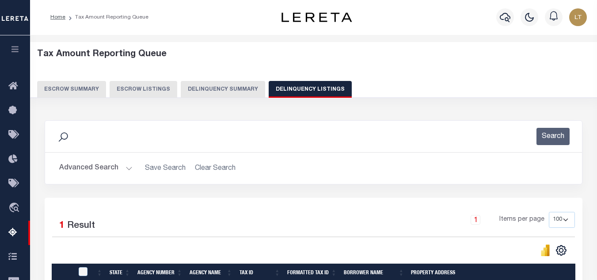
scroll to position [0, 0]
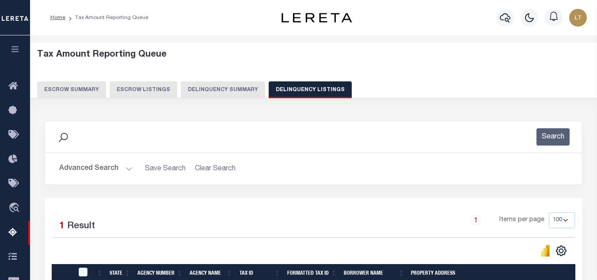
click at [80, 167] on button "Advanced Search" at bounding box center [95, 168] width 73 height 17
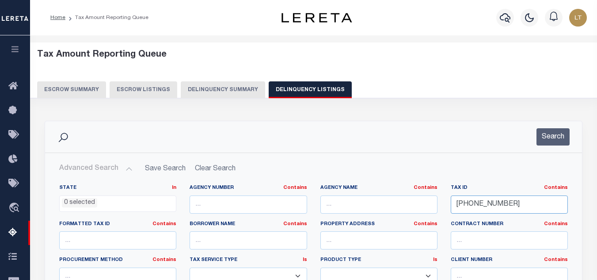
drag, startPoint x: 501, startPoint y: 203, endPoint x: 456, endPoint y: 205, distance: 44.6
click at [456, 205] on input "19-00723-018" at bounding box center [509, 204] width 117 height 18
paste input "[PHONE_NUMBER]"
type input "[PHONE_NUMBER]"
click at [553, 135] on button "Search" at bounding box center [552, 136] width 33 height 17
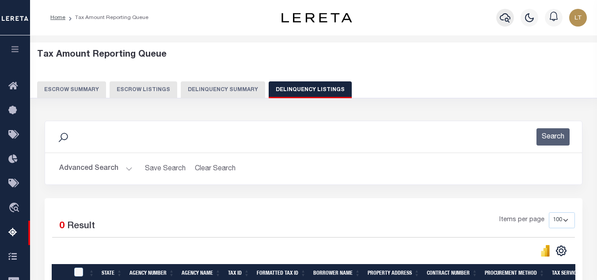
click at [509, 14] on icon "button" at bounding box center [505, 17] width 11 height 11
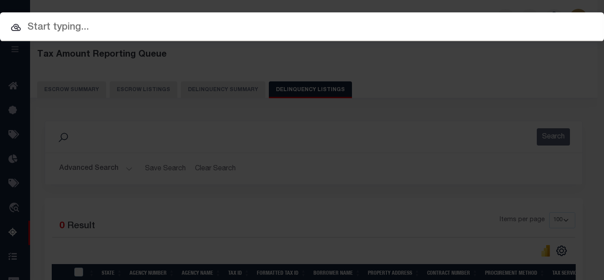
paste input "[PHONE_NUMBER]"
type input "[PHONE_NUMBER]"
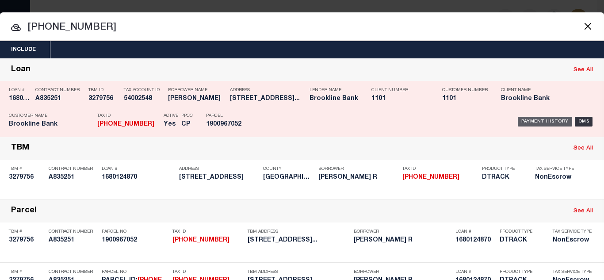
click at [520, 120] on div "Payment History" at bounding box center [544, 122] width 54 height 10
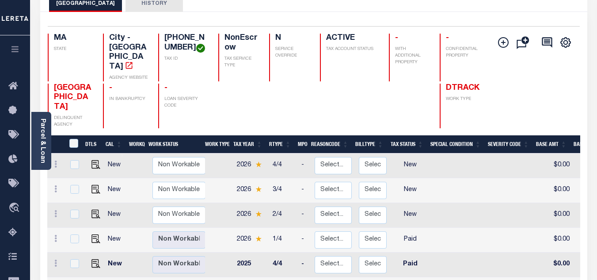
scroll to position [88, 0]
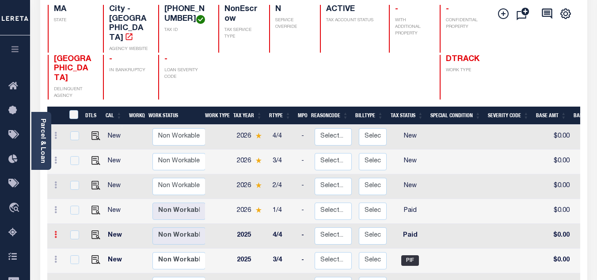
click at [55, 231] on icon at bounding box center [55, 234] width 3 height 7
click at [79, 245] on img at bounding box center [76, 249] width 9 height 9
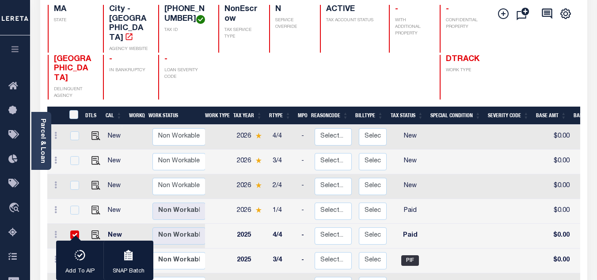
checkbox input "true"
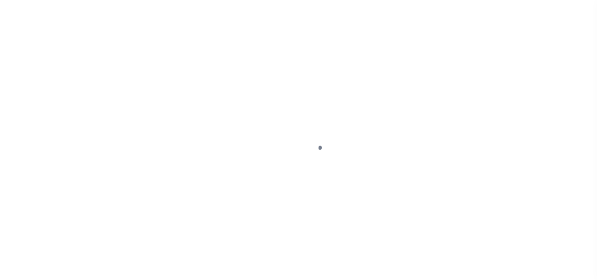
select select "PYD"
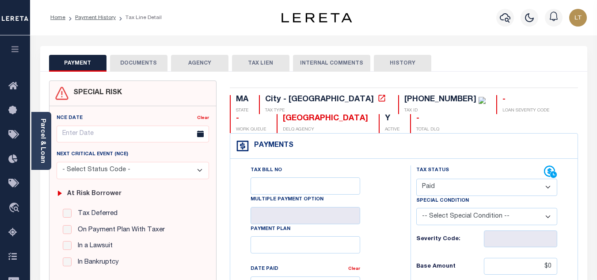
click at [133, 64] on button "DOCUMENTS" at bounding box center [138, 63] width 57 height 17
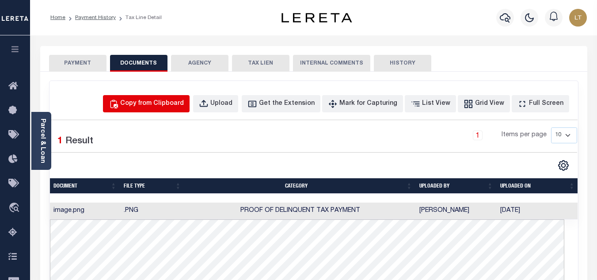
click at [169, 106] on div "Copy from Clipboard" at bounding box center [152, 104] width 64 height 10
select select "POP"
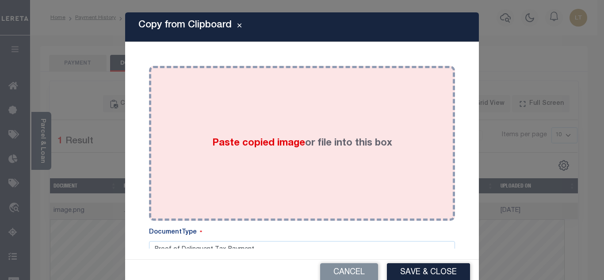
click at [208, 118] on div "Paste copied image or file into this box" at bounding box center [302, 142] width 292 height 141
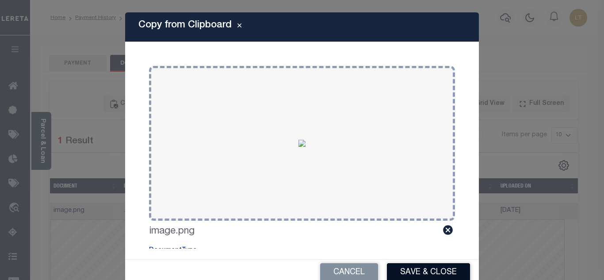
click at [425, 271] on button "Save & Close" at bounding box center [428, 272] width 83 height 19
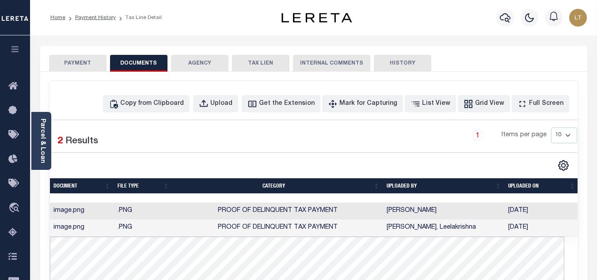
click at [81, 65] on button "PAYMENT" at bounding box center [77, 63] width 57 height 17
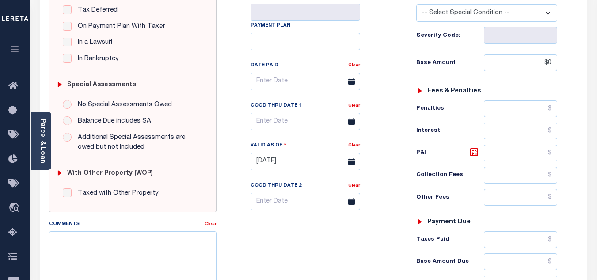
scroll to position [265, 0]
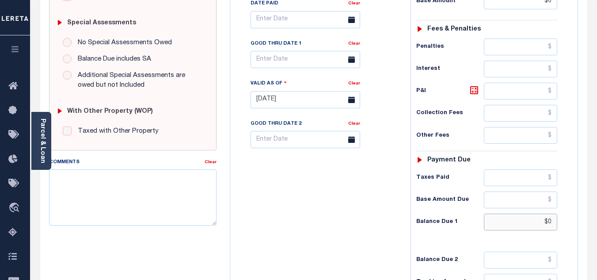
click at [553, 222] on input "$0" at bounding box center [520, 221] width 73 height 17
type input "$0.00"
type input "[DATE]"
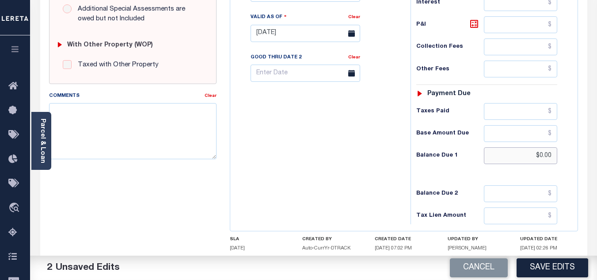
scroll to position [353, 0]
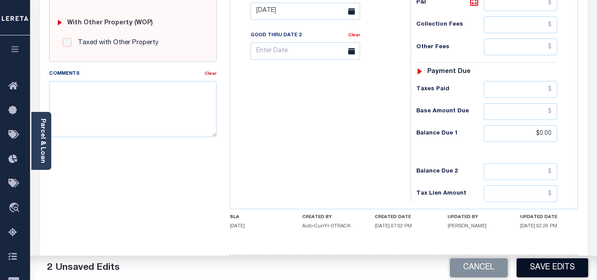
click at [544, 266] on button "Save Edits" at bounding box center [553, 267] width 72 height 19
checkbox input "false"
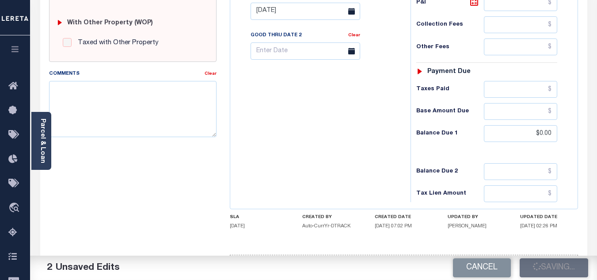
type input "$0"
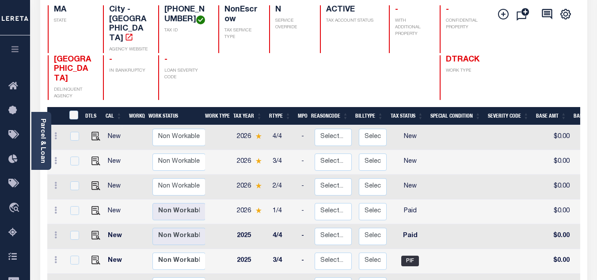
scroll to position [88, 0]
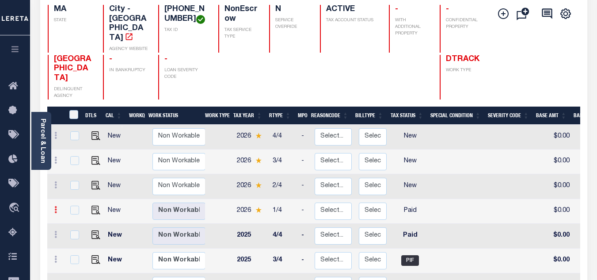
click at [55, 206] on icon at bounding box center [55, 209] width 3 height 7
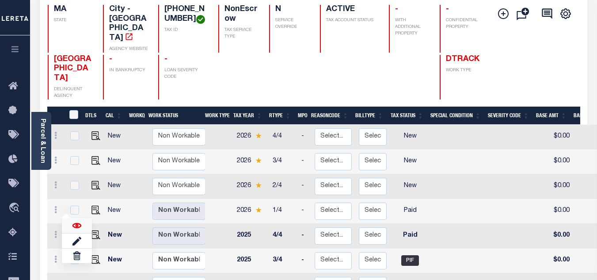
click at [76, 221] on img at bounding box center [76, 225] width 9 height 9
checkbox input "true"
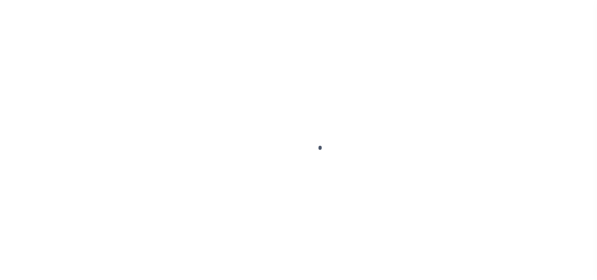
checkbox input "false"
type input "08/25/2025"
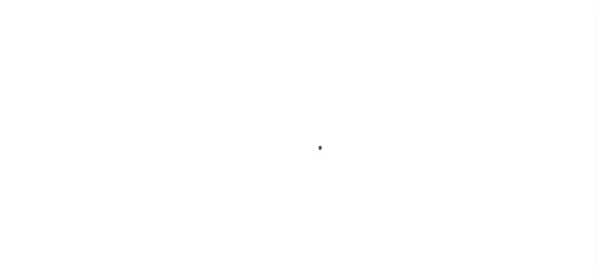
select select "PYD"
type input "$0"
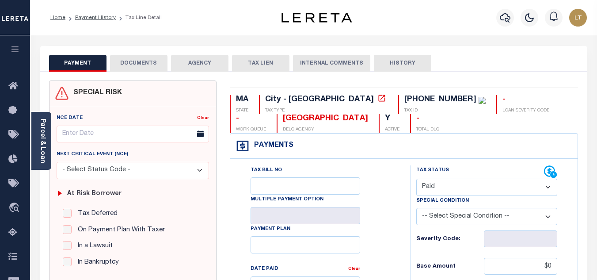
click at [142, 57] on button "DOCUMENTS" at bounding box center [138, 63] width 57 height 17
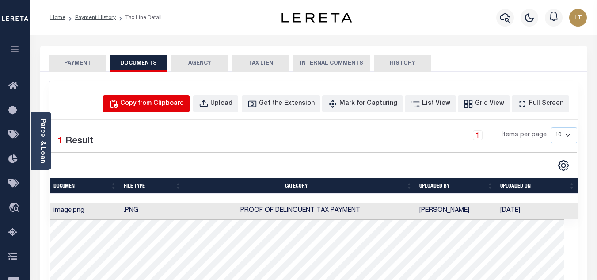
click at [166, 103] on div "Copy from Clipboard" at bounding box center [152, 104] width 64 height 10
select select "POP"
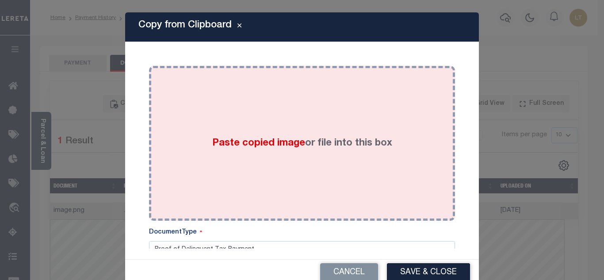
click at [247, 114] on div "Paste copied image or file into this box" at bounding box center [302, 142] width 292 height 141
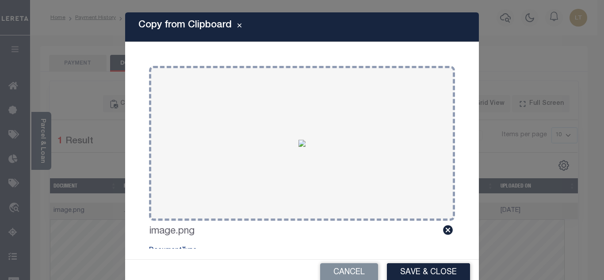
click at [402, 269] on button "Save & Close" at bounding box center [428, 272] width 83 height 19
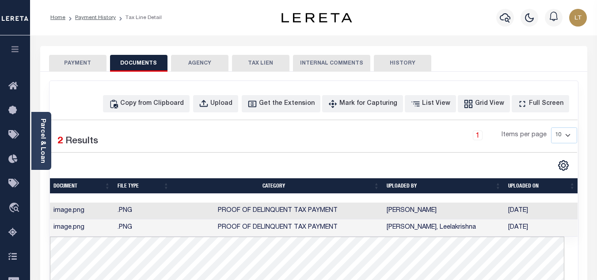
click at [91, 64] on button "PAYMENT" at bounding box center [77, 63] width 57 height 17
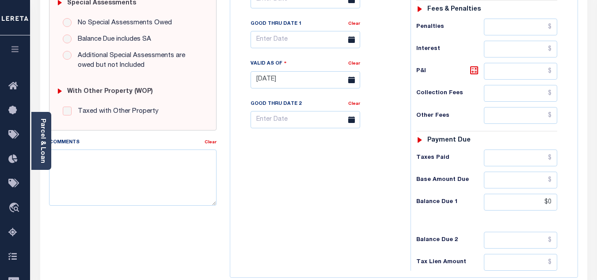
scroll to position [309, 0]
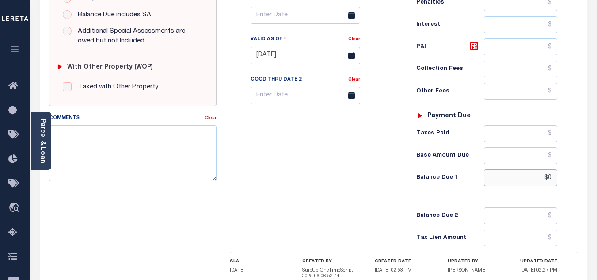
click at [551, 179] on input "$0" at bounding box center [520, 177] width 73 height 17
type input "$0.00"
type input "[DATE]"
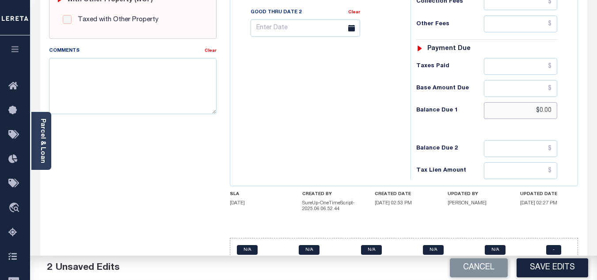
scroll to position [393, 0]
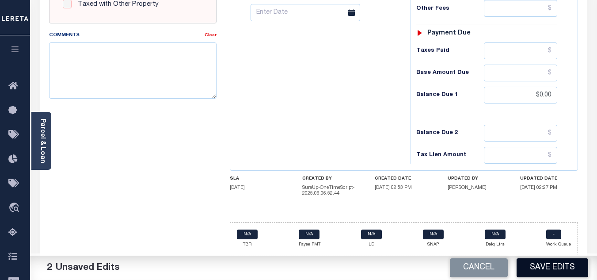
click at [530, 263] on button "Save Edits" at bounding box center [553, 267] width 72 height 19
